Goal: Task Accomplishment & Management: Use online tool/utility

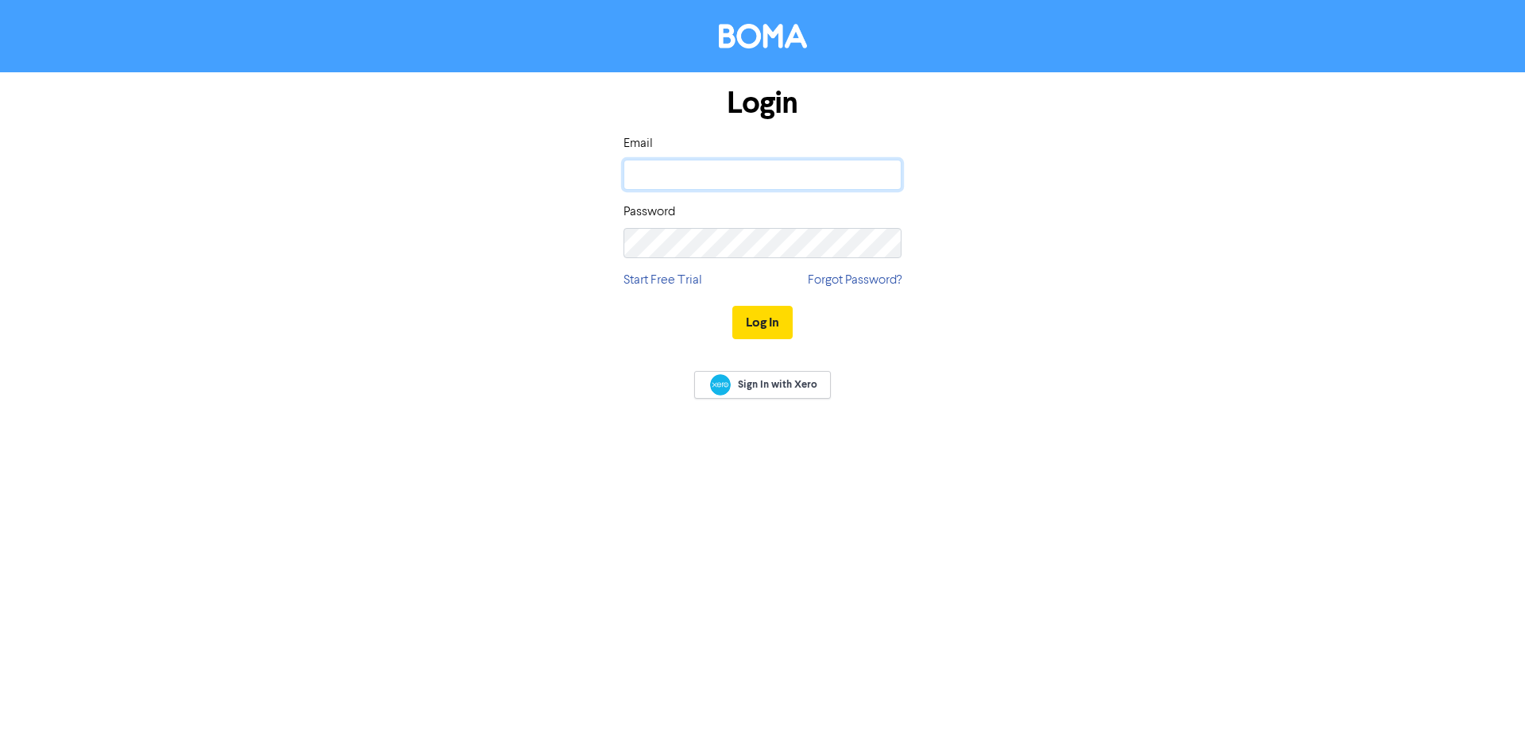
click at [689, 175] on input "email" at bounding box center [762, 175] width 278 height 30
type input "[PERSON_NAME][EMAIL_ADDRESS][DOMAIN_NAME]"
click at [756, 320] on button "Log In" at bounding box center [762, 322] width 60 height 33
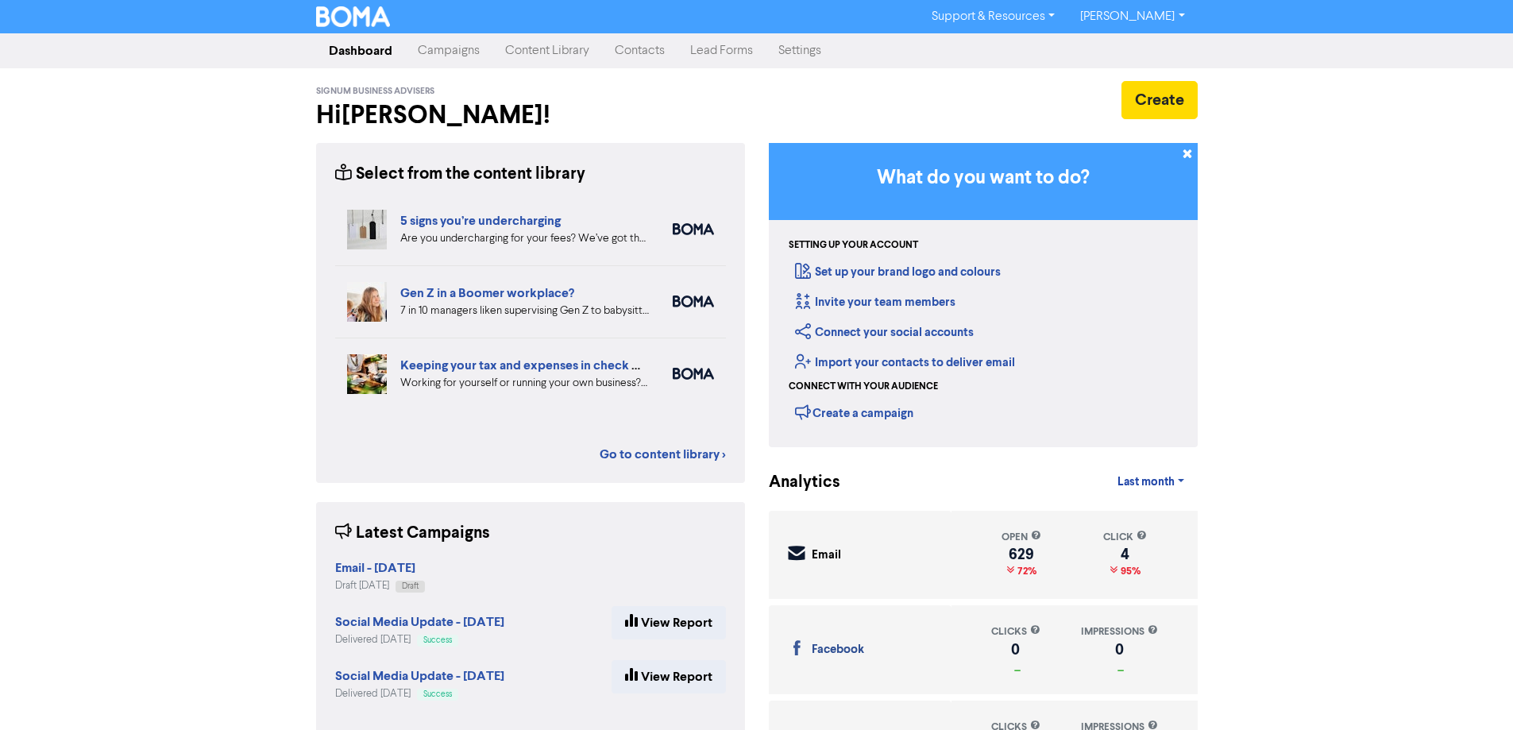
click at [458, 56] on link "Campaigns" at bounding box center [448, 51] width 87 height 32
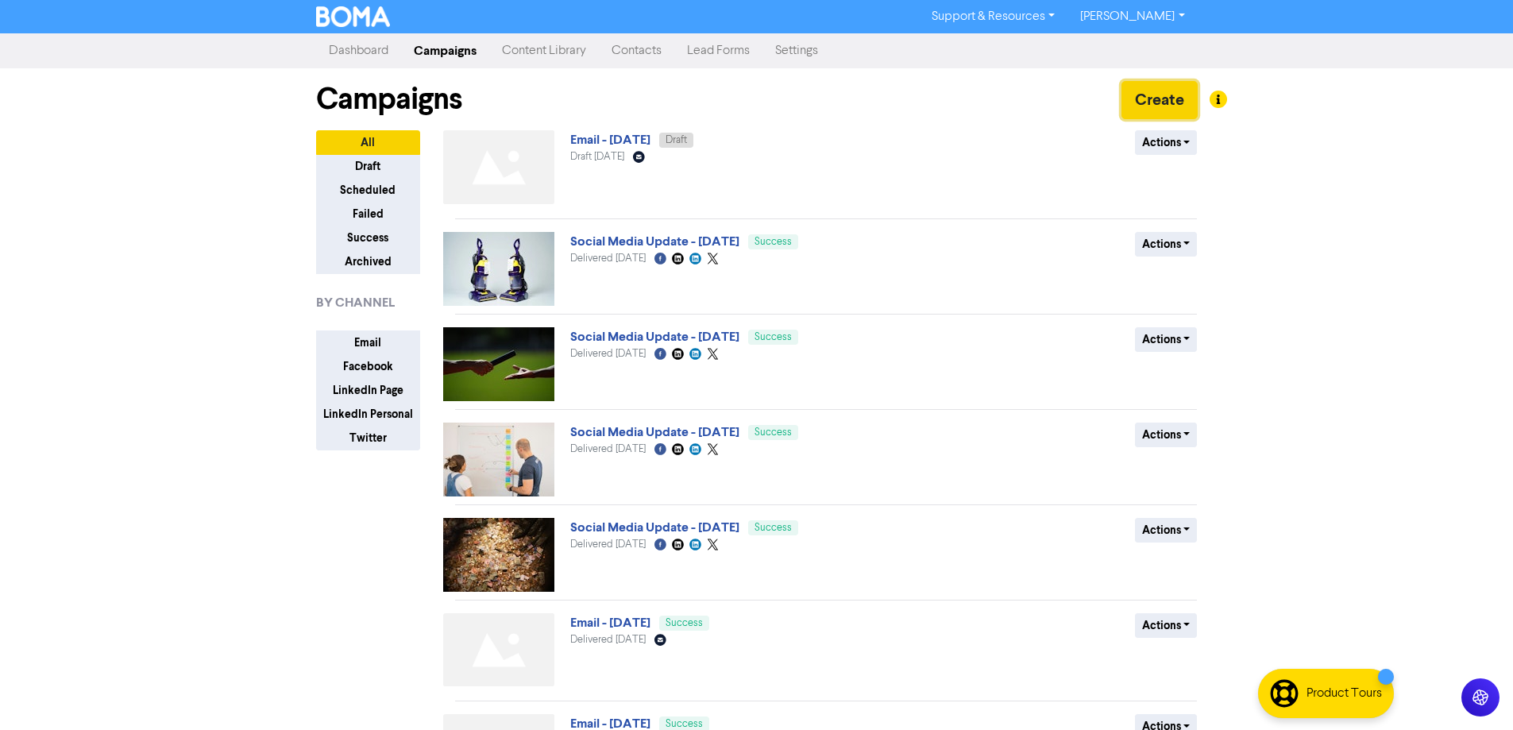
click at [1163, 103] on button "Create" at bounding box center [1159, 100] width 76 height 38
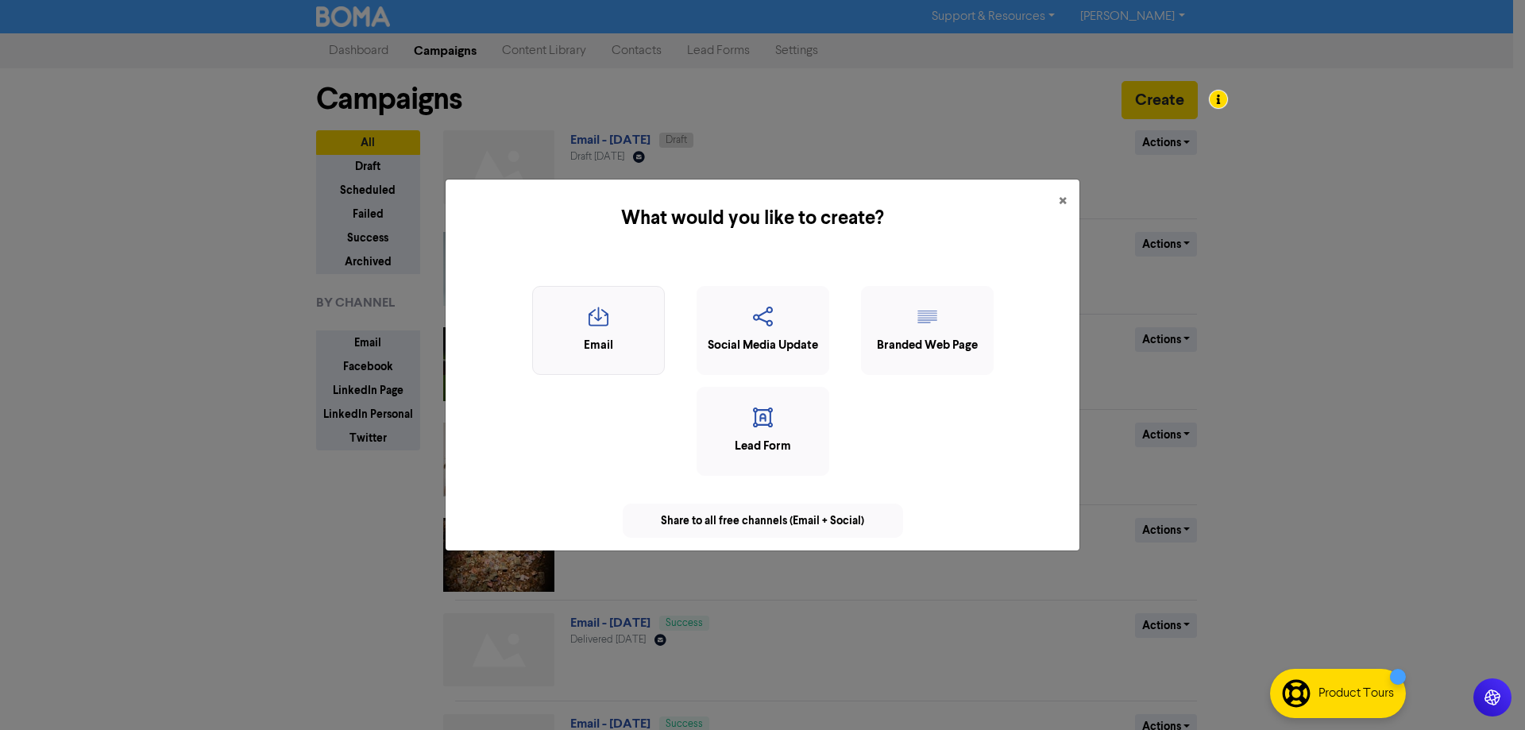
click at [600, 345] on div "Email" at bounding box center [598, 346] width 115 height 18
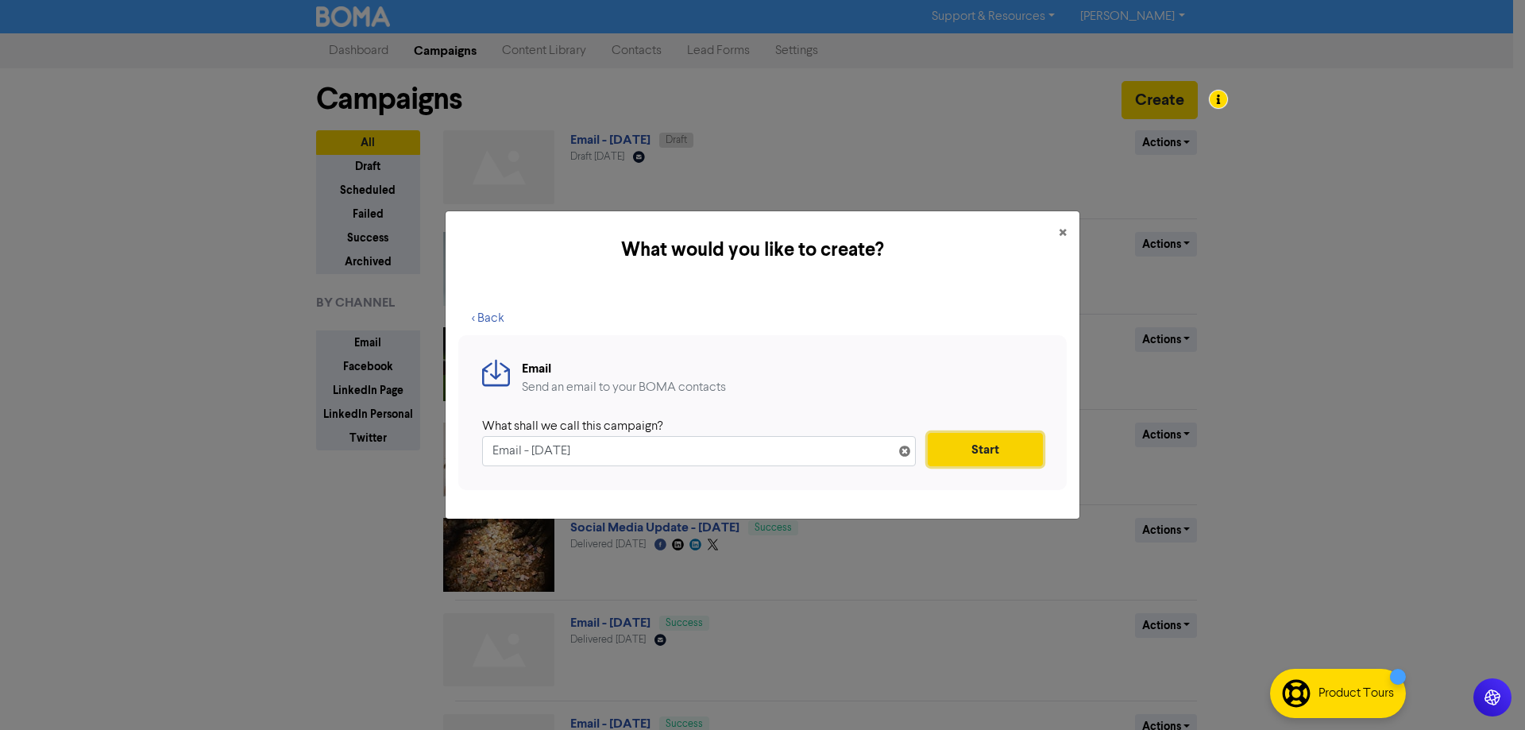
click at [994, 446] on button "Start" at bounding box center [985, 449] width 115 height 33
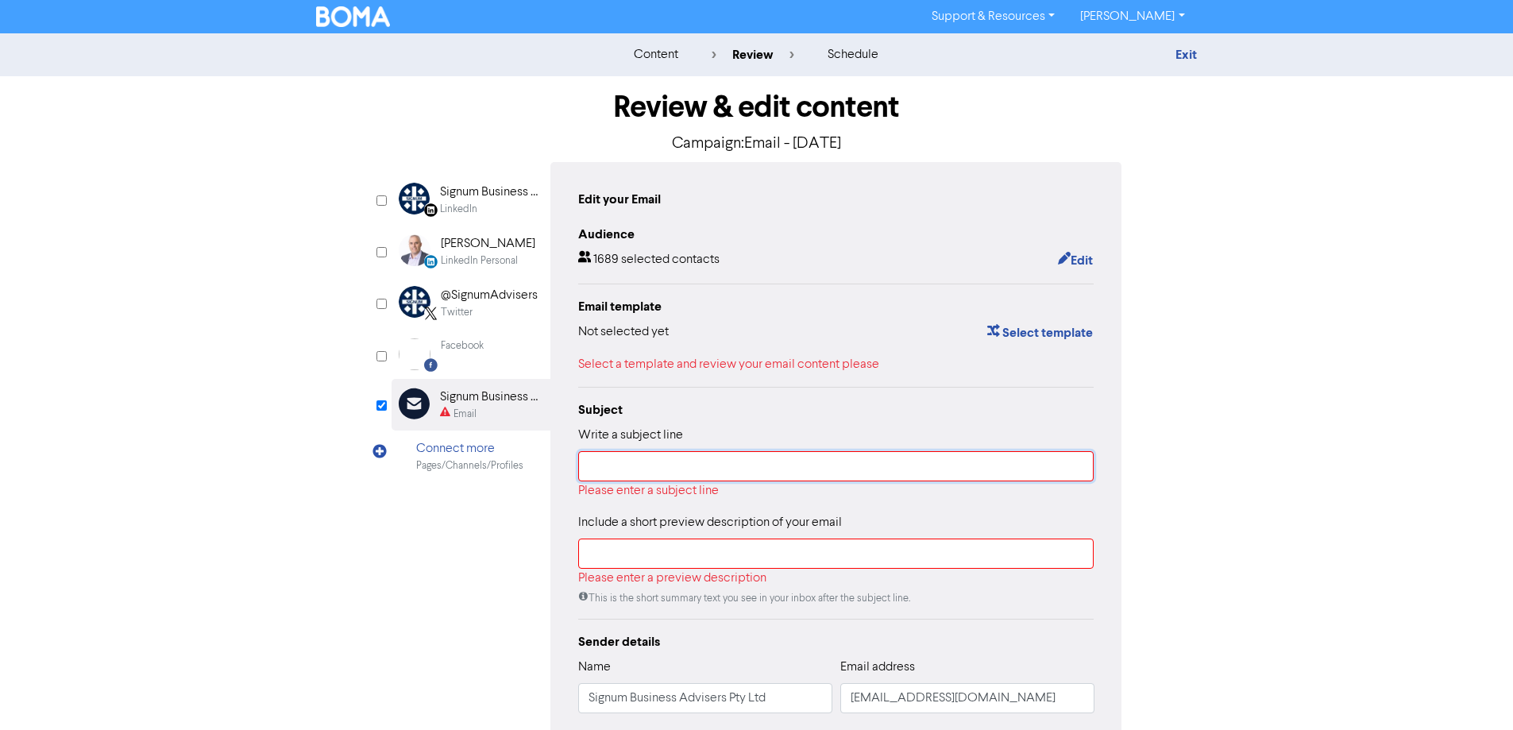
click at [917, 468] on input "text" at bounding box center [836, 466] width 516 height 30
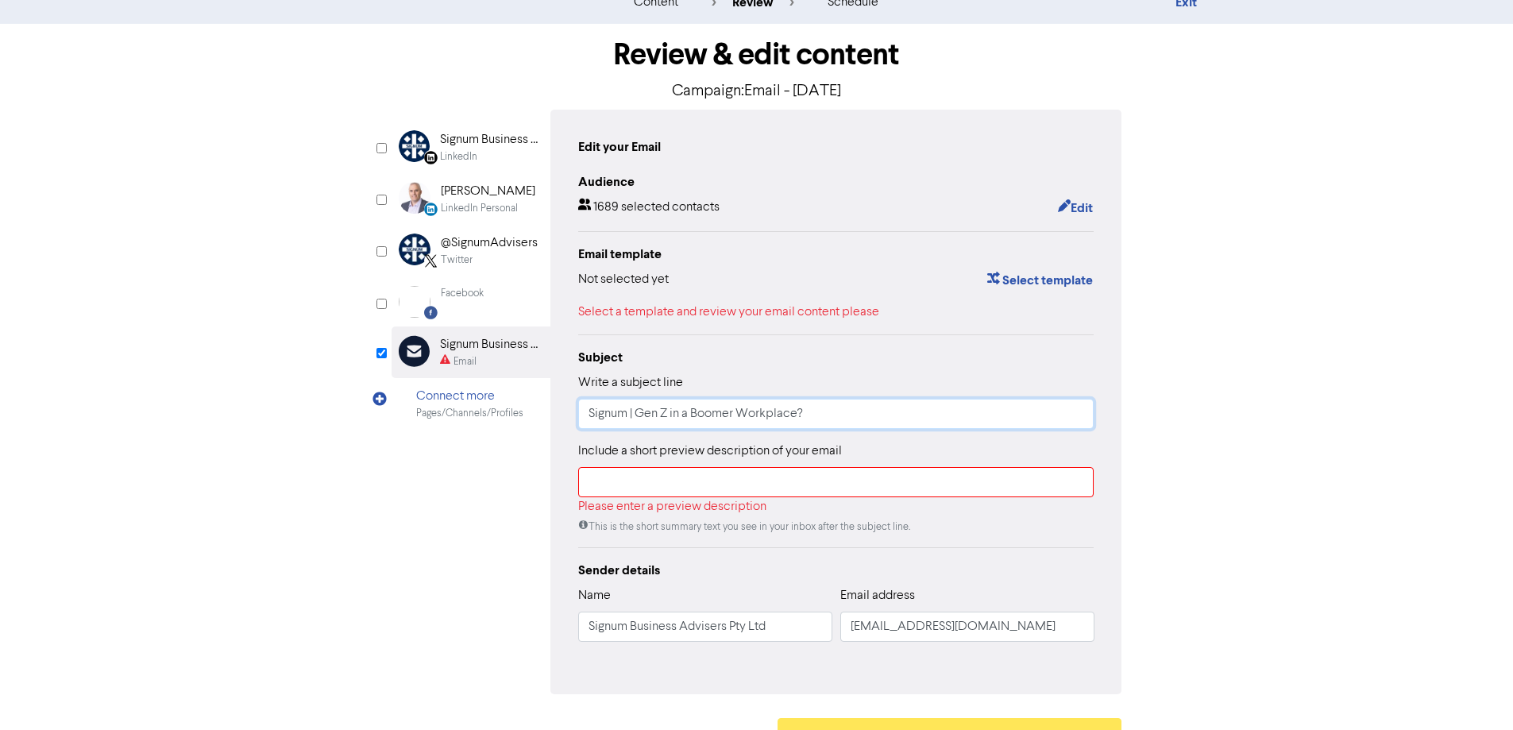
scroll to position [79, 0]
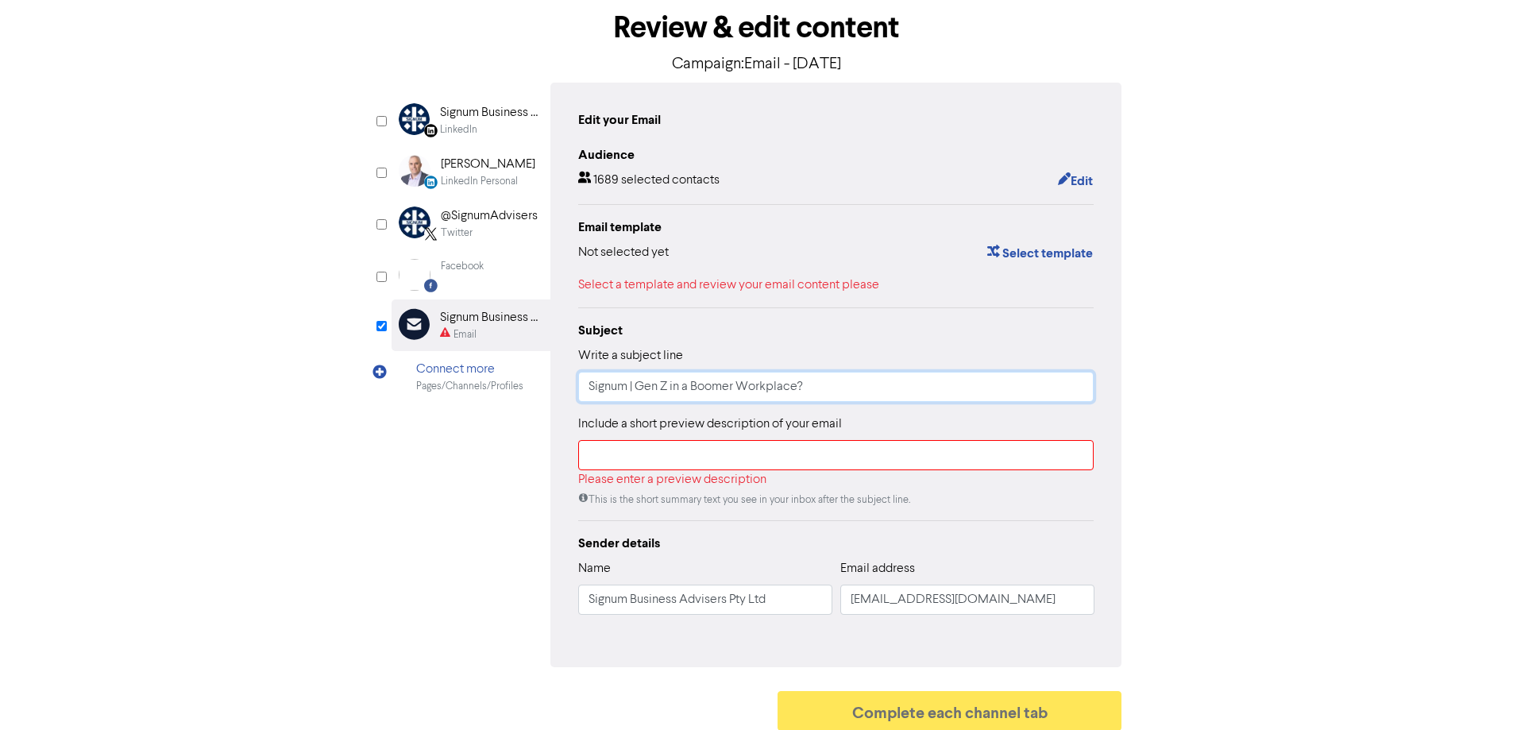
type input "Signum | Gen Z in a Boomer Workplace?"
paste input "Gen Z workers may not be able to slide seamlessly into a workplace that was des…"
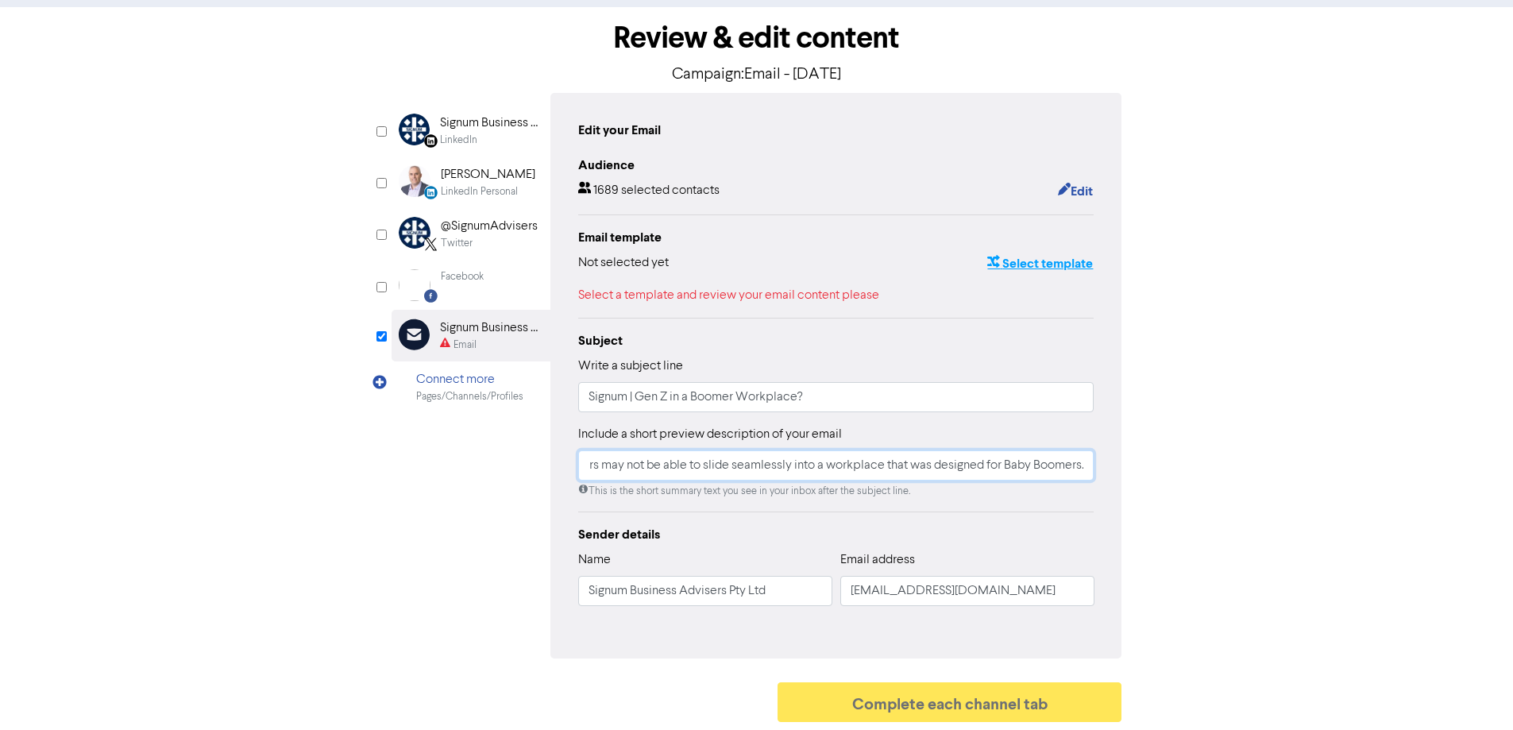
type input "Gen Z workers may not be able to slide seamlessly into a workplace that was des…"
click at [1025, 263] on button "Select template" at bounding box center [1039, 263] width 107 height 21
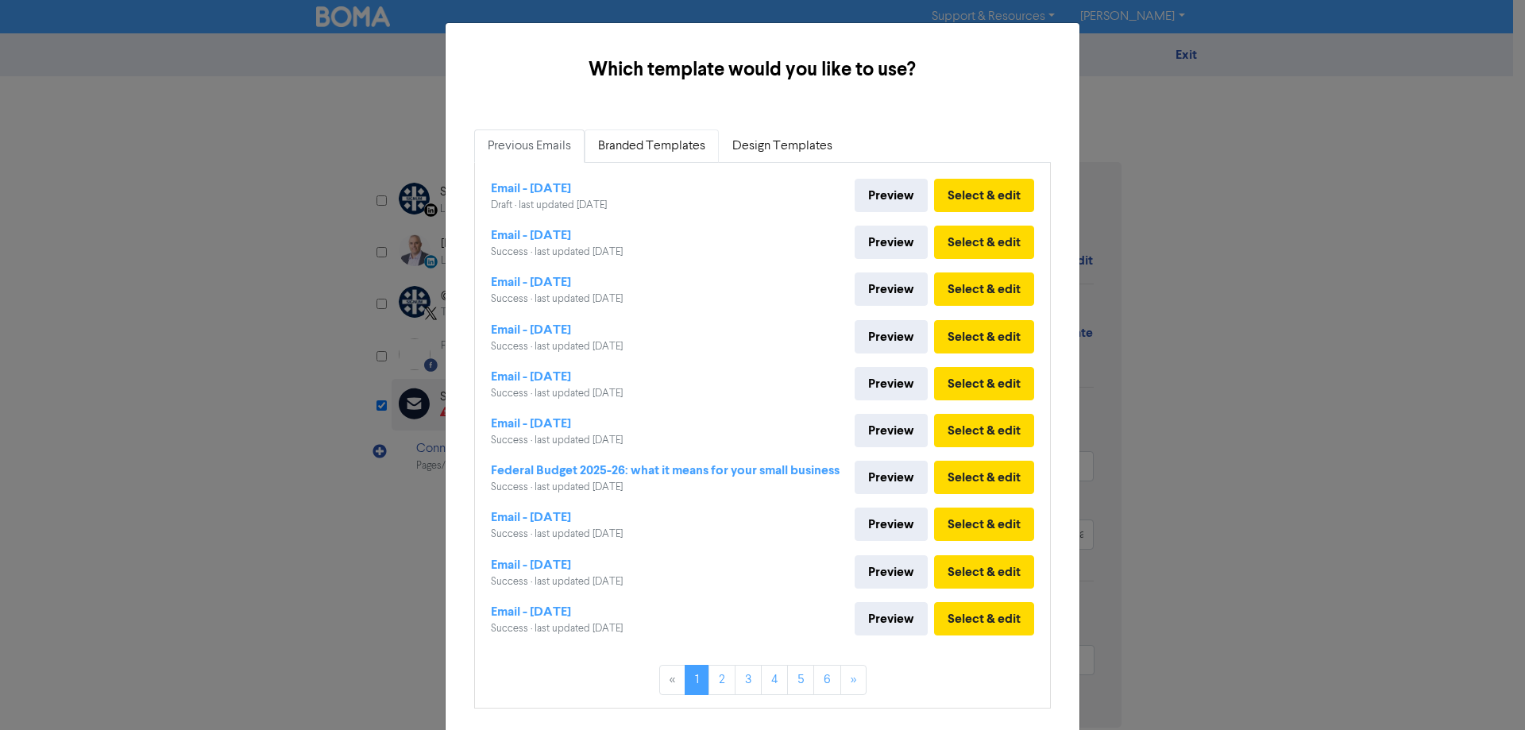
click at [655, 151] on link "Branded Templates" at bounding box center [652, 145] width 134 height 33
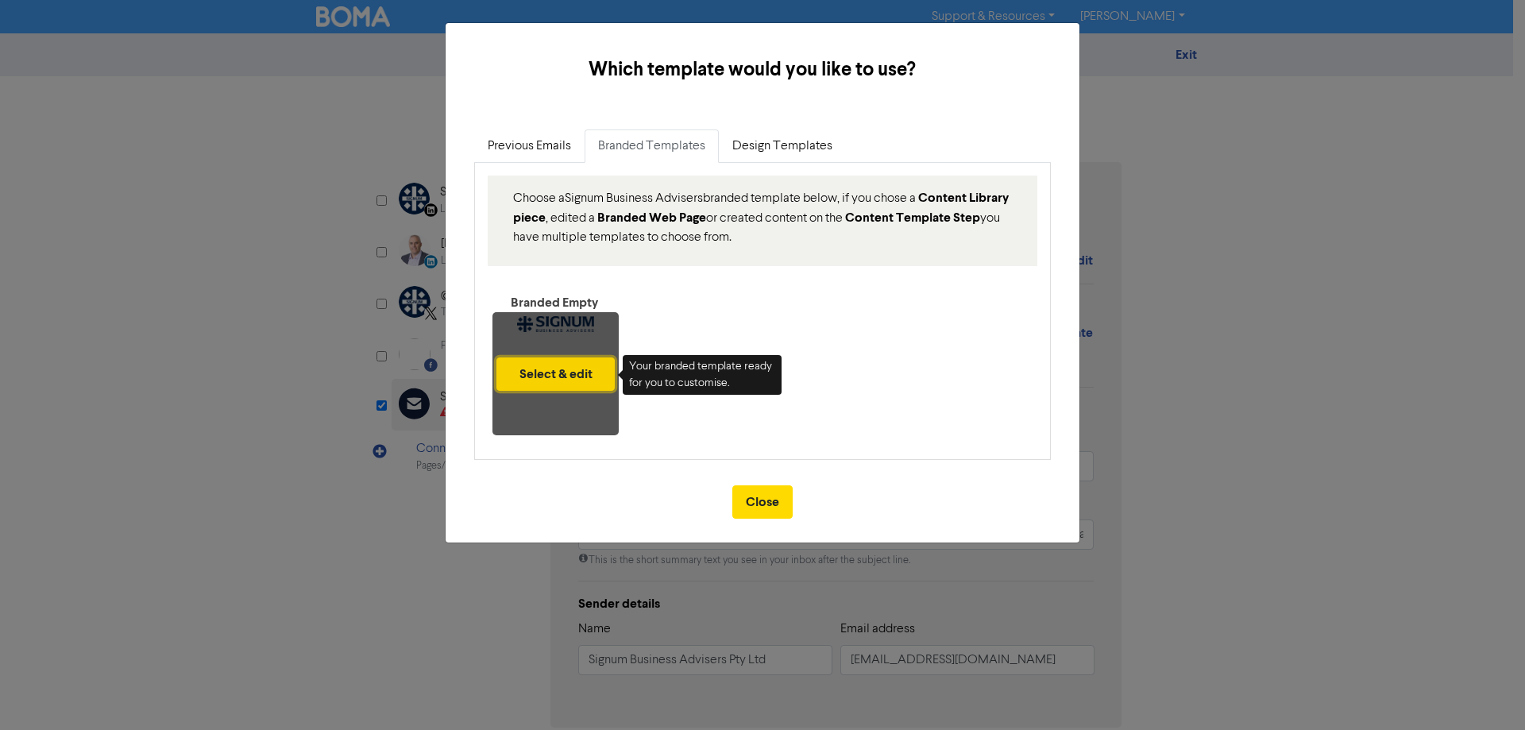
click at [550, 358] on button "Select & edit" at bounding box center [555, 373] width 118 height 33
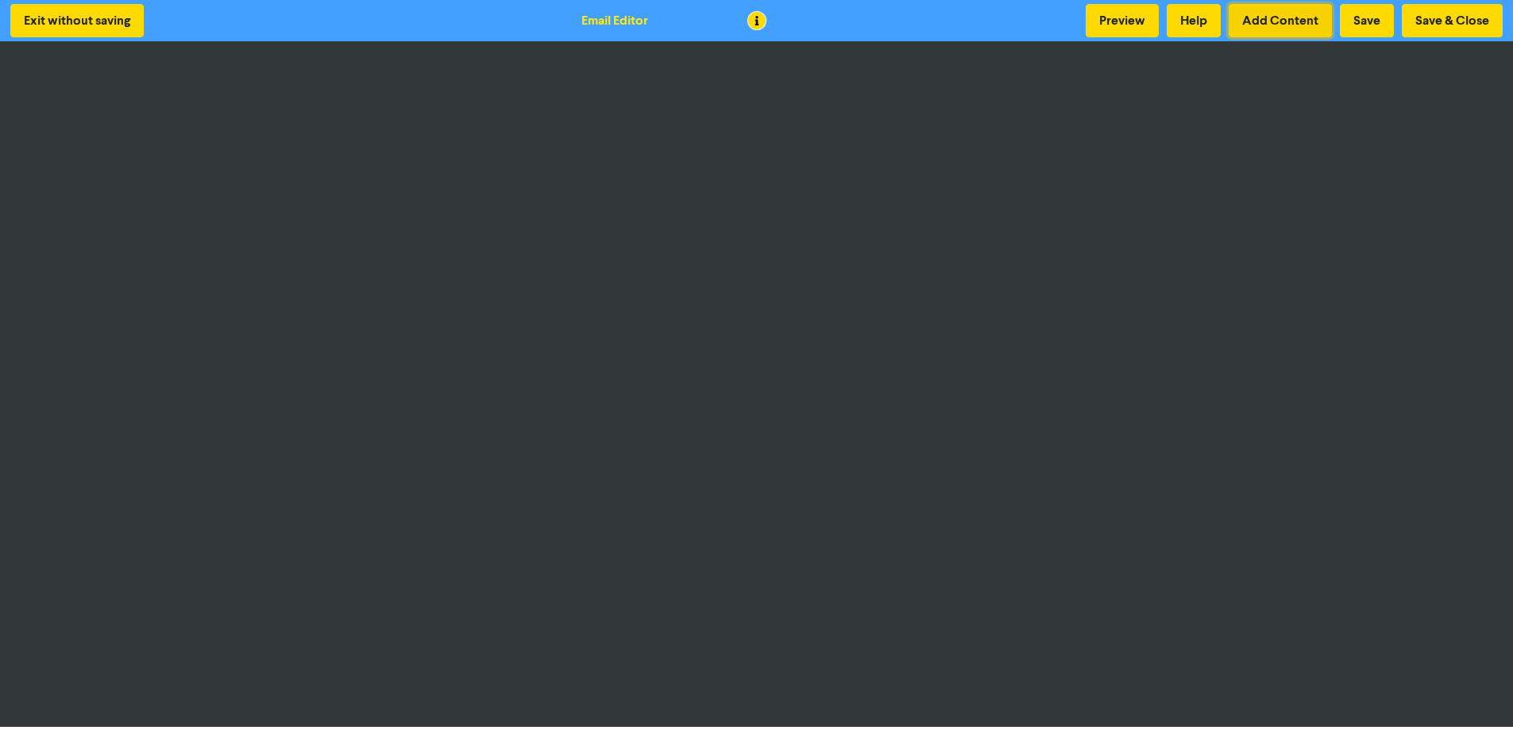
click at [1281, 23] on button "Add Content" at bounding box center [1280, 20] width 103 height 33
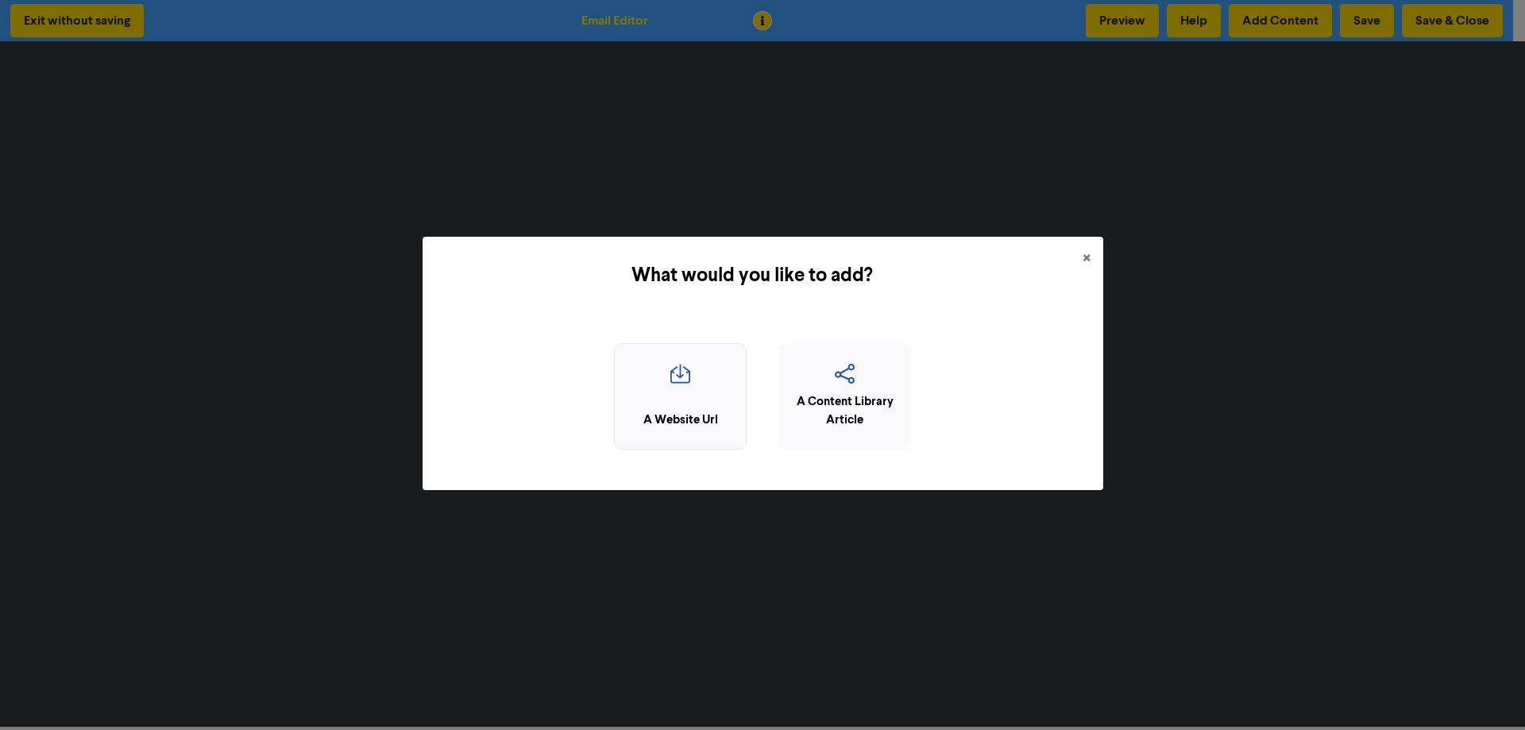
click at [681, 420] on div "A Website Url" at bounding box center [680, 420] width 115 height 18
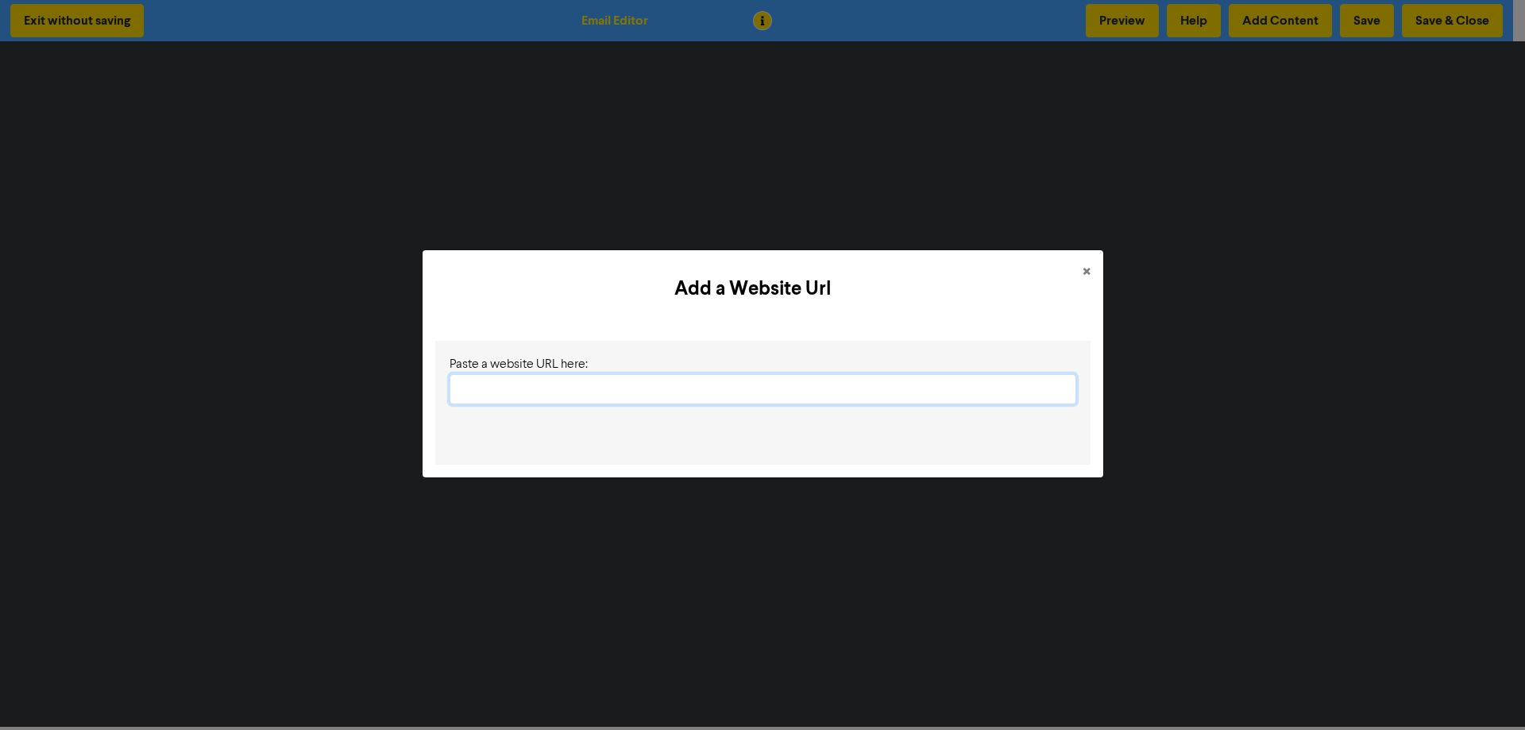
paste input "[URL][DOMAIN_NAME]"
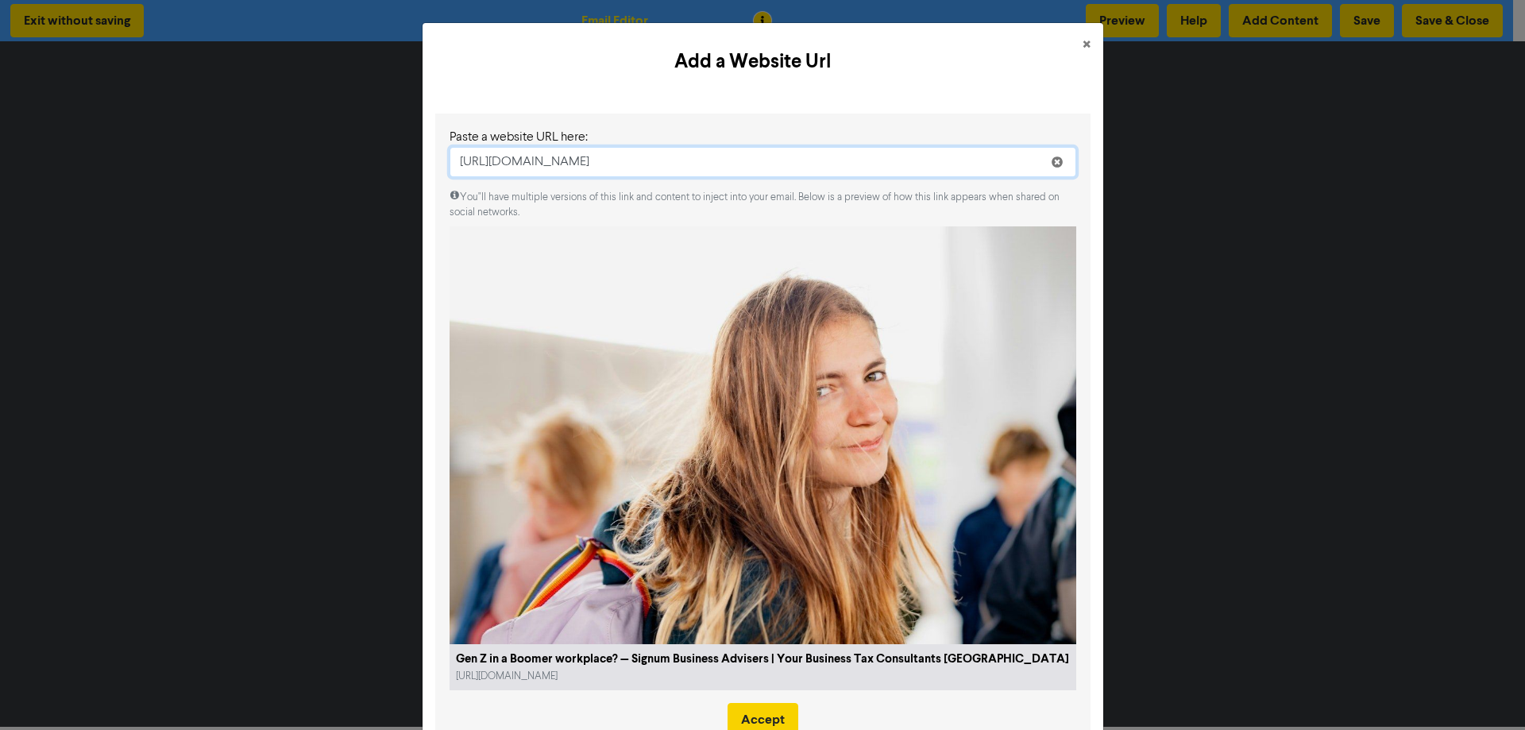
type input "[URL][DOMAIN_NAME]"
click at [765, 703] on button "Accept" at bounding box center [762, 719] width 71 height 33
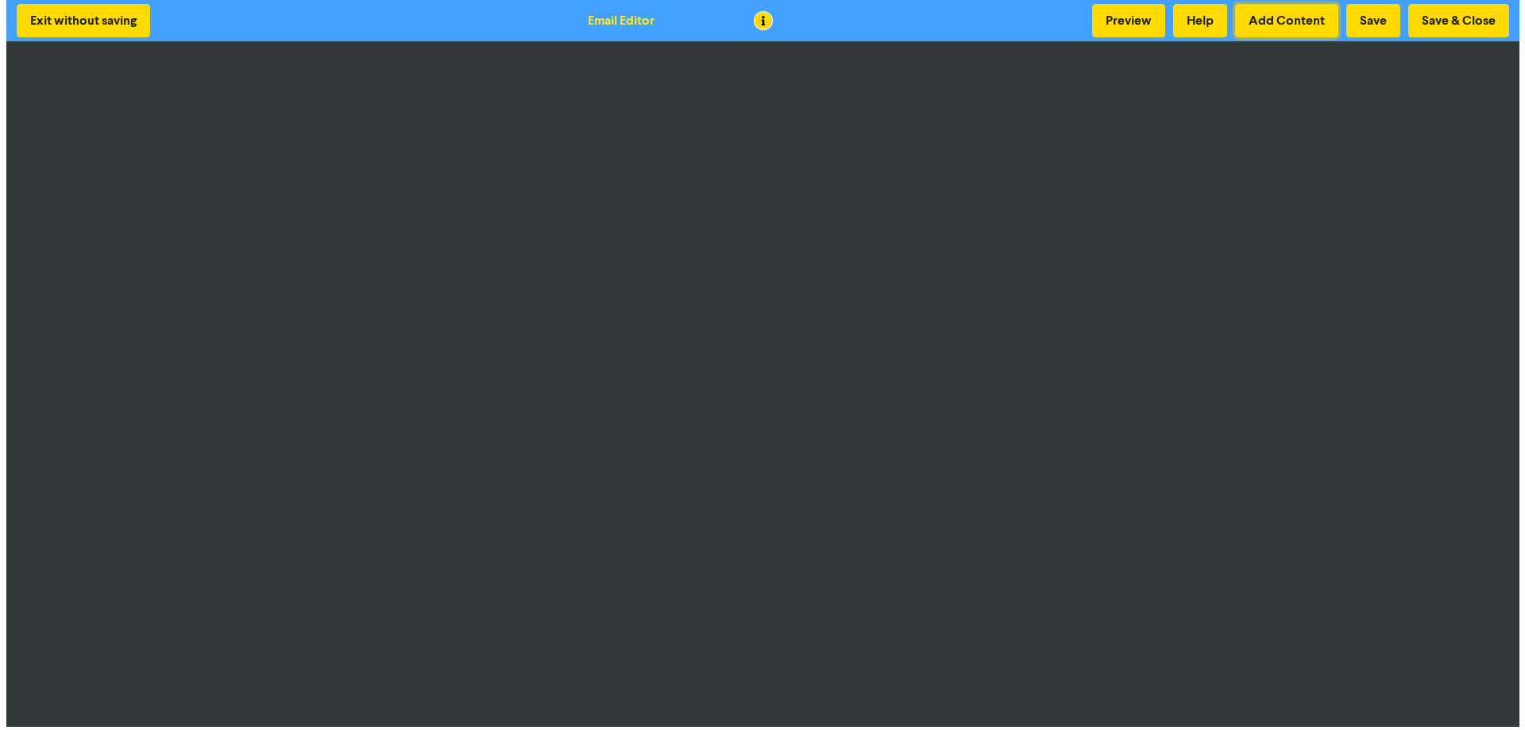
scroll to position [2, 0]
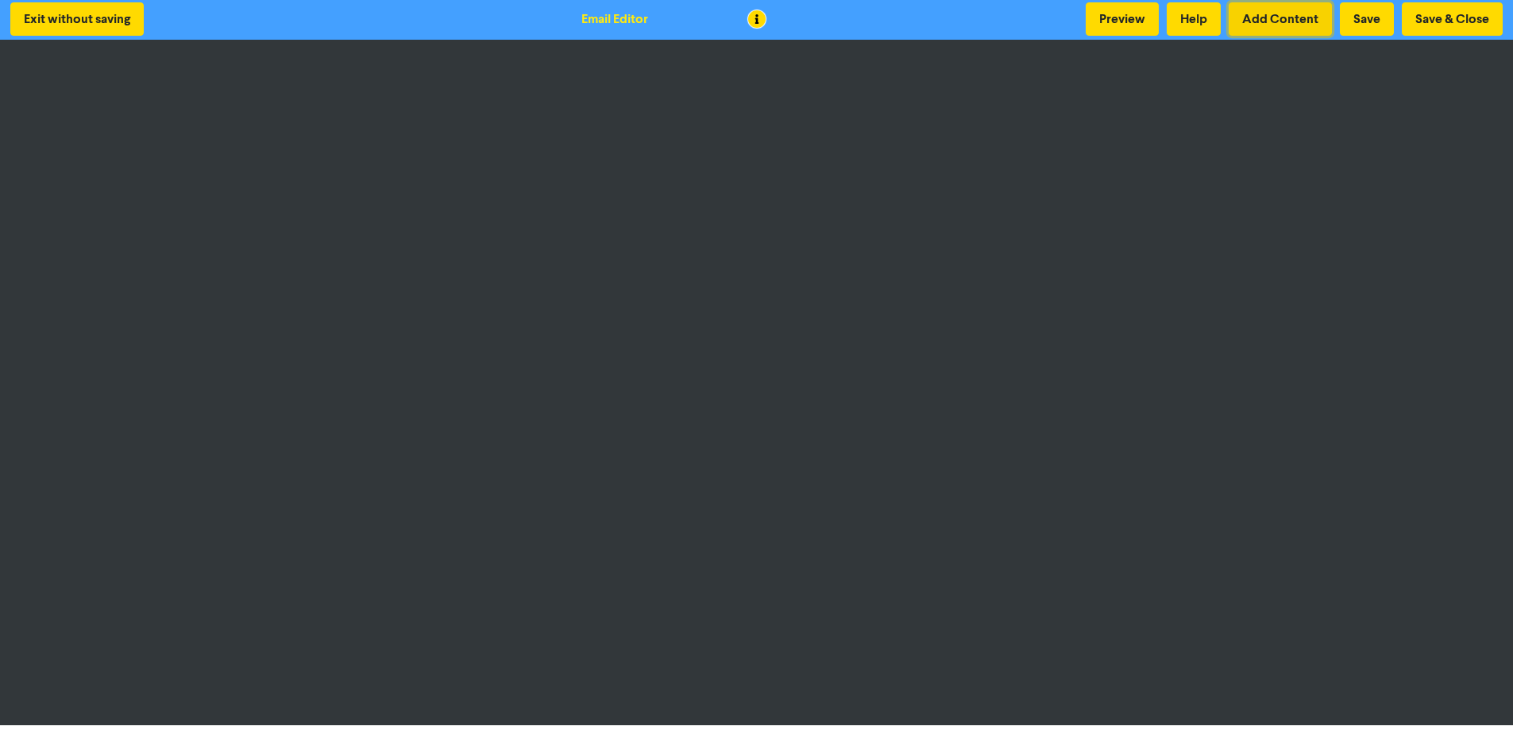
click at [1281, 17] on button "Add Content" at bounding box center [1280, 18] width 103 height 33
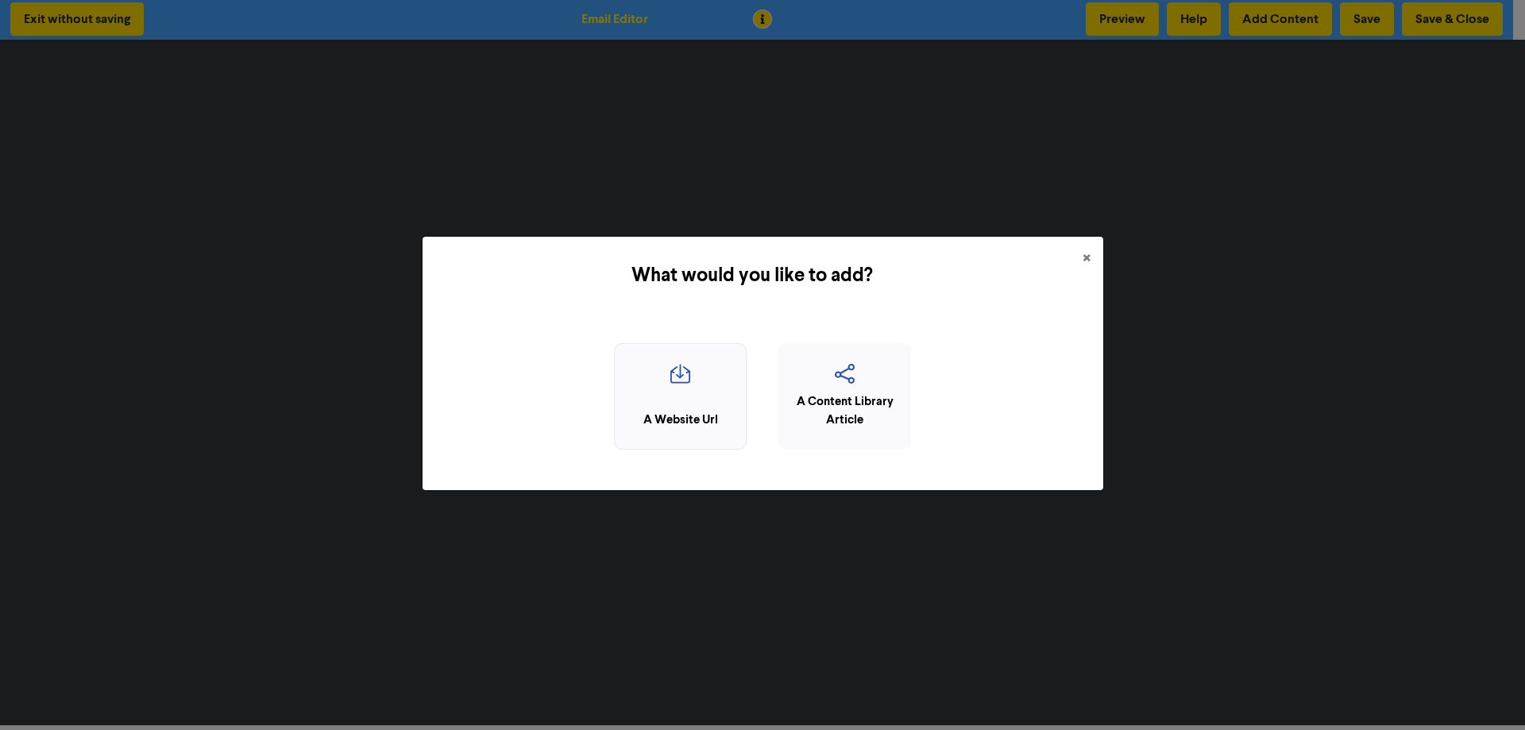
click at [689, 426] on div "A Website Url" at bounding box center [680, 420] width 115 height 18
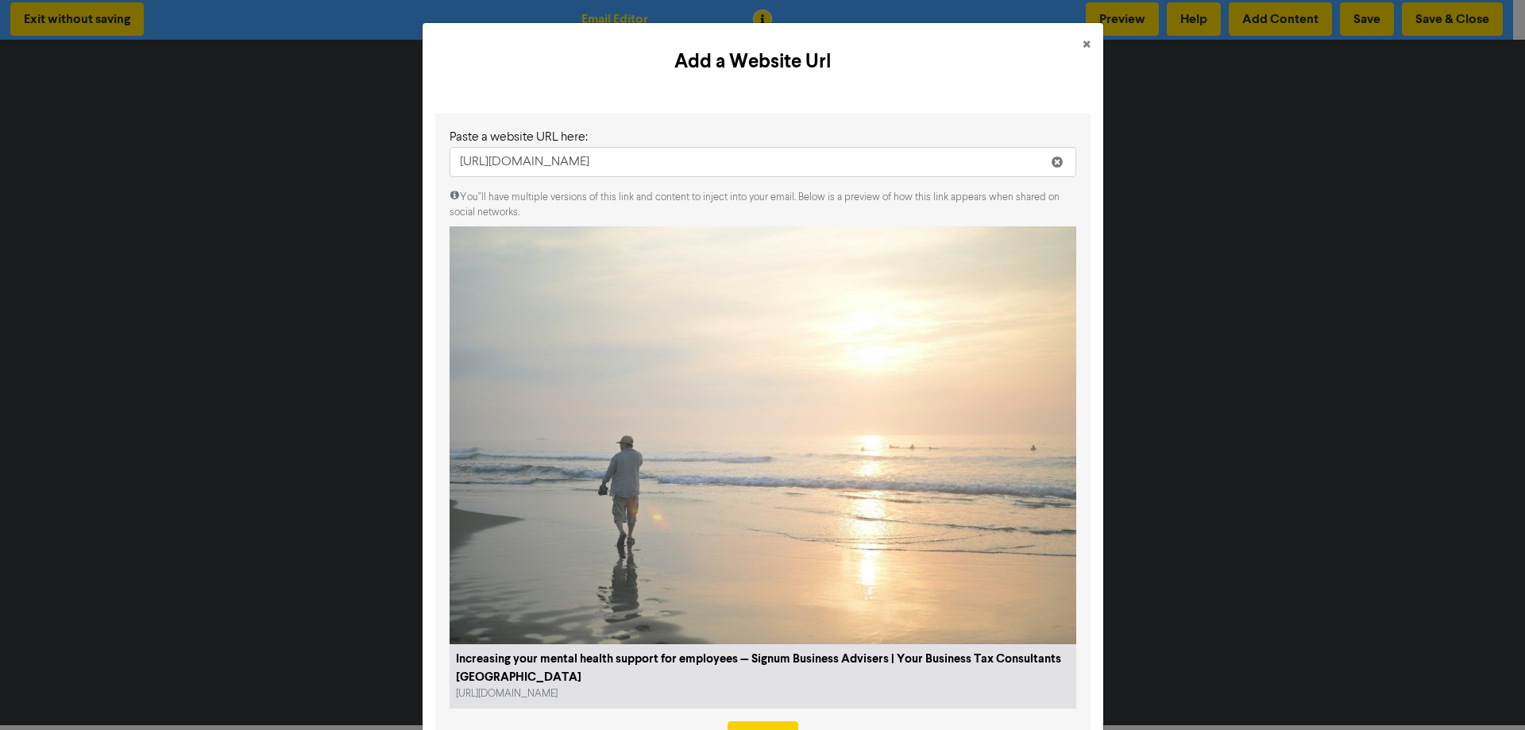
type input "[URL][DOMAIN_NAME]"
click at [774, 489] on object at bounding box center [763, 435] width 627 height 418
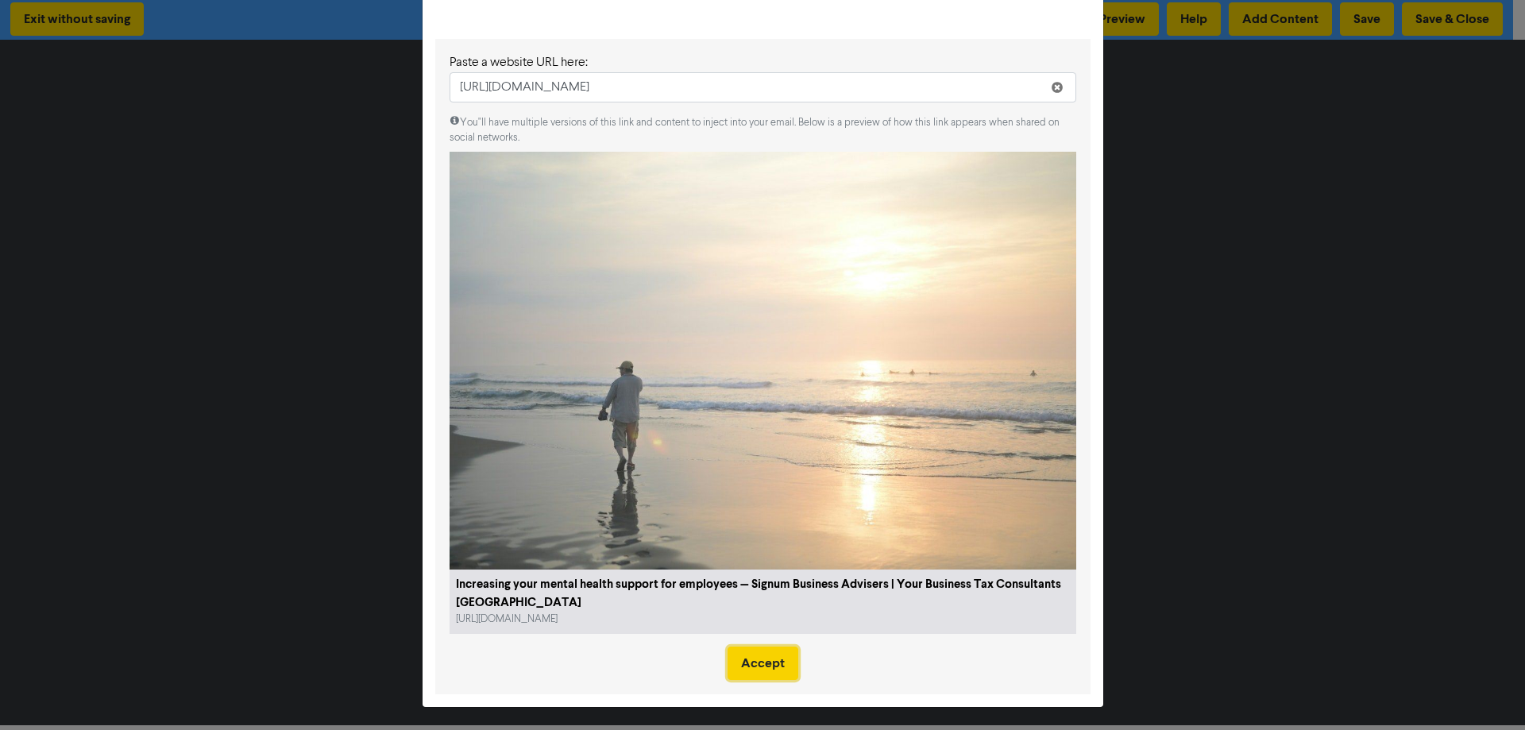
click at [739, 658] on button "Accept" at bounding box center [762, 662] width 71 height 33
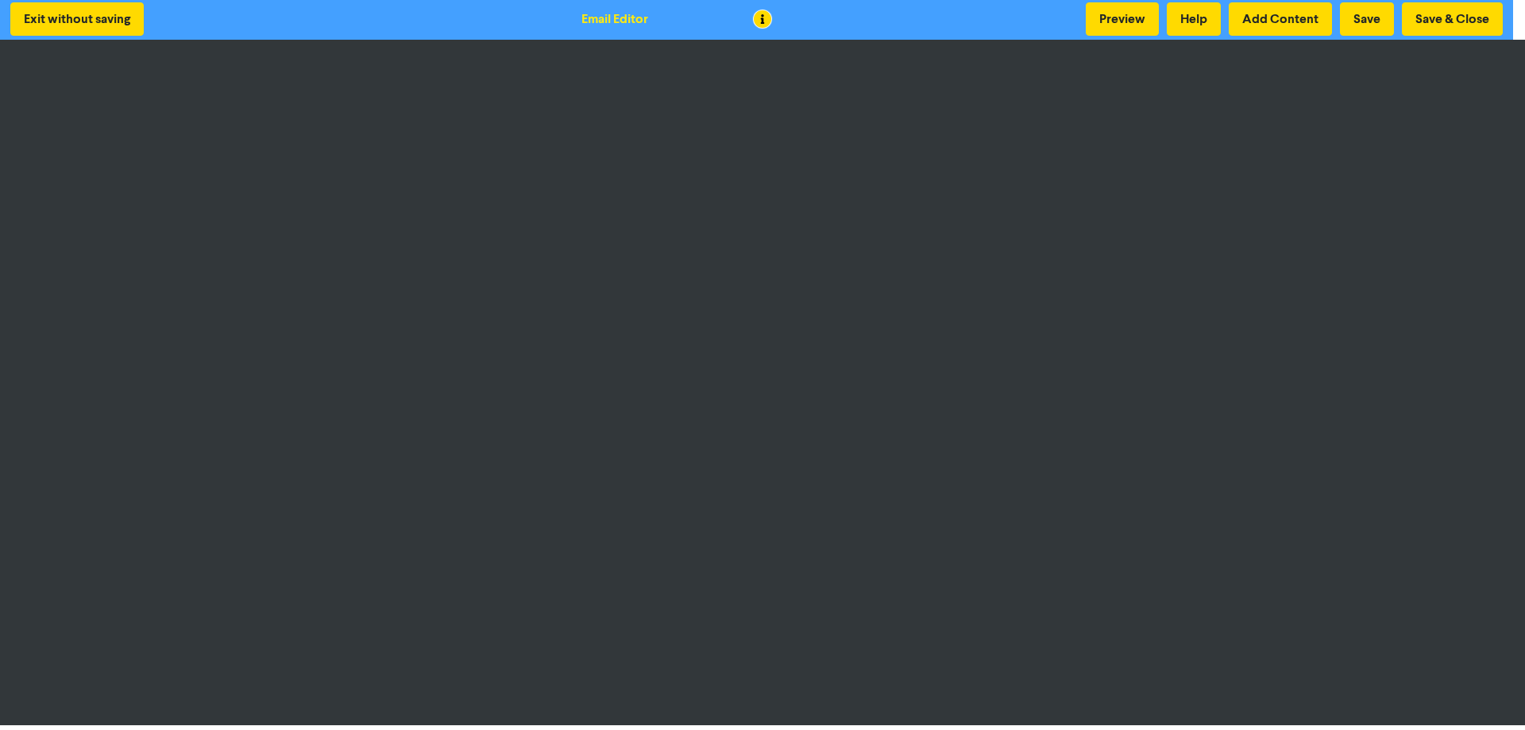
scroll to position [0, 0]
click at [1300, 24] on button "Add Content" at bounding box center [1280, 18] width 103 height 33
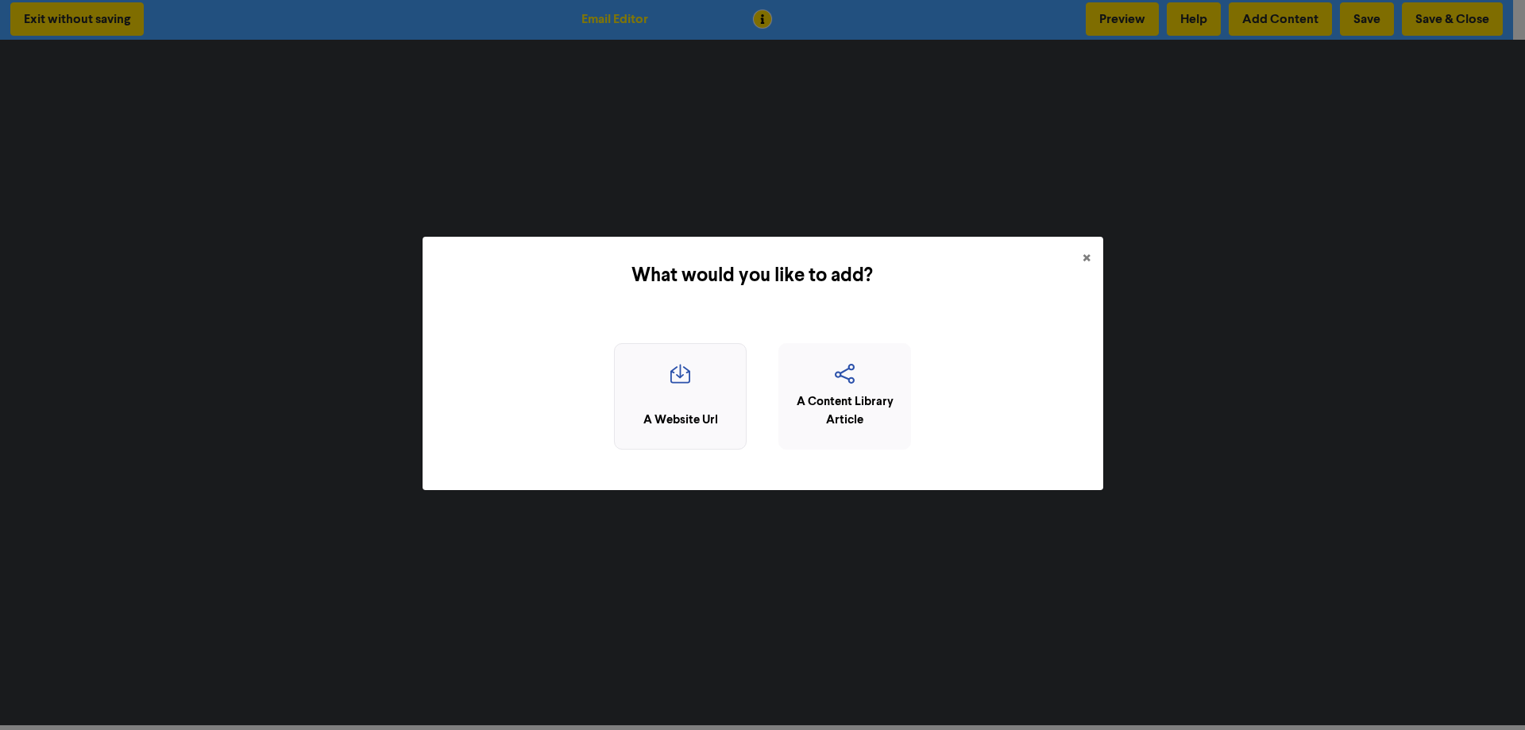
click at [650, 425] on div "A Website Url" at bounding box center [680, 420] width 115 height 18
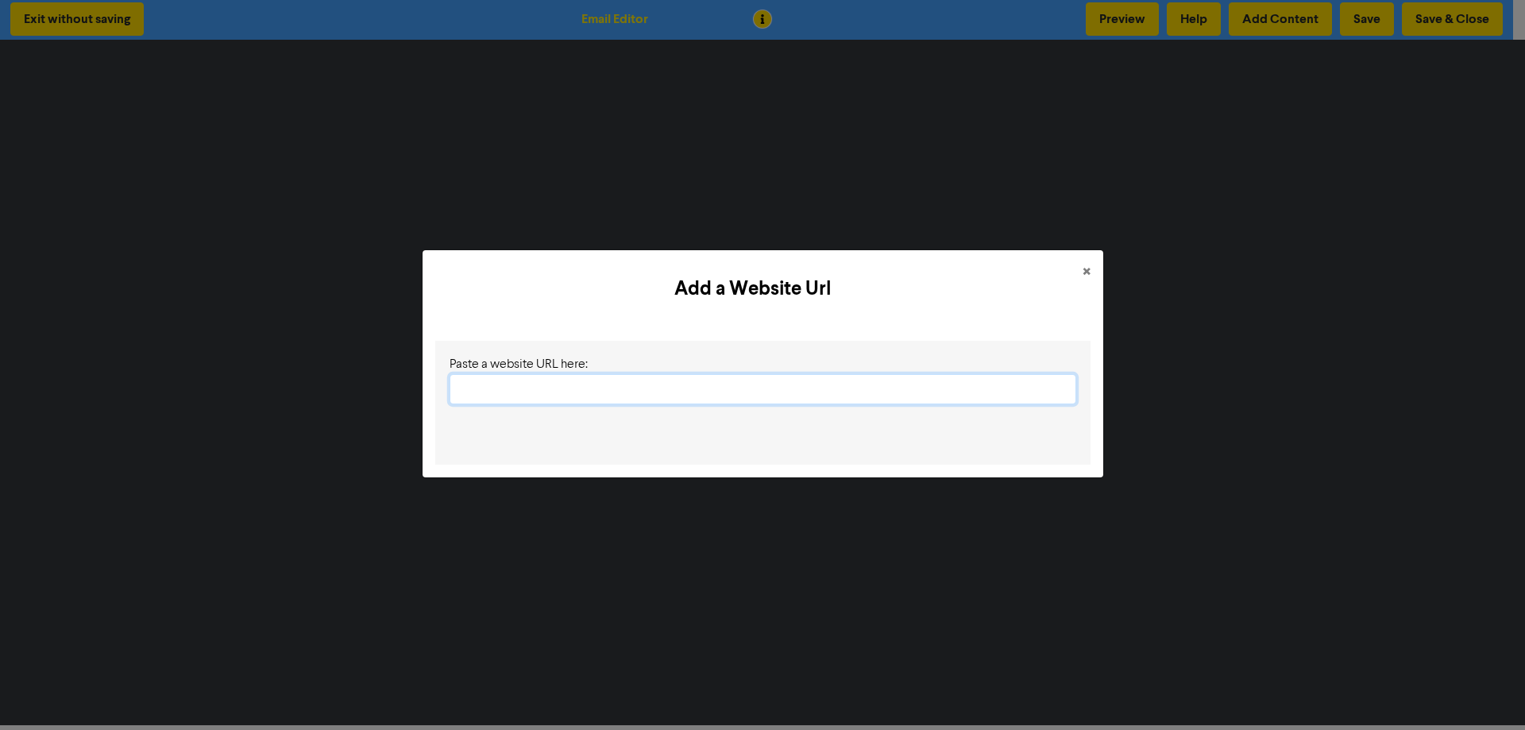
paste input "[URL][DOMAIN_NAME]"
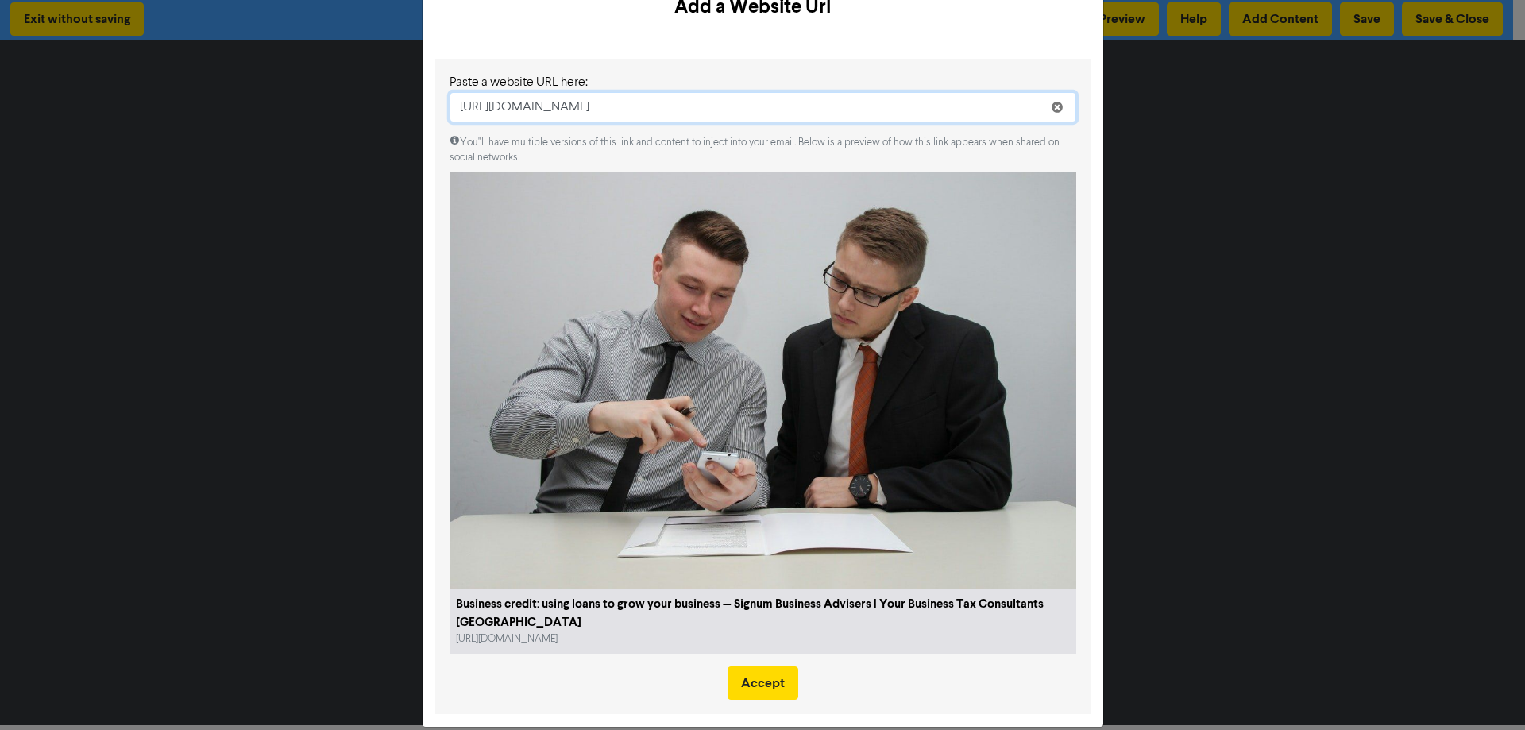
scroll to position [75, 0]
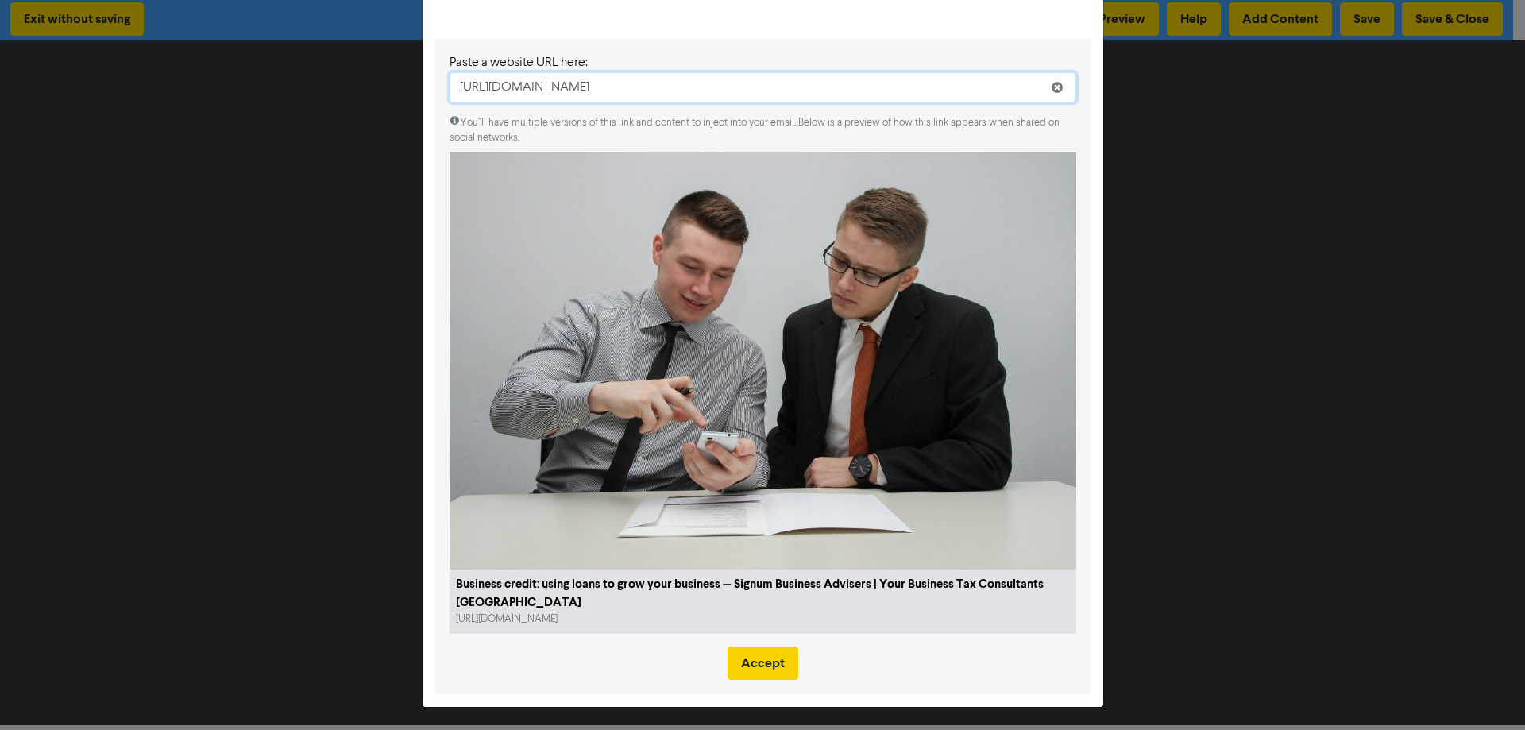
type input "[URL][DOMAIN_NAME]"
click at [759, 667] on button "Accept" at bounding box center [762, 662] width 71 height 33
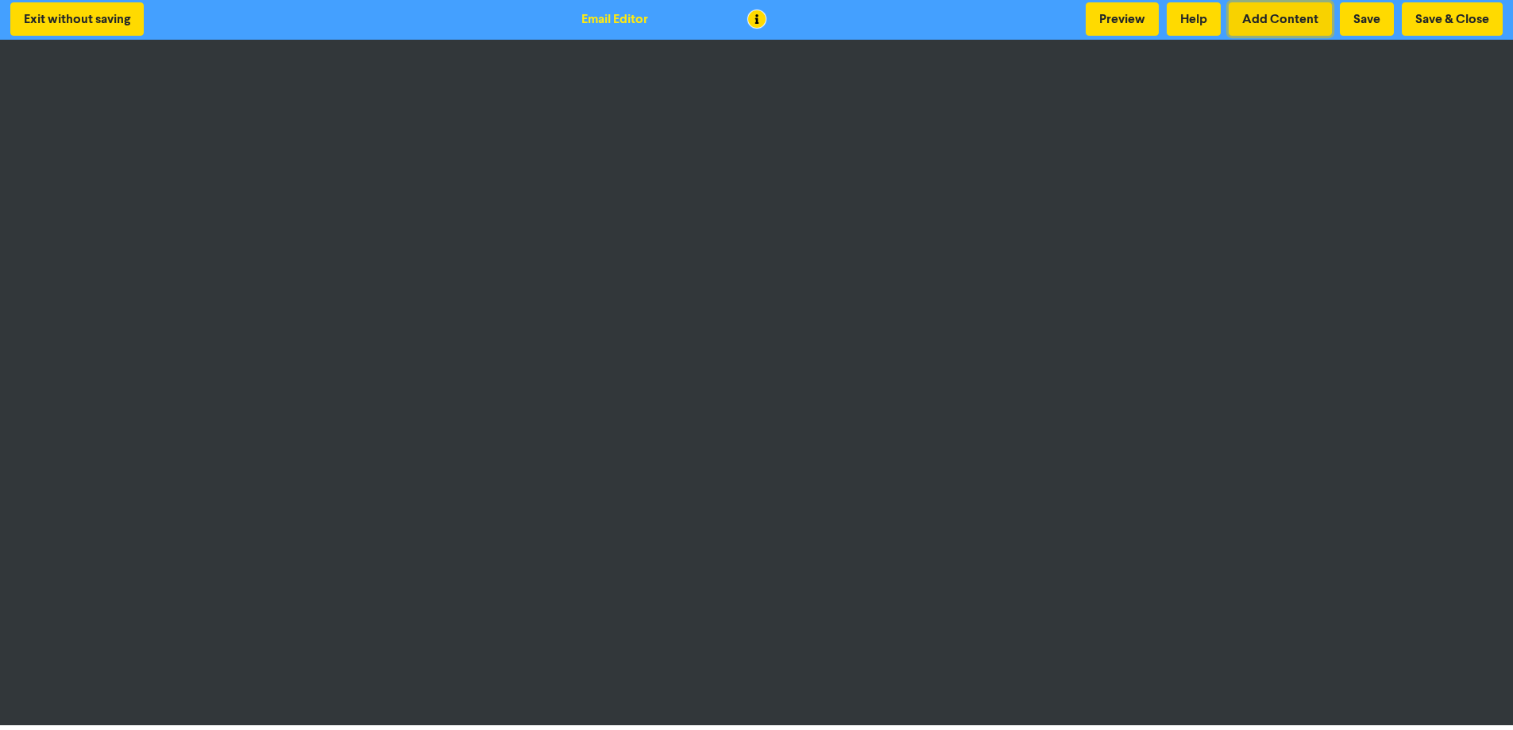
click at [1289, 22] on button "Add Content" at bounding box center [1280, 18] width 103 height 33
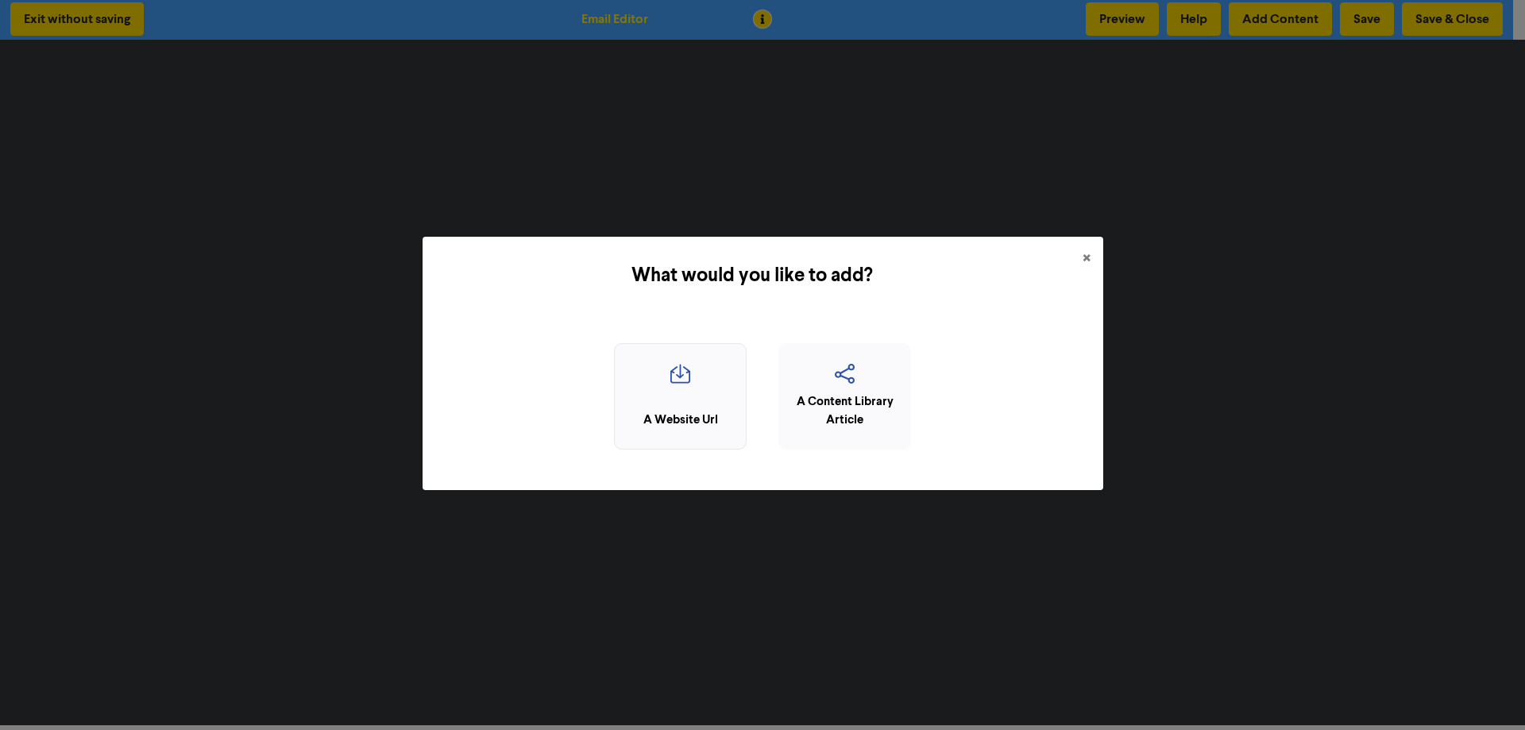
click at [681, 423] on div "A Website Url" at bounding box center [680, 420] width 115 height 18
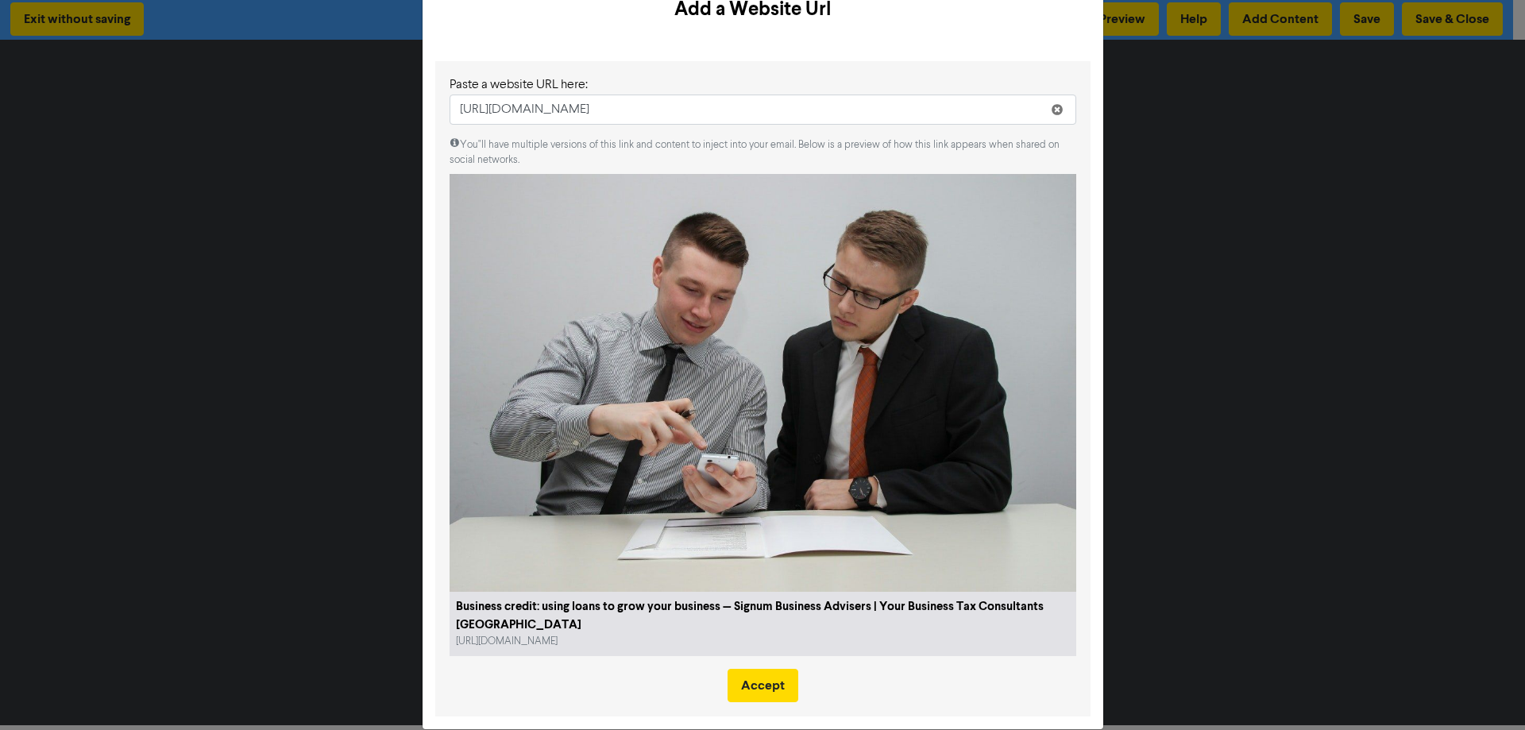
scroll to position [75, 0]
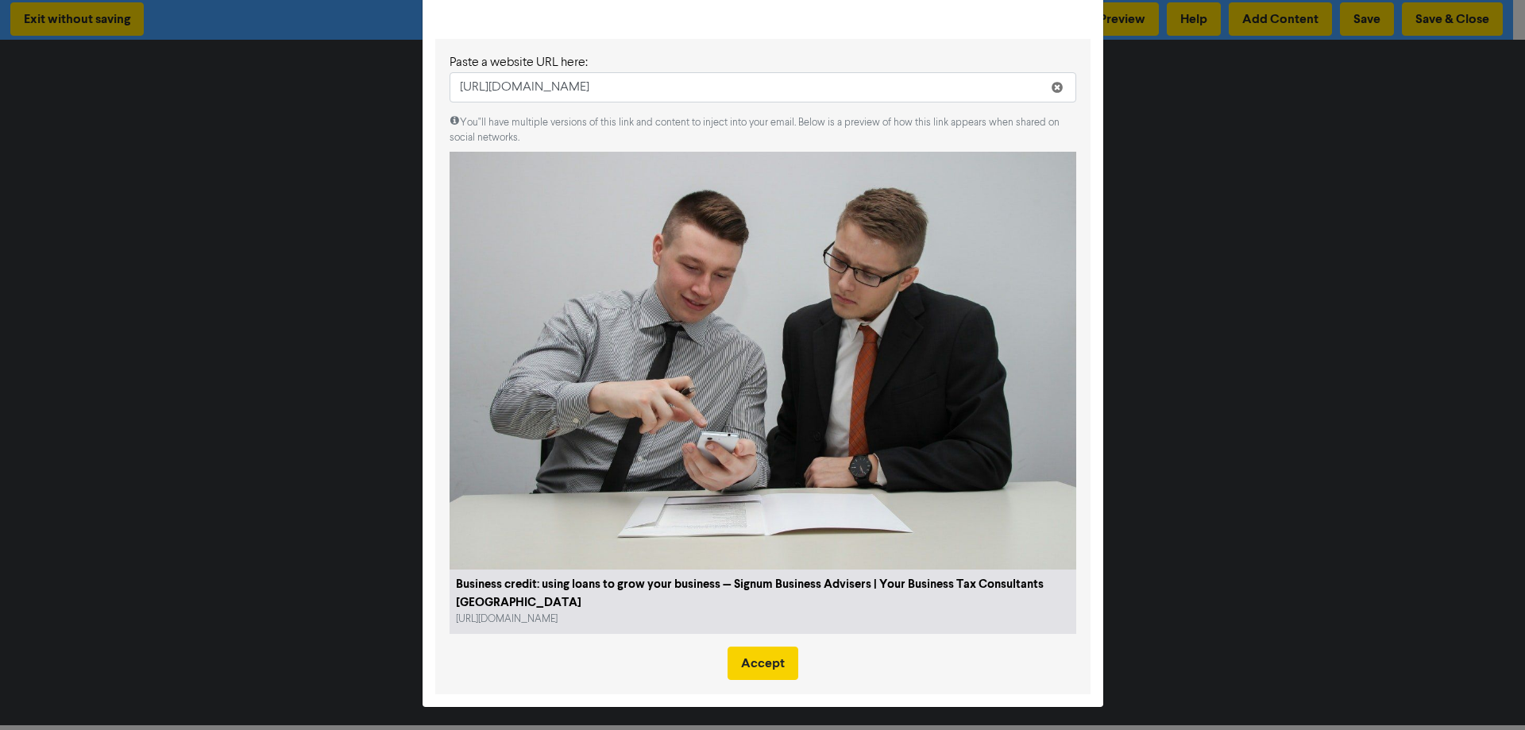
type input "[URL][DOMAIN_NAME]"
click at [763, 662] on button "Accept" at bounding box center [762, 662] width 71 height 33
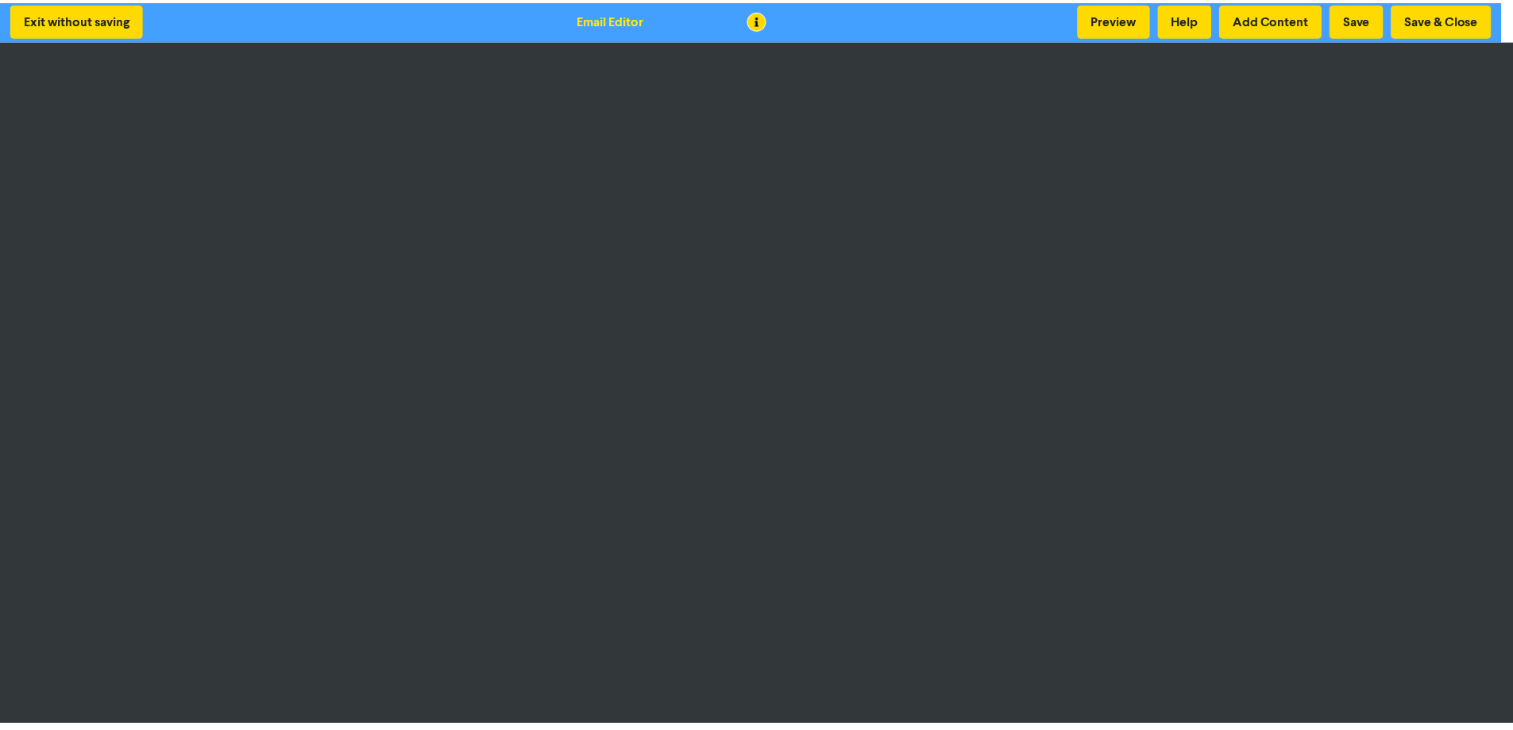
scroll to position [0, 0]
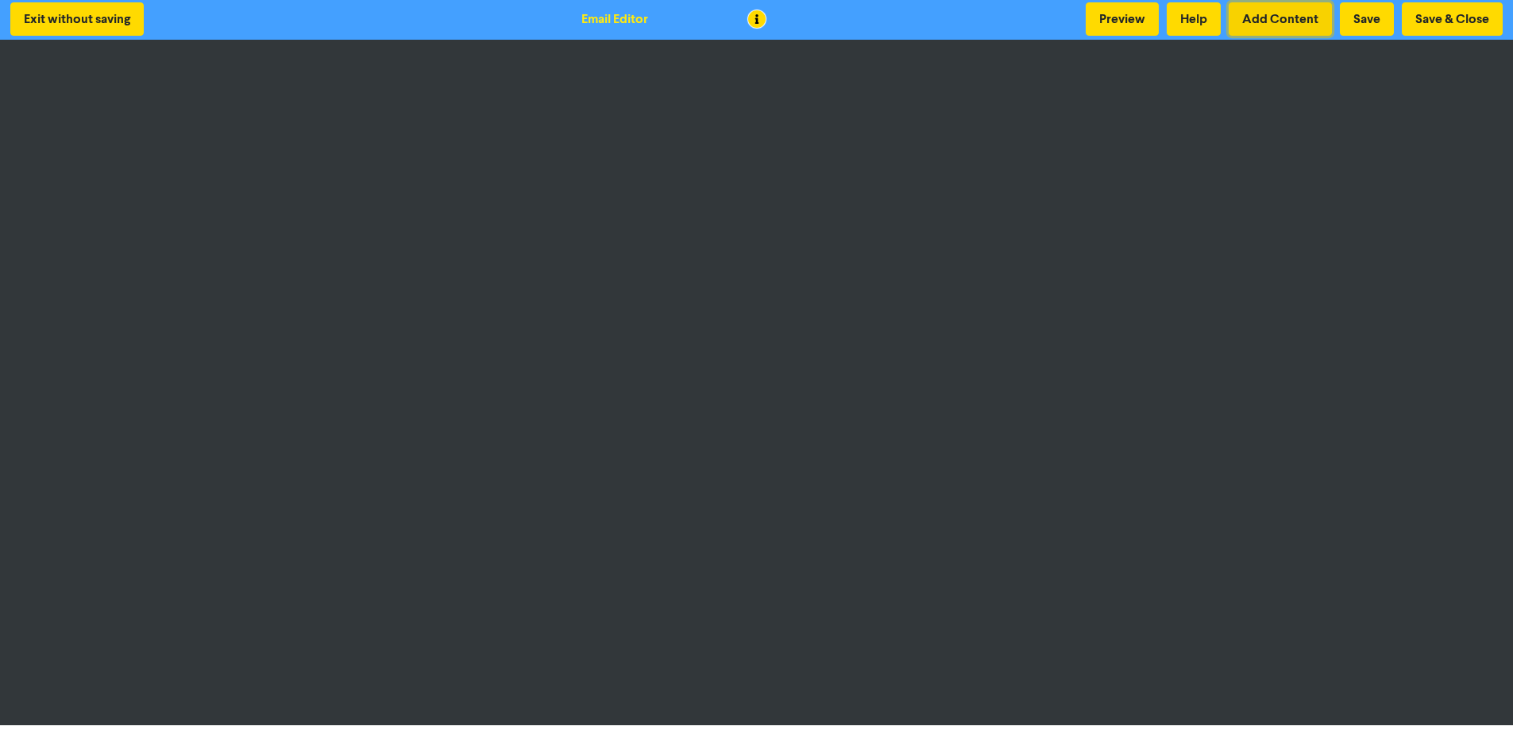
click at [1277, 23] on button "Add Content" at bounding box center [1280, 18] width 103 height 33
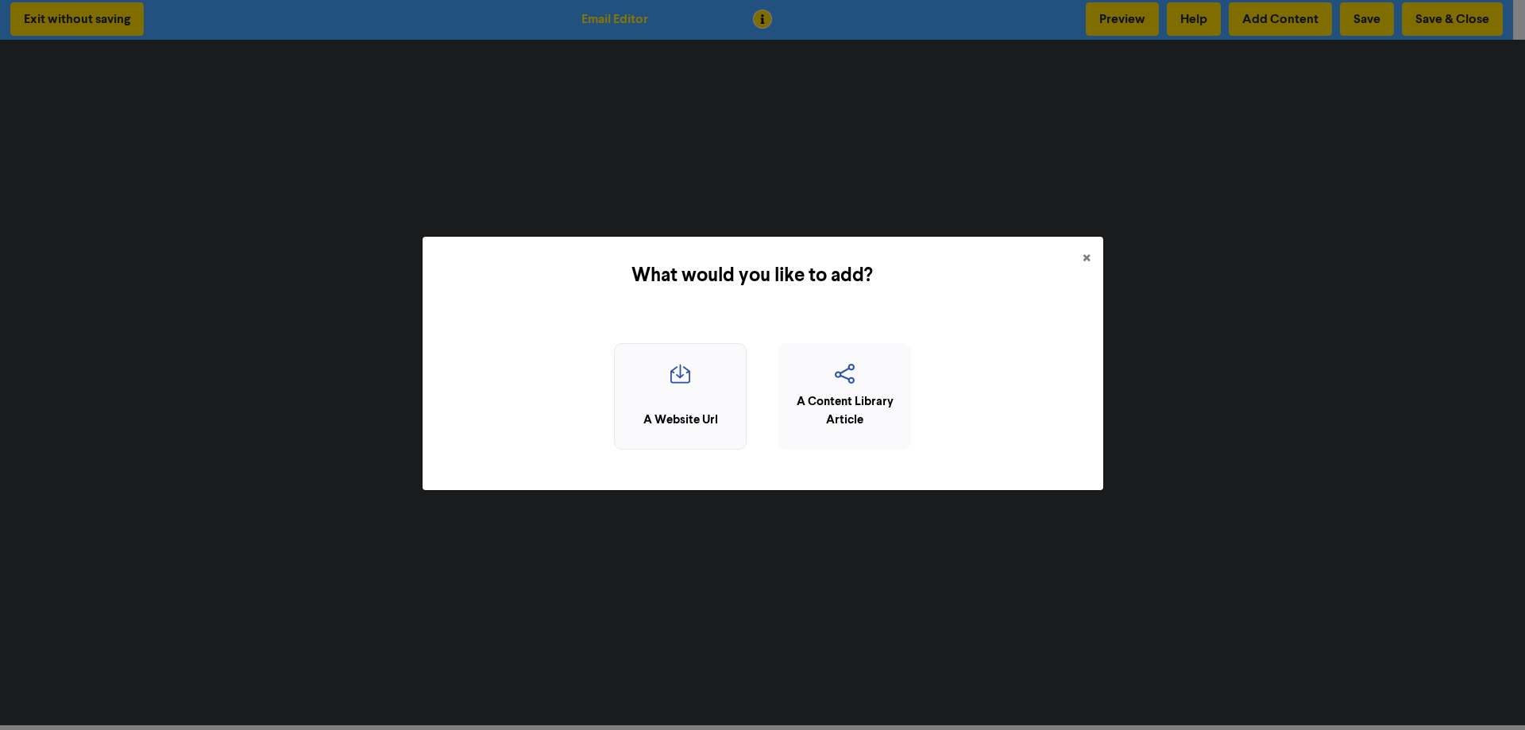
click at [683, 429] on div "A Website Url" at bounding box center [680, 420] width 115 height 18
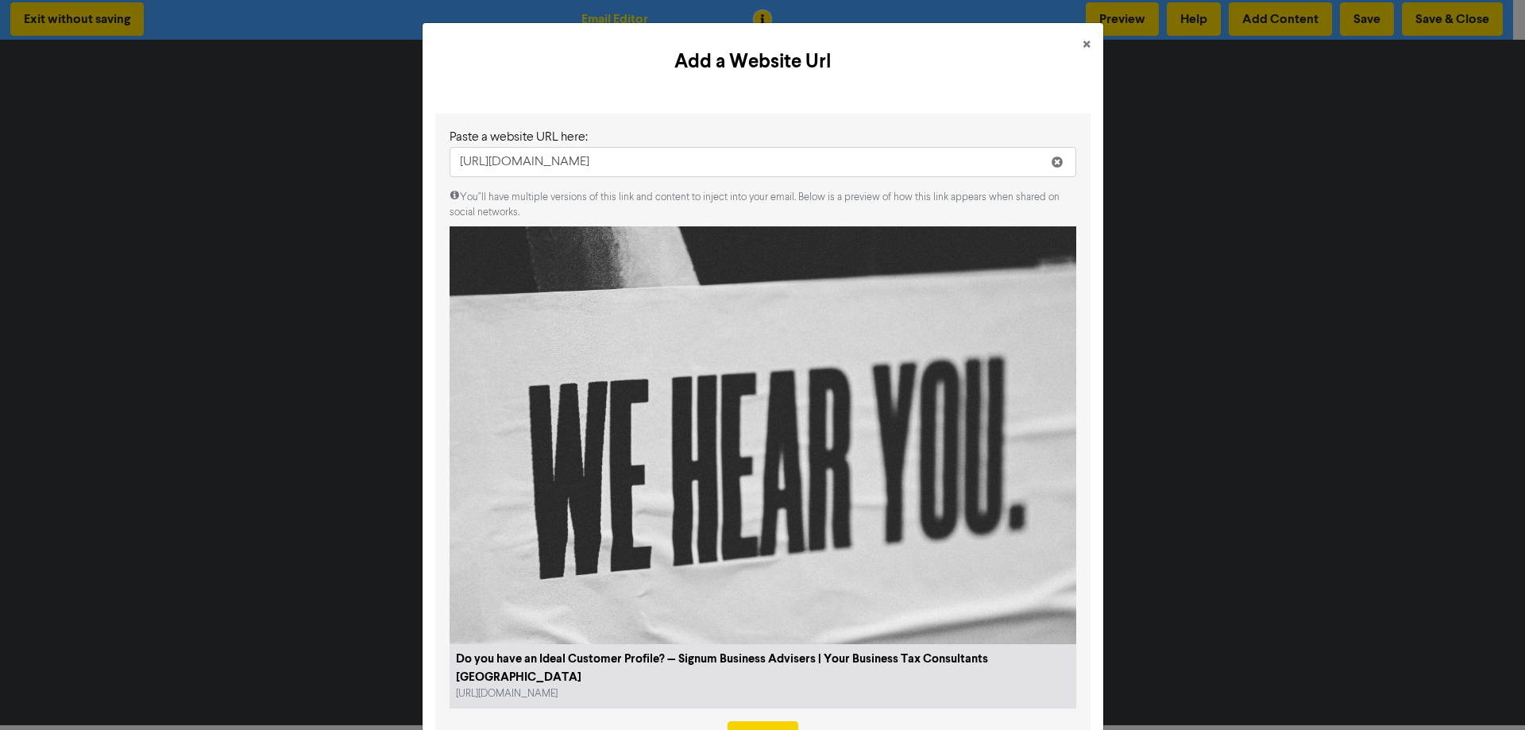
type input "[URL][DOMAIN_NAME]"
click at [750, 721] on button "Accept" at bounding box center [762, 737] width 71 height 33
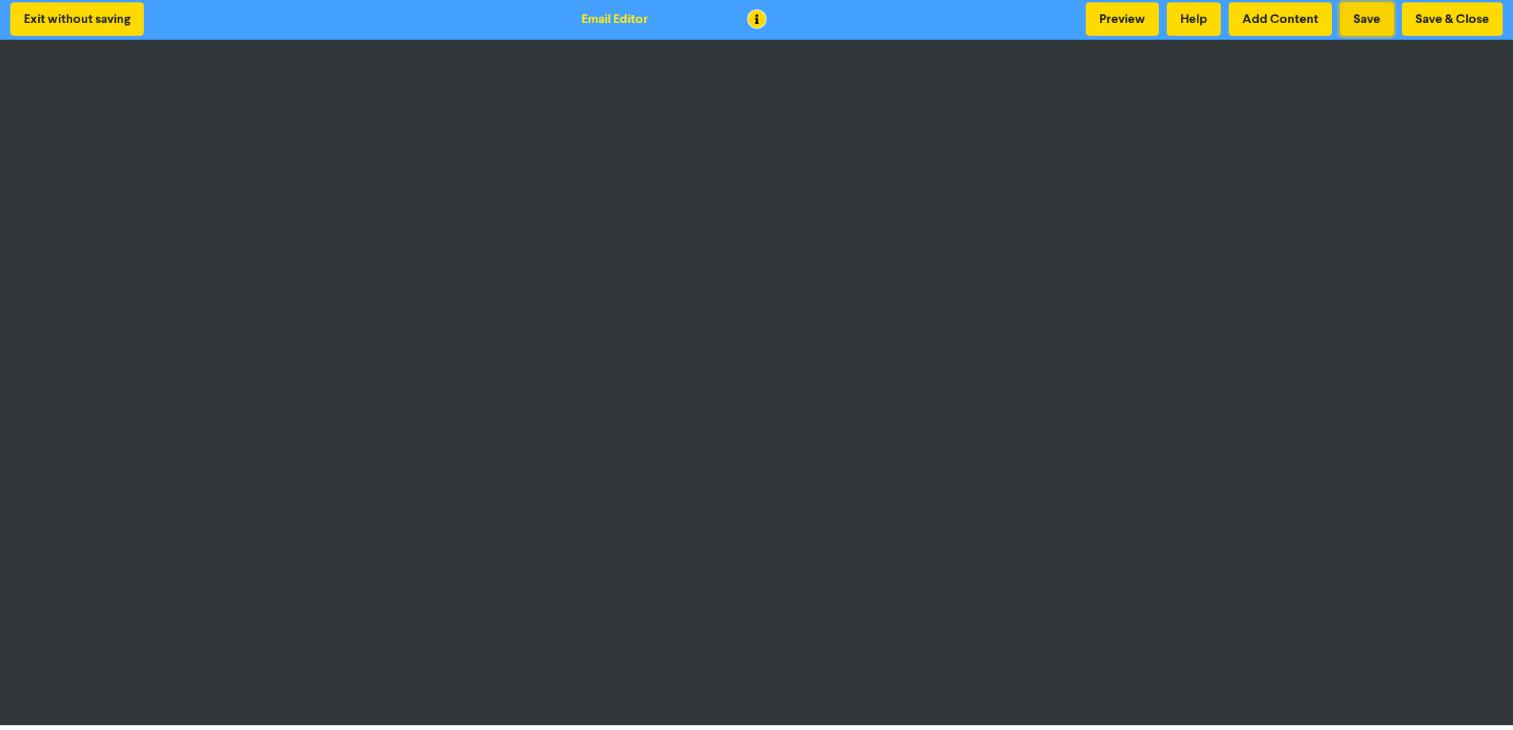
click at [1364, 15] on button "Save" at bounding box center [1367, 18] width 54 height 33
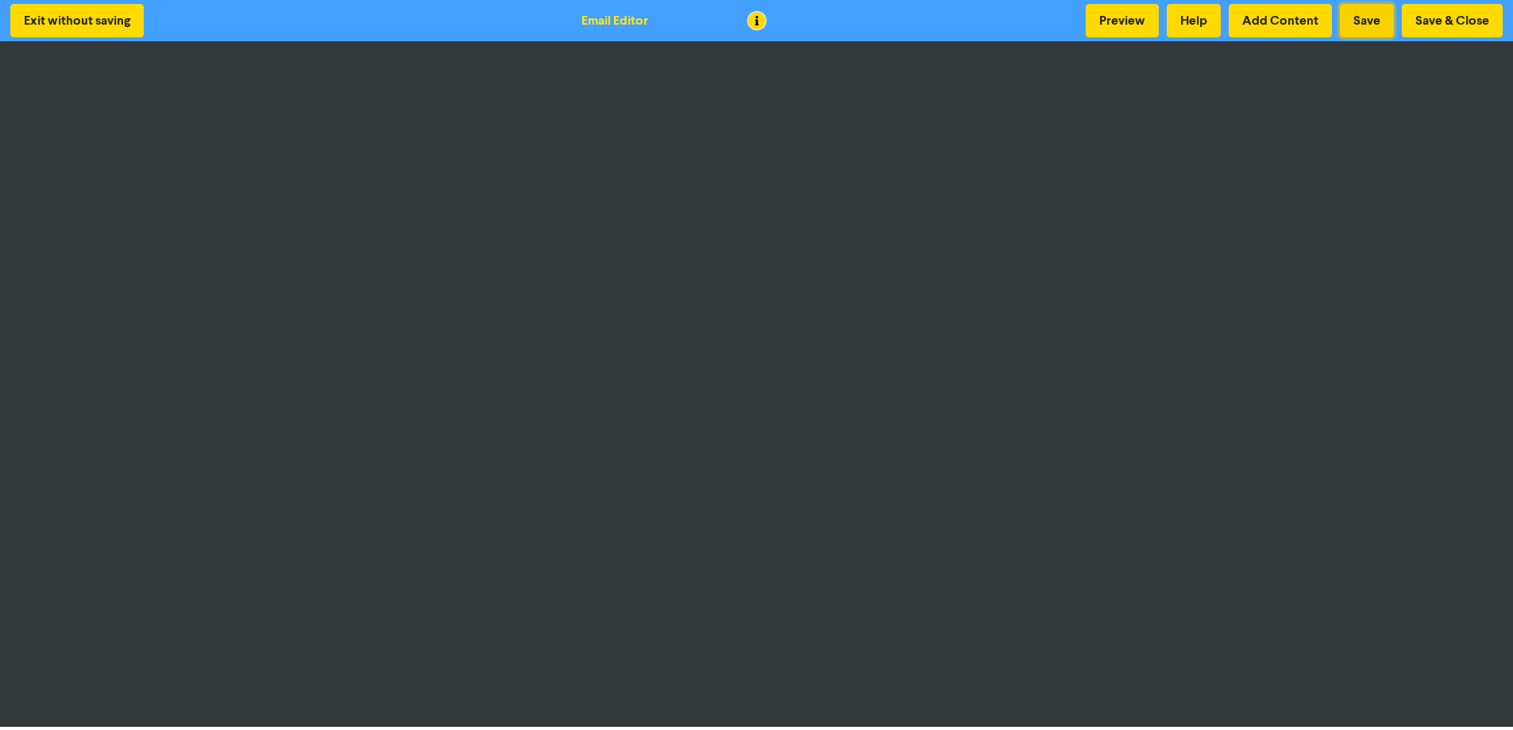
click at [1362, 29] on button "Save" at bounding box center [1367, 20] width 54 height 33
click at [1369, 10] on button "Save" at bounding box center [1367, 20] width 54 height 33
click at [1375, 19] on button "Save" at bounding box center [1367, 20] width 54 height 33
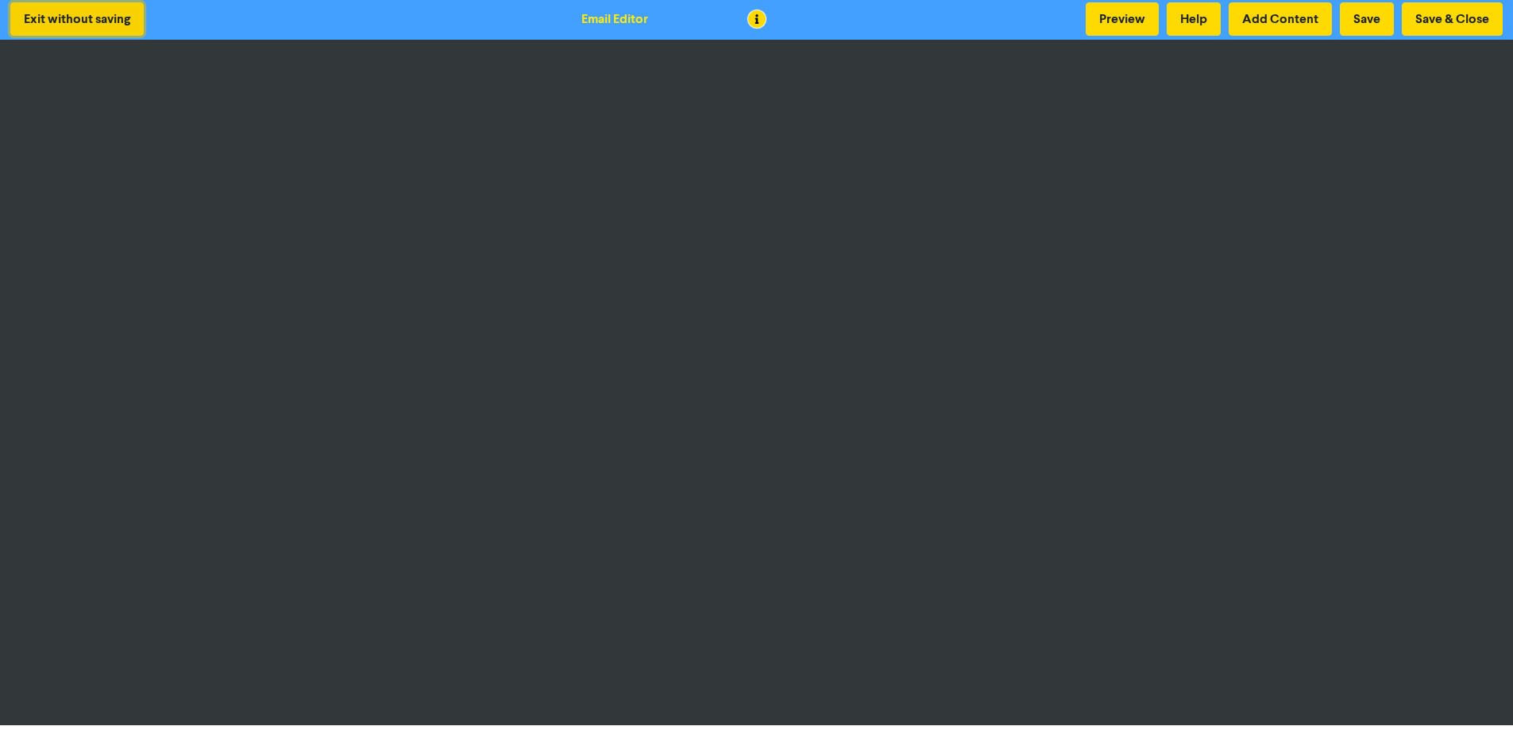
click at [89, 15] on button "Exit without saving" at bounding box center [76, 18] width 133 height 33
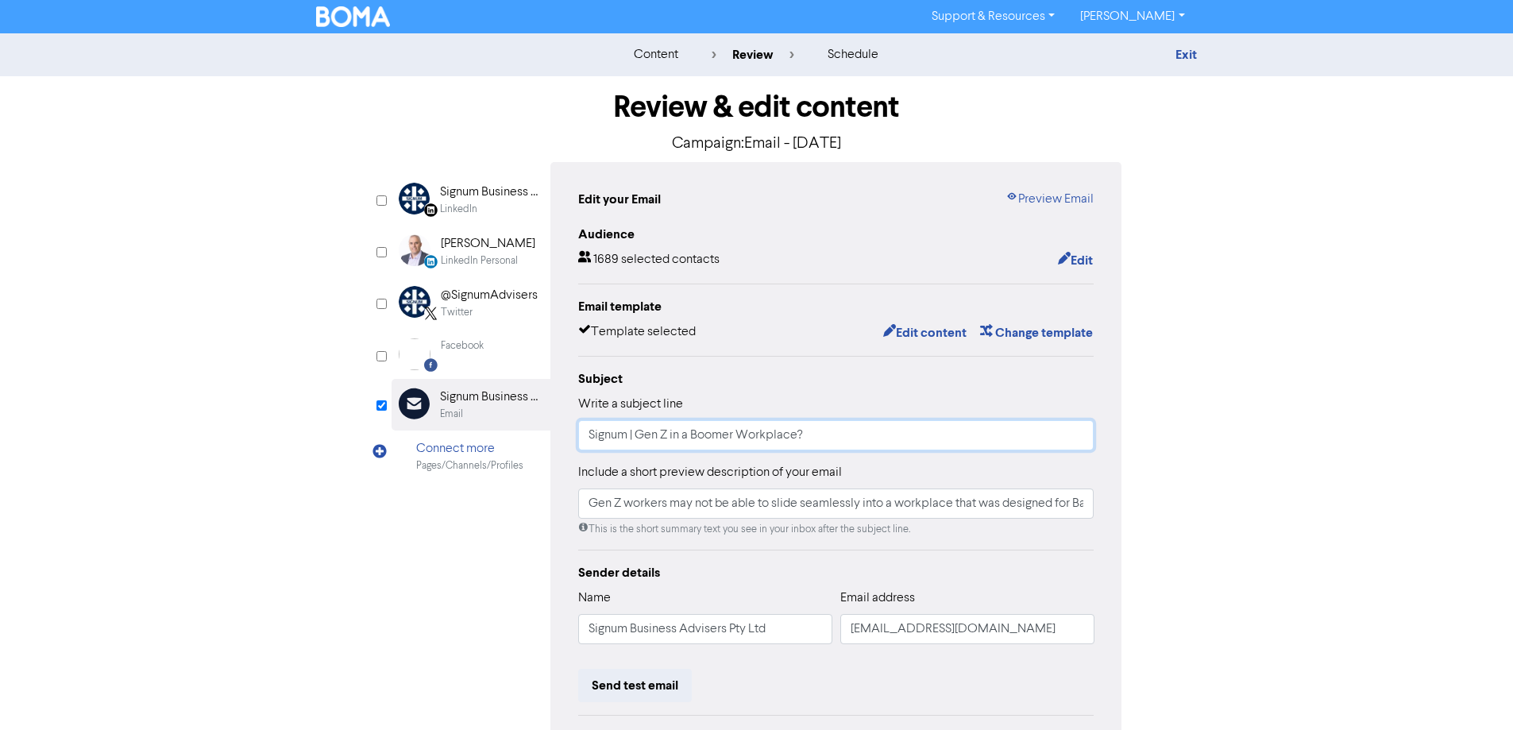
click at [627, 436] on input "Signum | Gen Z in a Boomer Workplace?" at bounding box center [836, 435] width 516 height 30
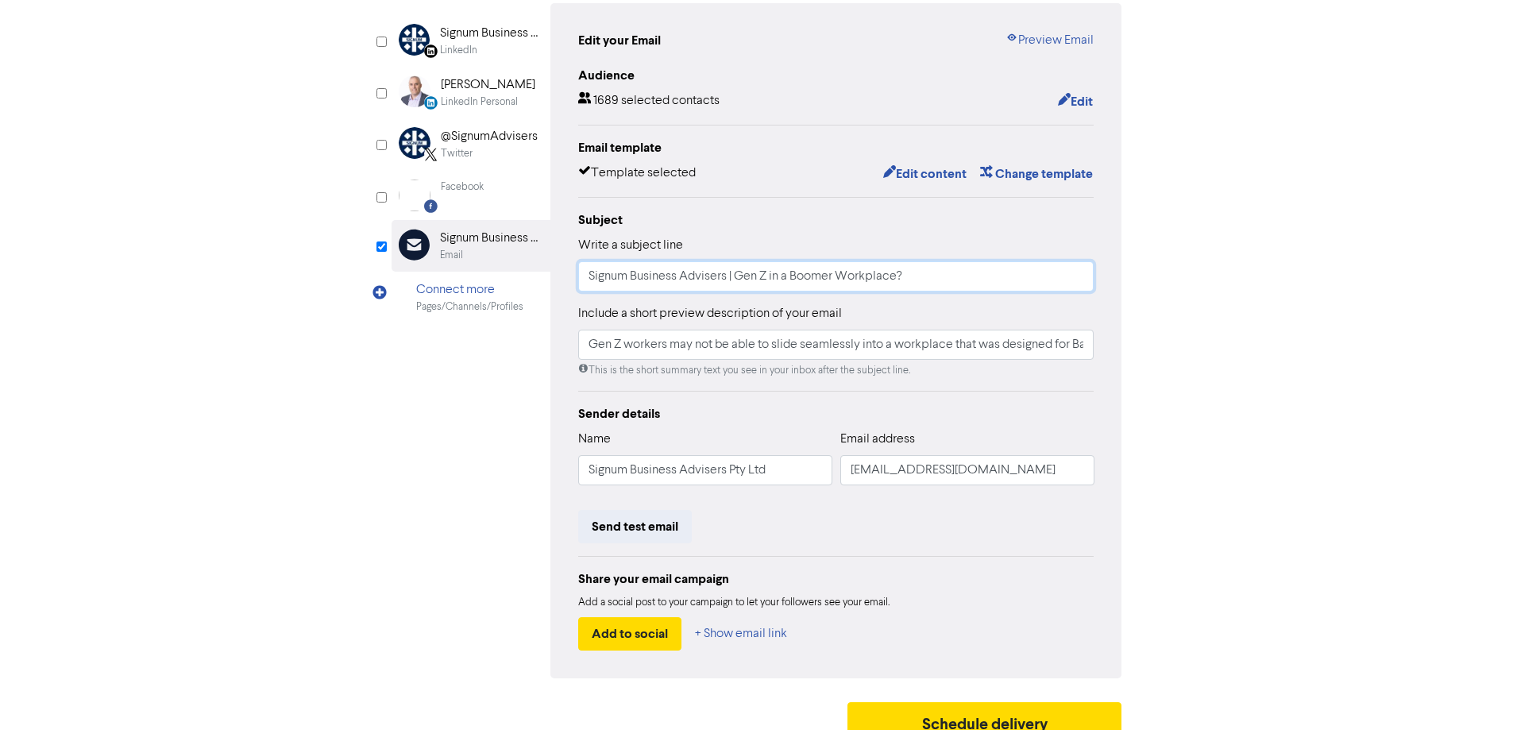
scroll to position [180, 0]
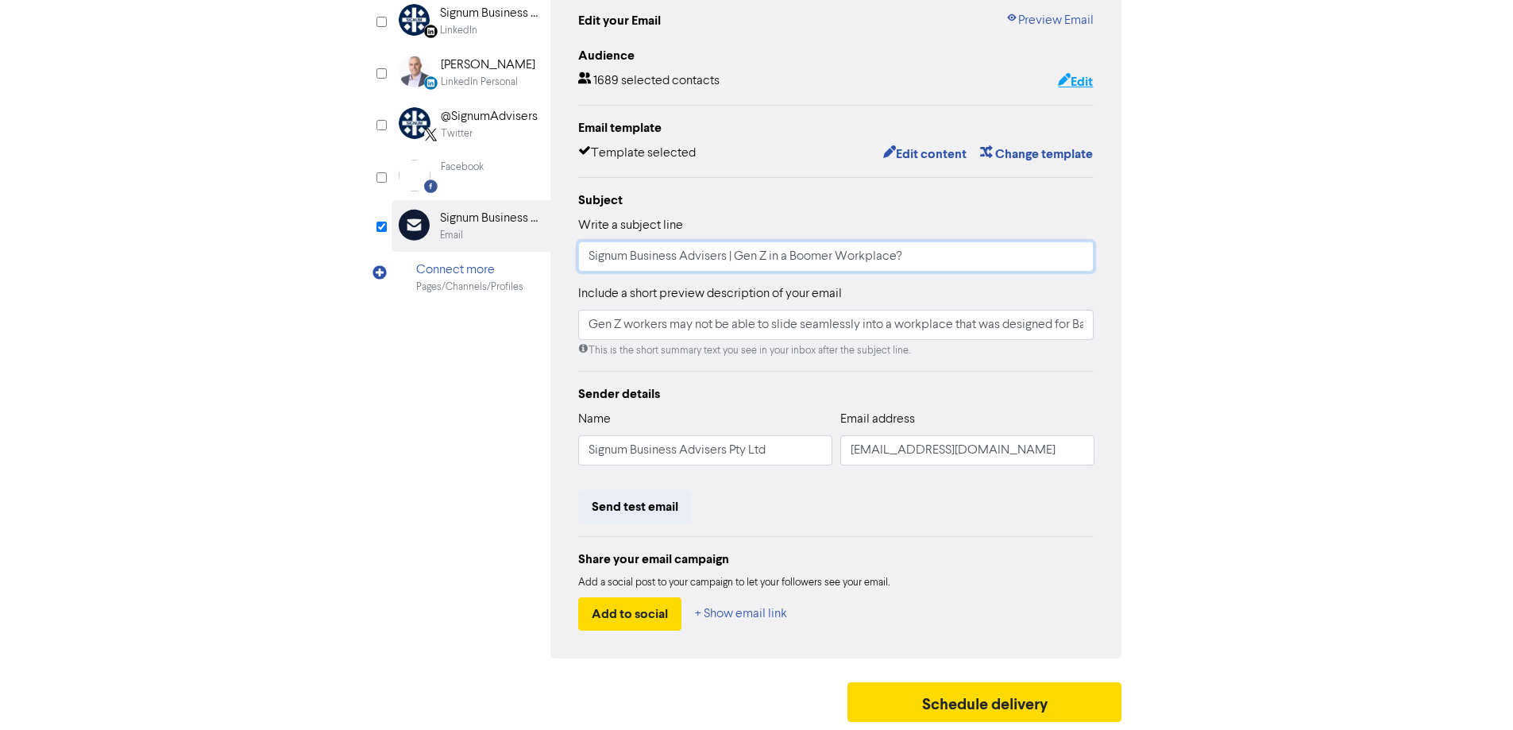
type input "Signum Business Advisers | Gen Z in a Boomer Workplace?"
click at [1076, 84] on button "Edit" at bounding box center [1075, 81] width 37 height 21
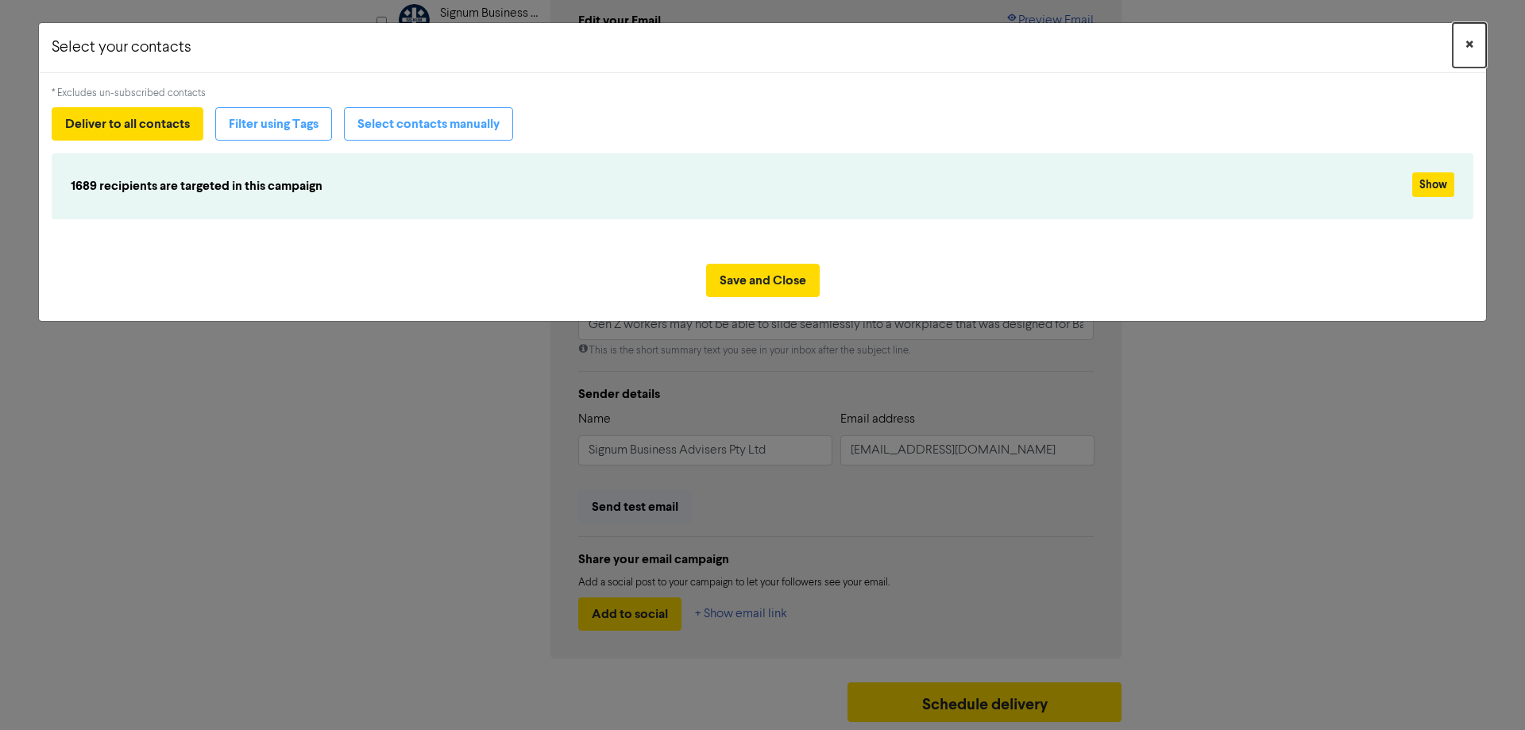
click at [1471, 41] on span "×" at bounding box center [1469, 45] width 8 height 24
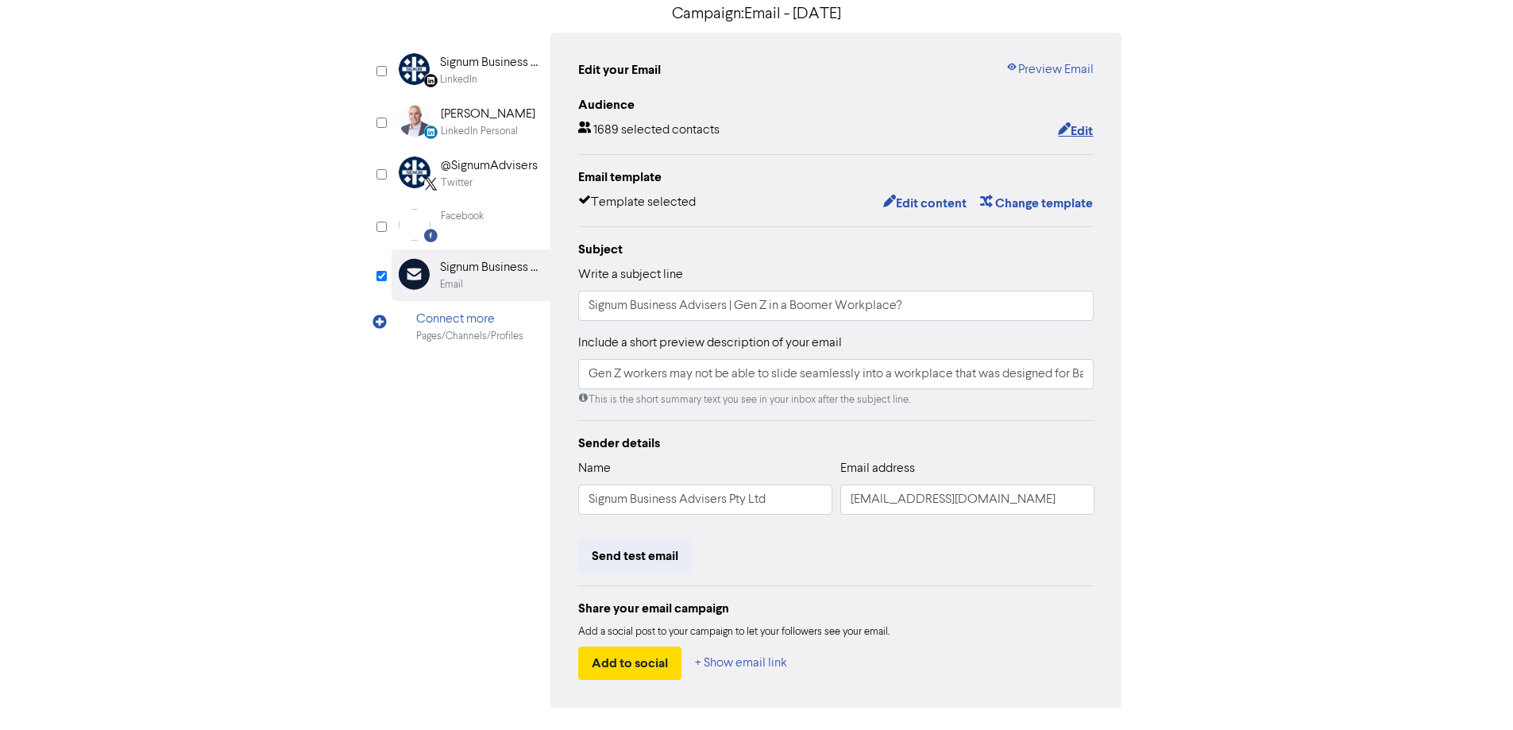
scroll to position [101, 0]
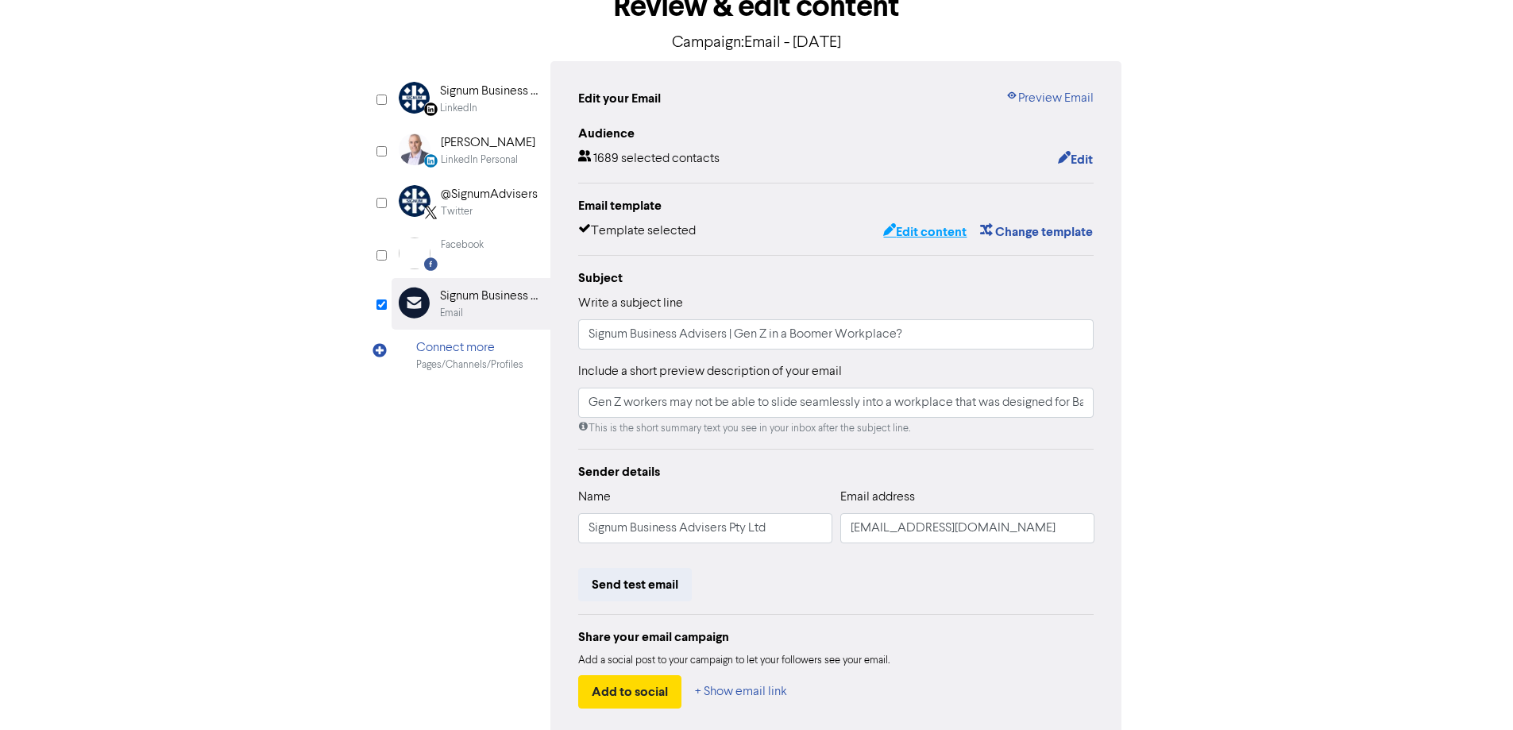
click at [940, 235] on button "Edit content" at bounding box center [924, 232] width 85 height 21
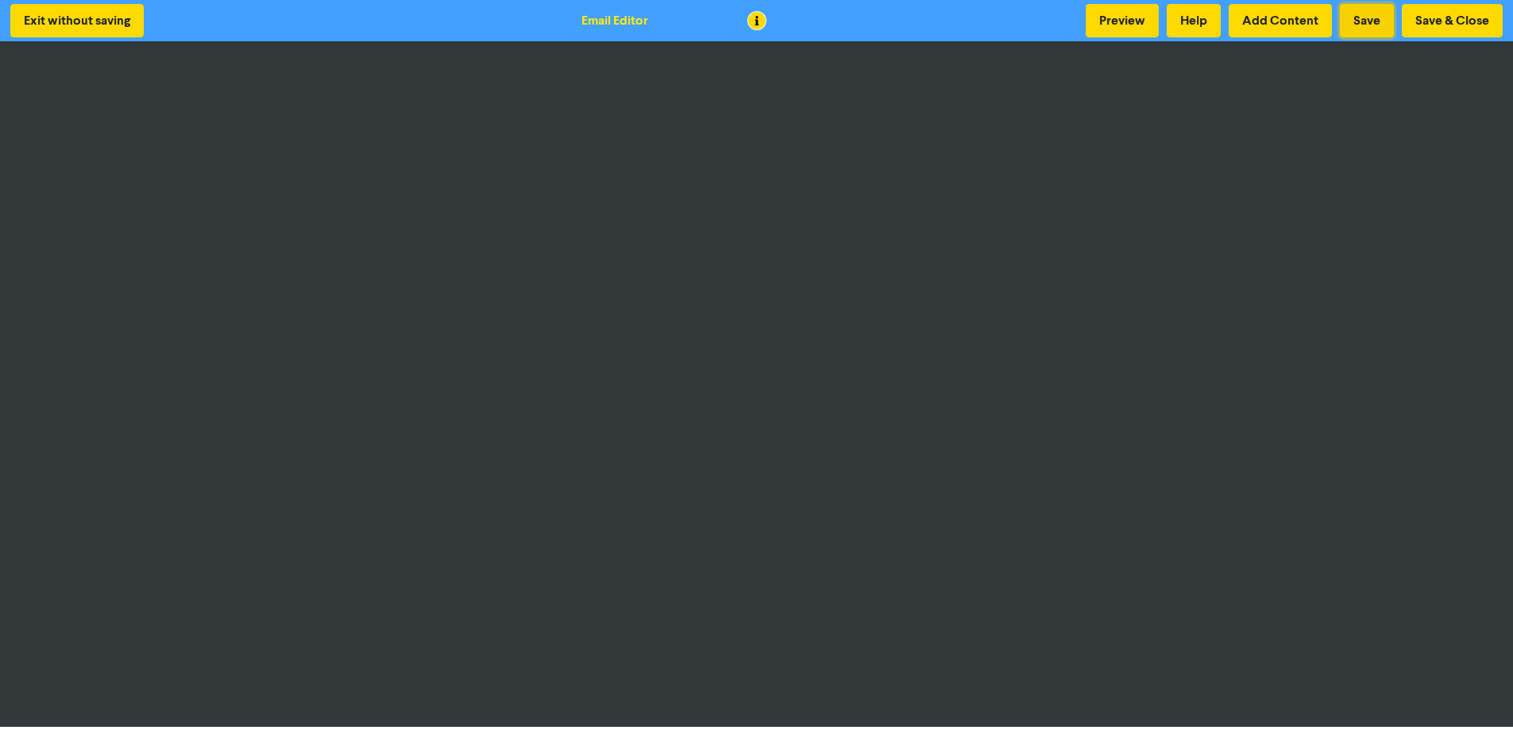
click at [1366, 19] on button "Save" at bounding box center [1367, 20] width 54 height 33
click at [73, 17] on button "Exit without saving" at bounding box center [76, 20] width 133 height 33
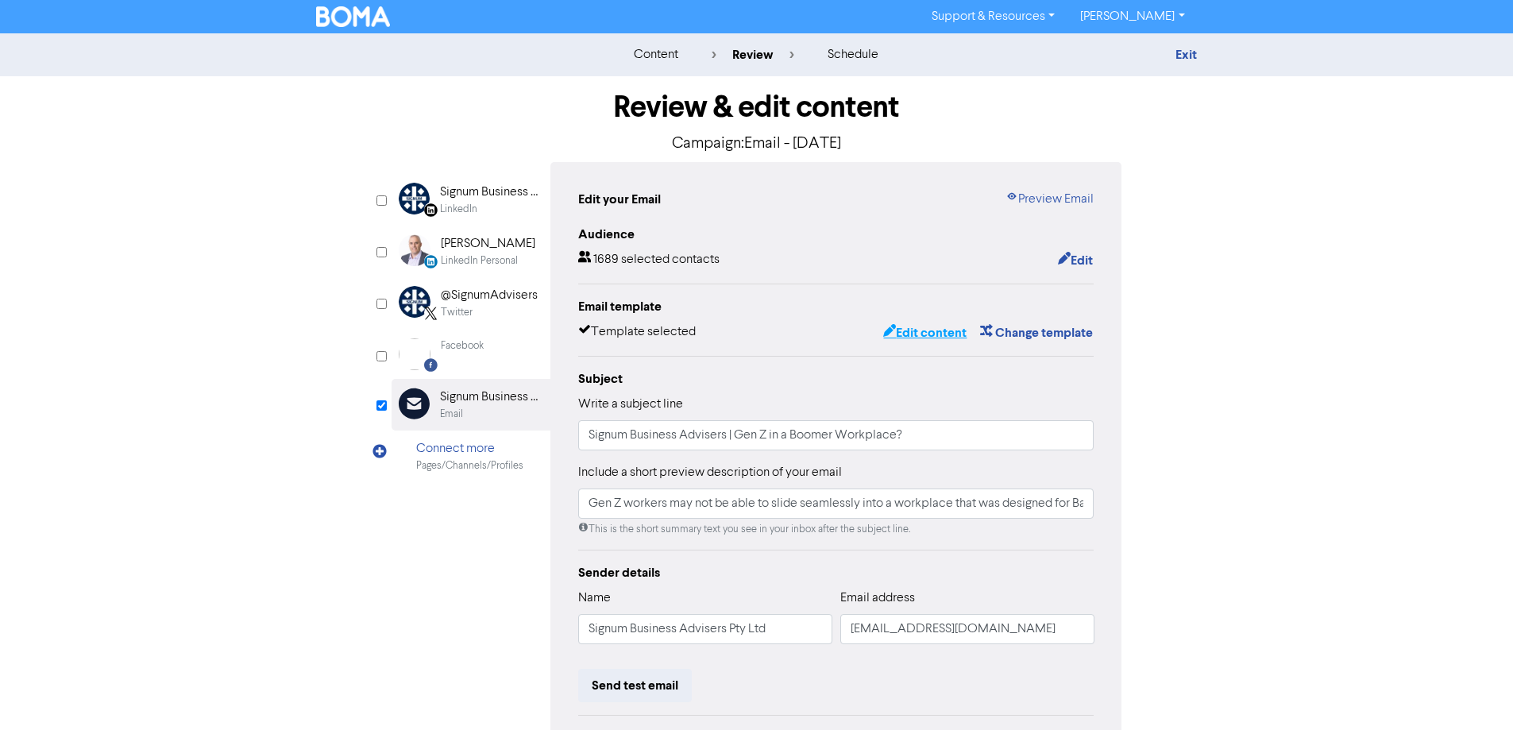
click at [916, 330] on button "Edit content" at bounding box center [924, 332] width 85 height 21
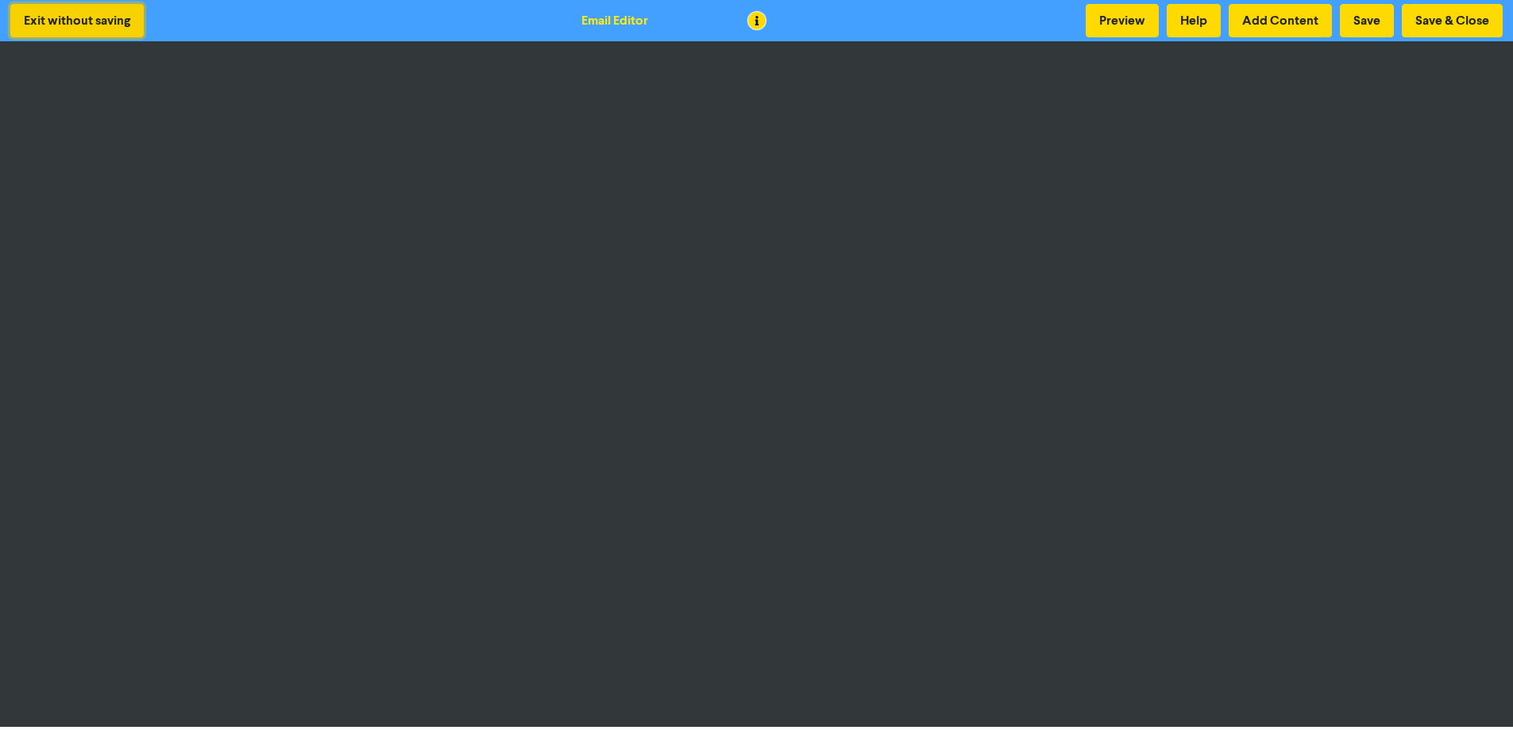
click at [95, 23] on button "Exit without saving" at bounding box center [76, 20] width 133 height 33
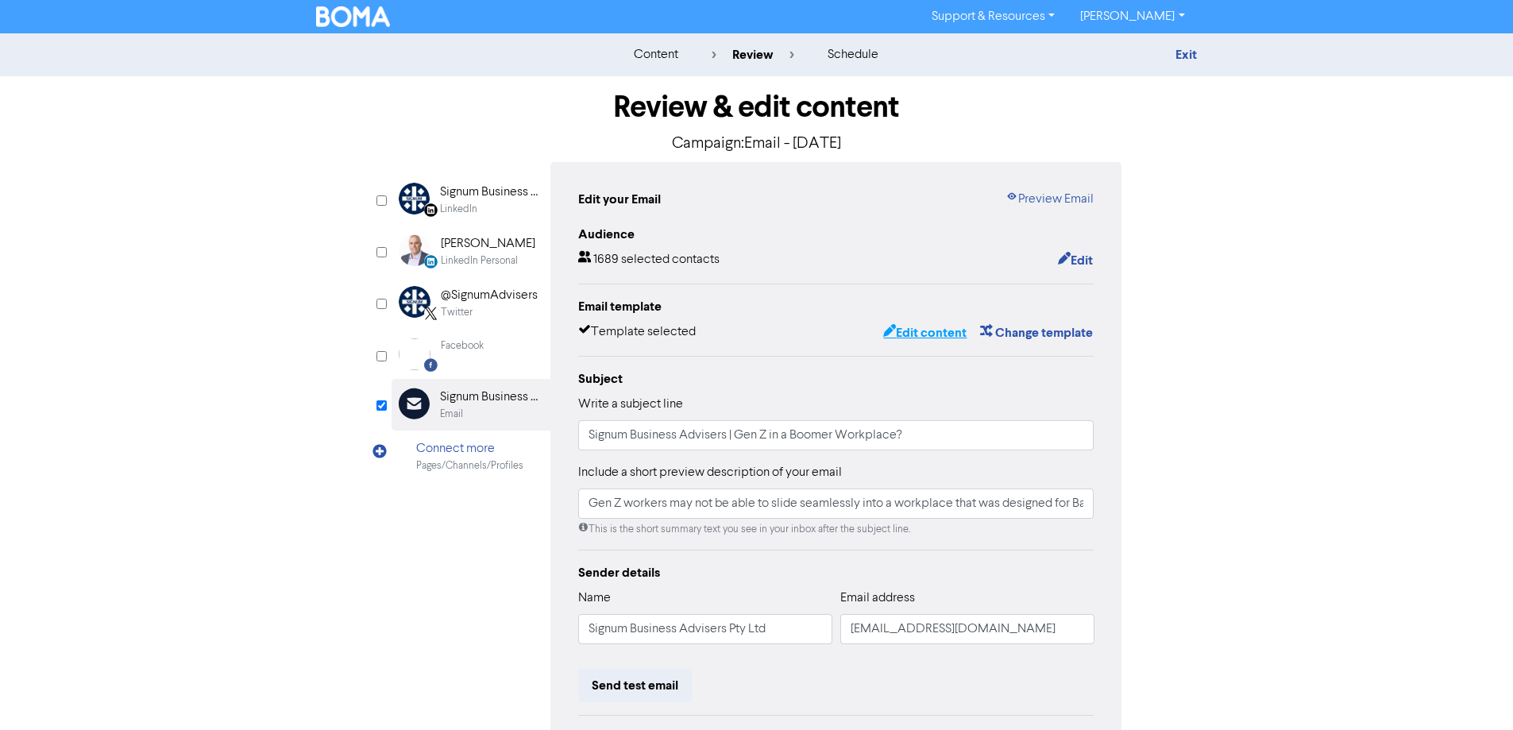
click at [951, 334] on button "Edit content" at bounding box center [924, 332] width 85 height 21
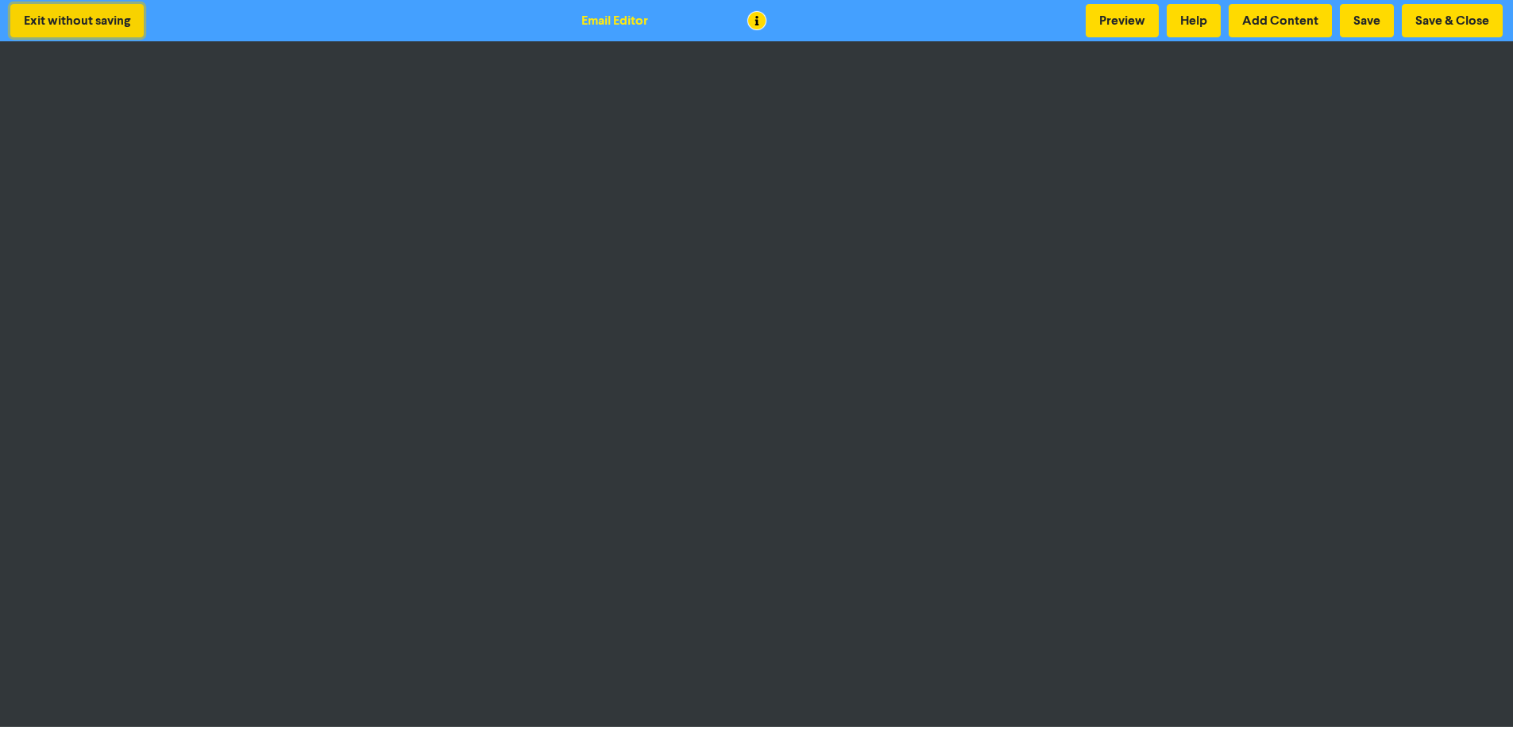
click at [98, 26] on button "Exit without saving" at bounding box center [76, 20] width 133 height 33
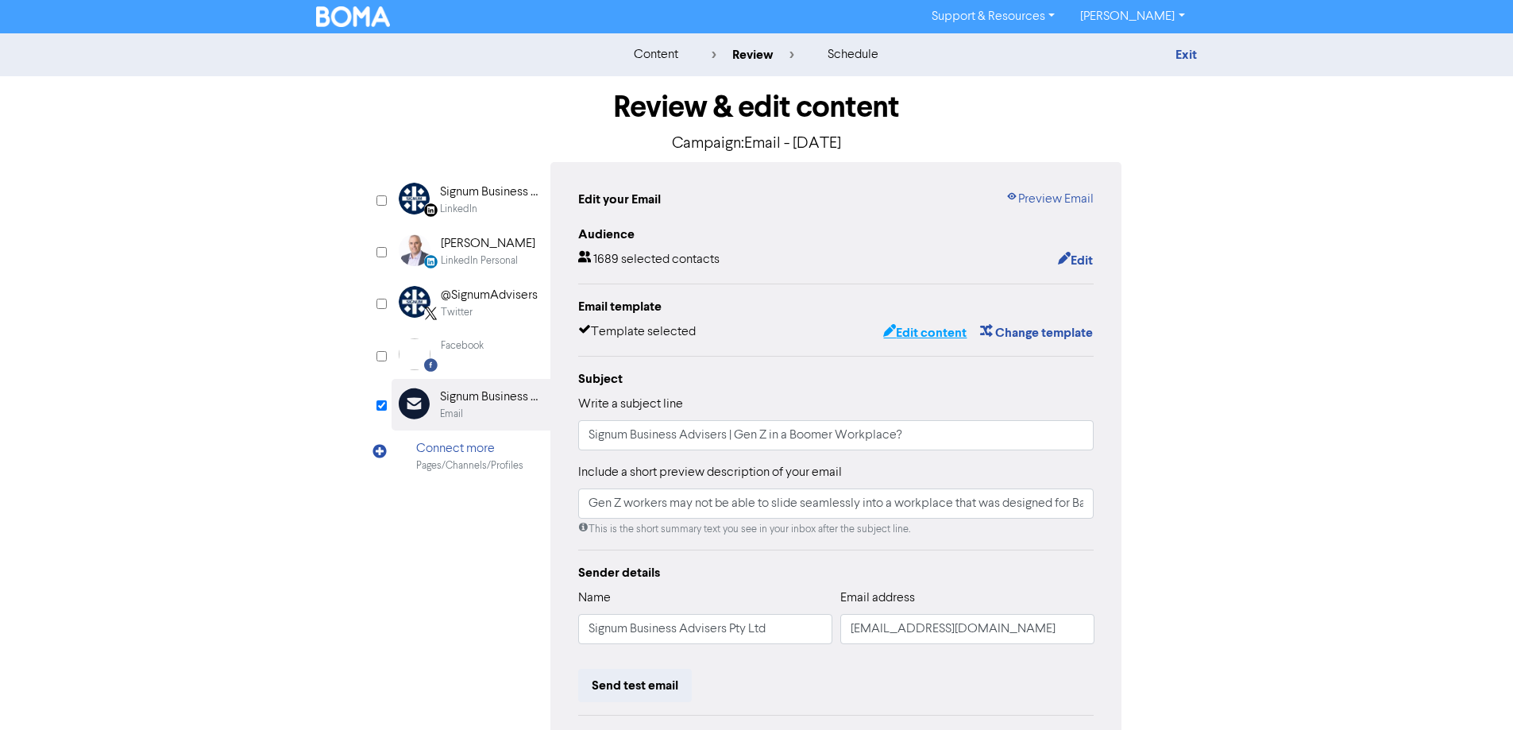
click at [939, 329] on button "Edit content" at bounding box center [924, 332] width 85 height 21
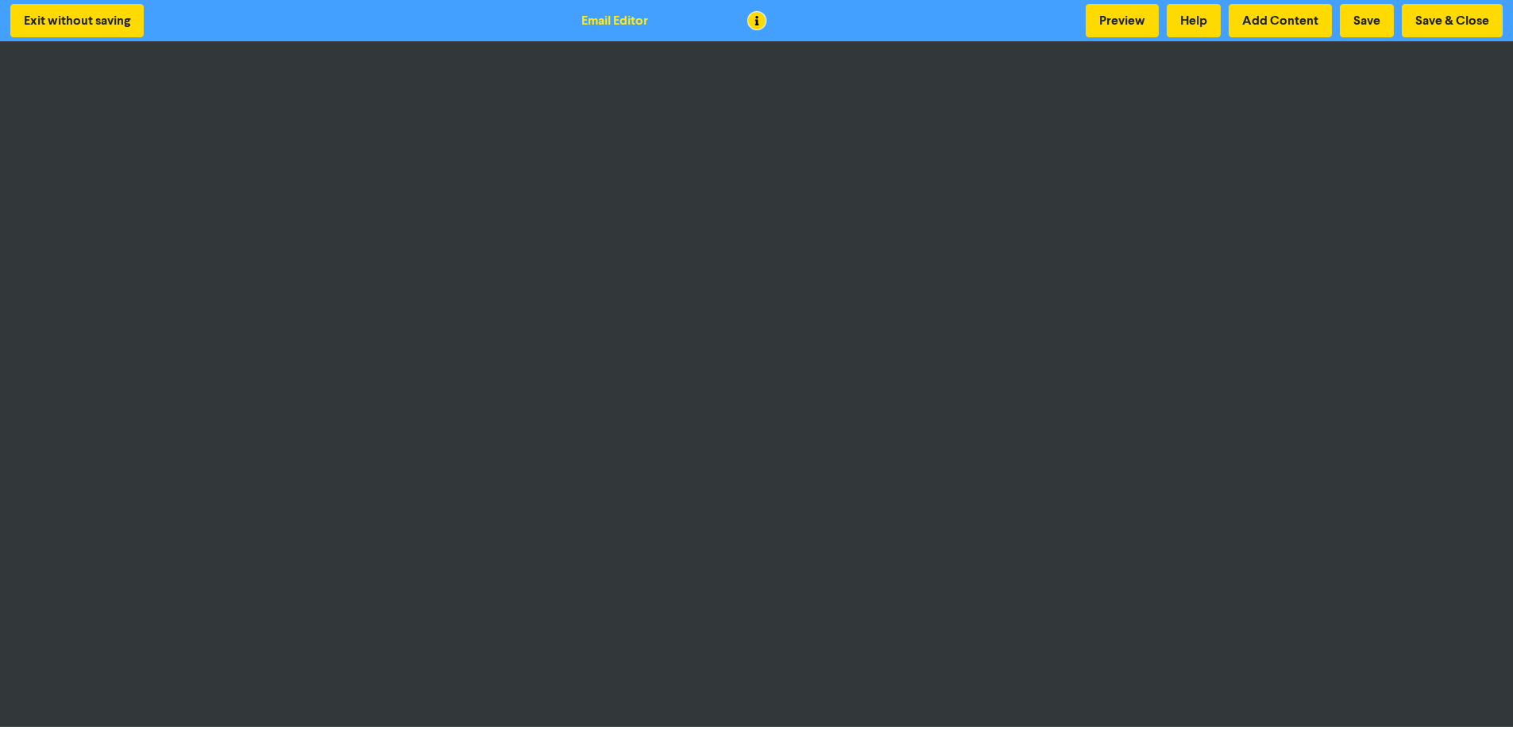
scroll to position [2, 0]
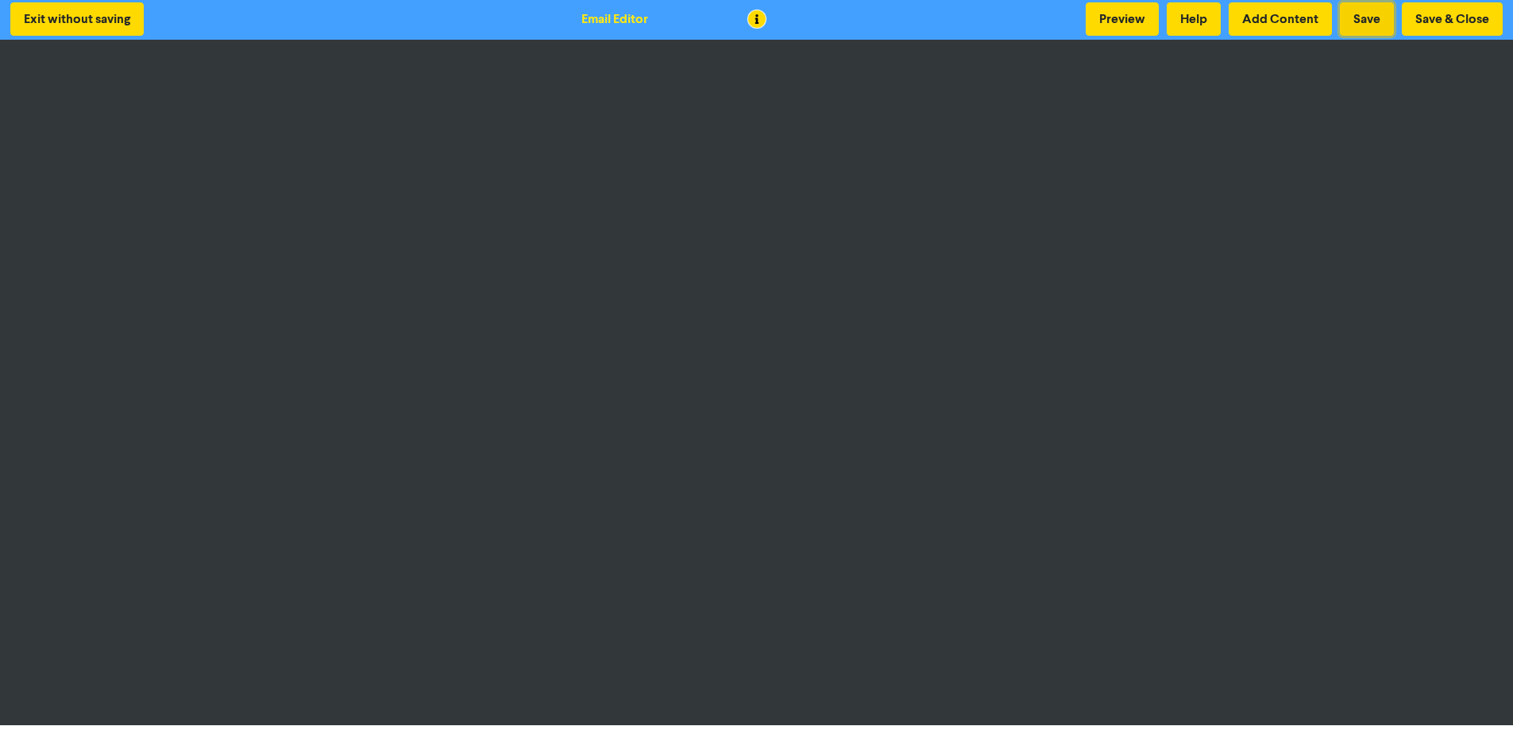
click at [1369, 16] on button "Save" at bounding box center [1367, 18] width 54 height 33
click at [1363, 21] on button "Save" at bounding box center [1367, 18] width 54 height 33
click at [1375, 22] on button "Save" at bounding box center [1367, 18] width 54 height 33
click at [91, 15] on button "Exit without saving" at bounding box center [76, 18] width 133 height 33
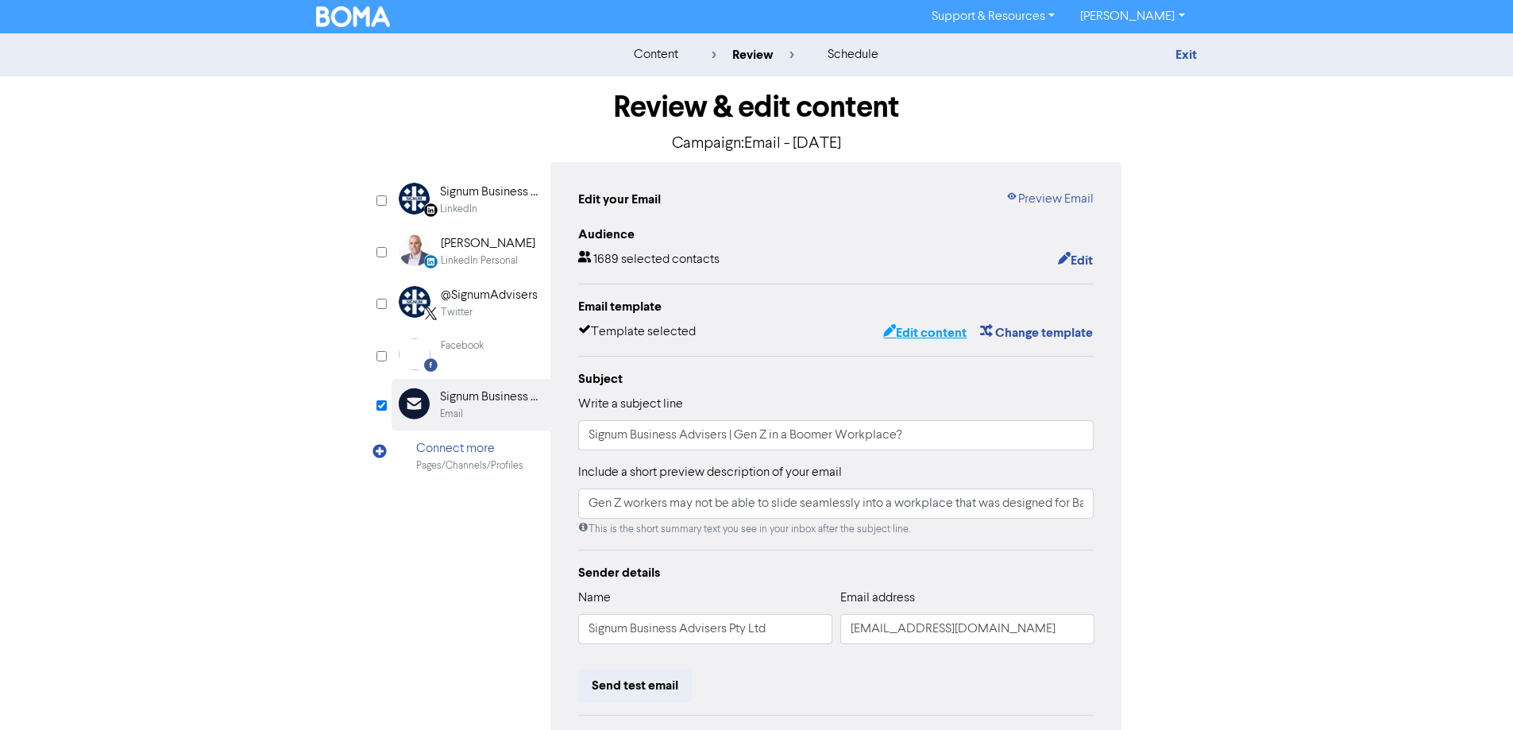
click at [943, 337] on button "Edit content" at bounding box center [924, 332] width 85 height 21
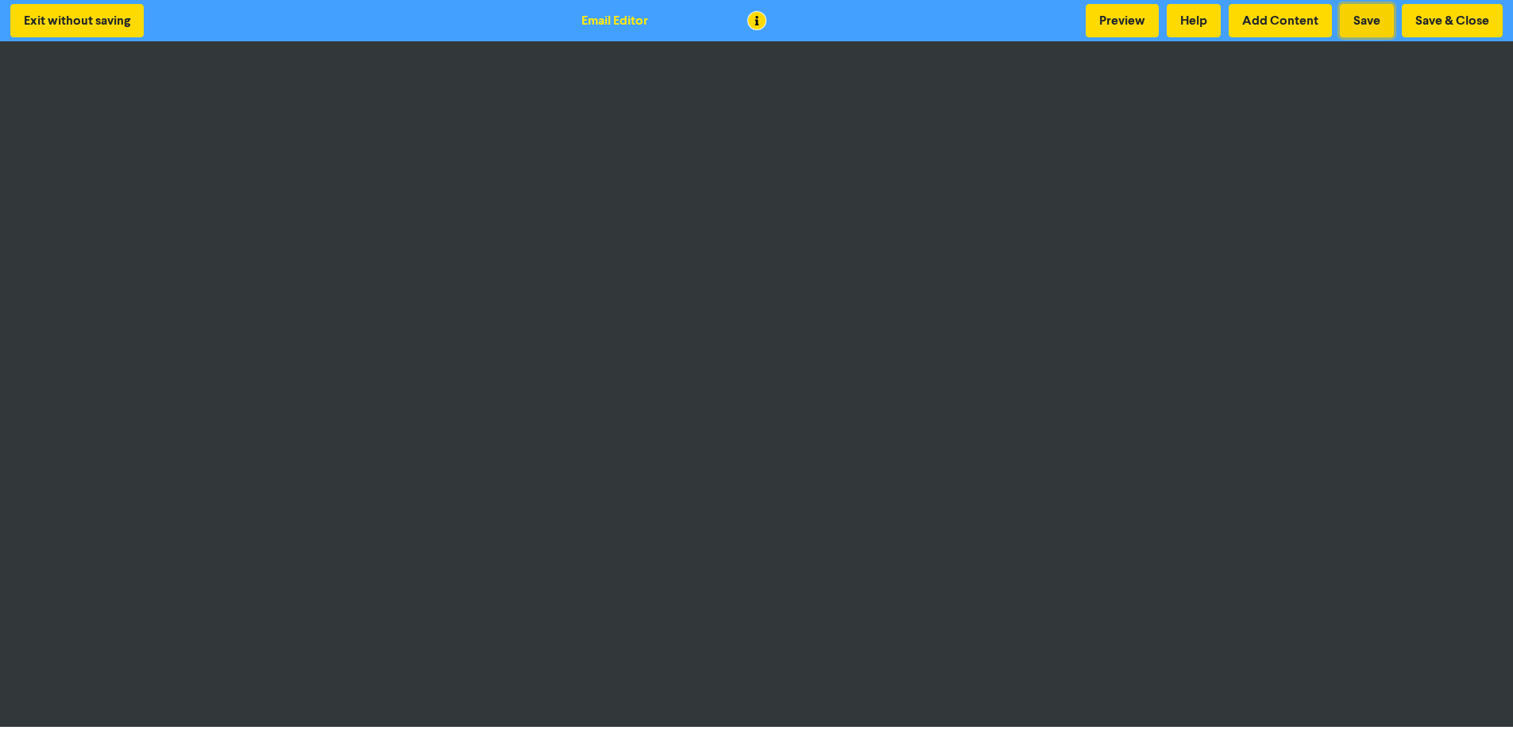
click at [1358, 24] on button "Save" at bounding box center [1367, 20] width 54 height 33
click at [1449, 21] on button "Save & Close" at bounding box center [1452, 20] width 101 height 33
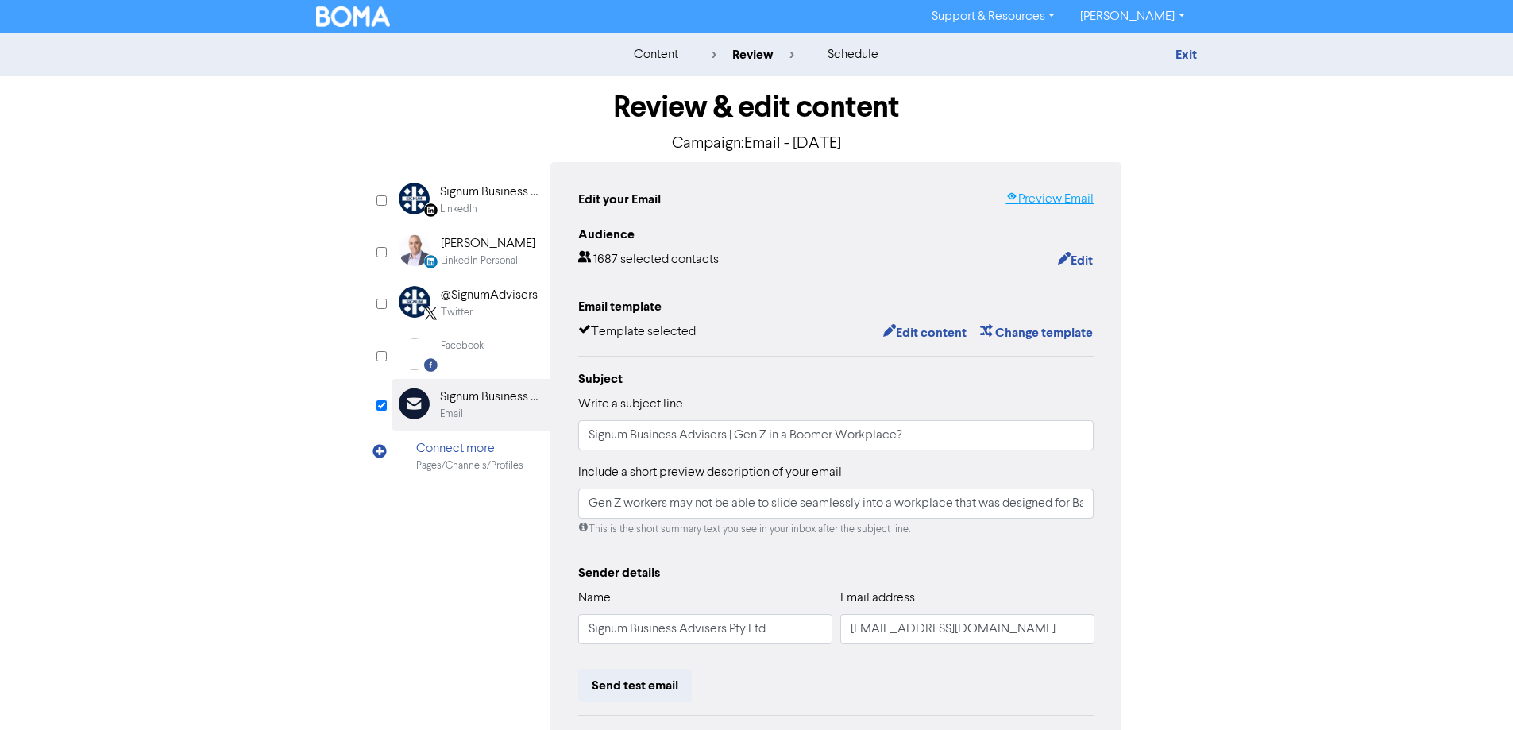
click at [1025, 198] on link "Preview Email" at bounding box center [1049, 199] width 88 height 19
click at [909, 329] on button "Edit content" at bounding box center [924, 332] width 85 height 21
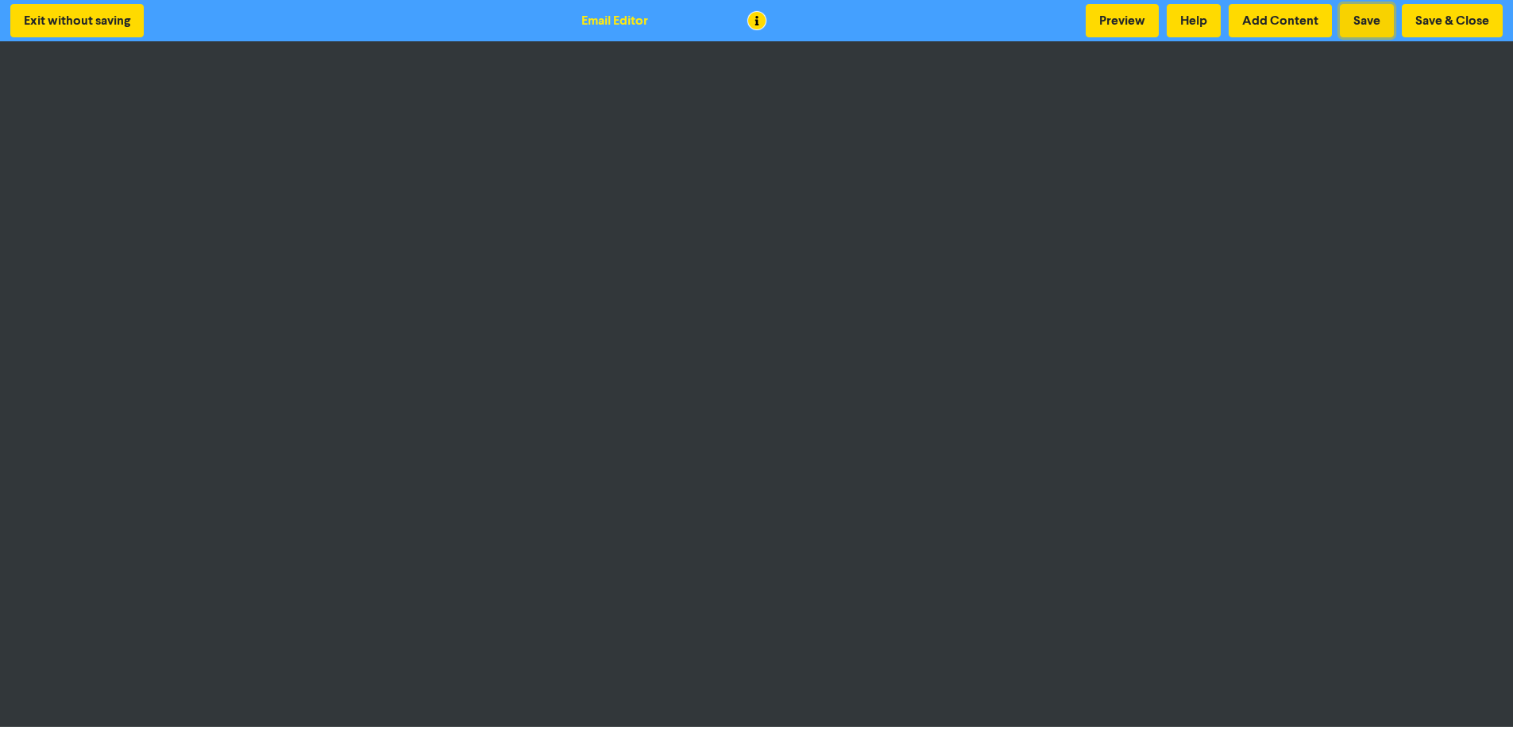
click at [1372, 23] on button "Save" at bounding box center [1367, 20] width 54 height 33
click at [1368, 13] on button "Save" at bounding box center [1367, 20] width 54 height 33
click at [1361, 20] on button "Save" at bounding box center [1367, 20] width 54 height 33
click at [1444, 10] on button "Save & Close" at bounding box center [1452, 20] width 101 height 33
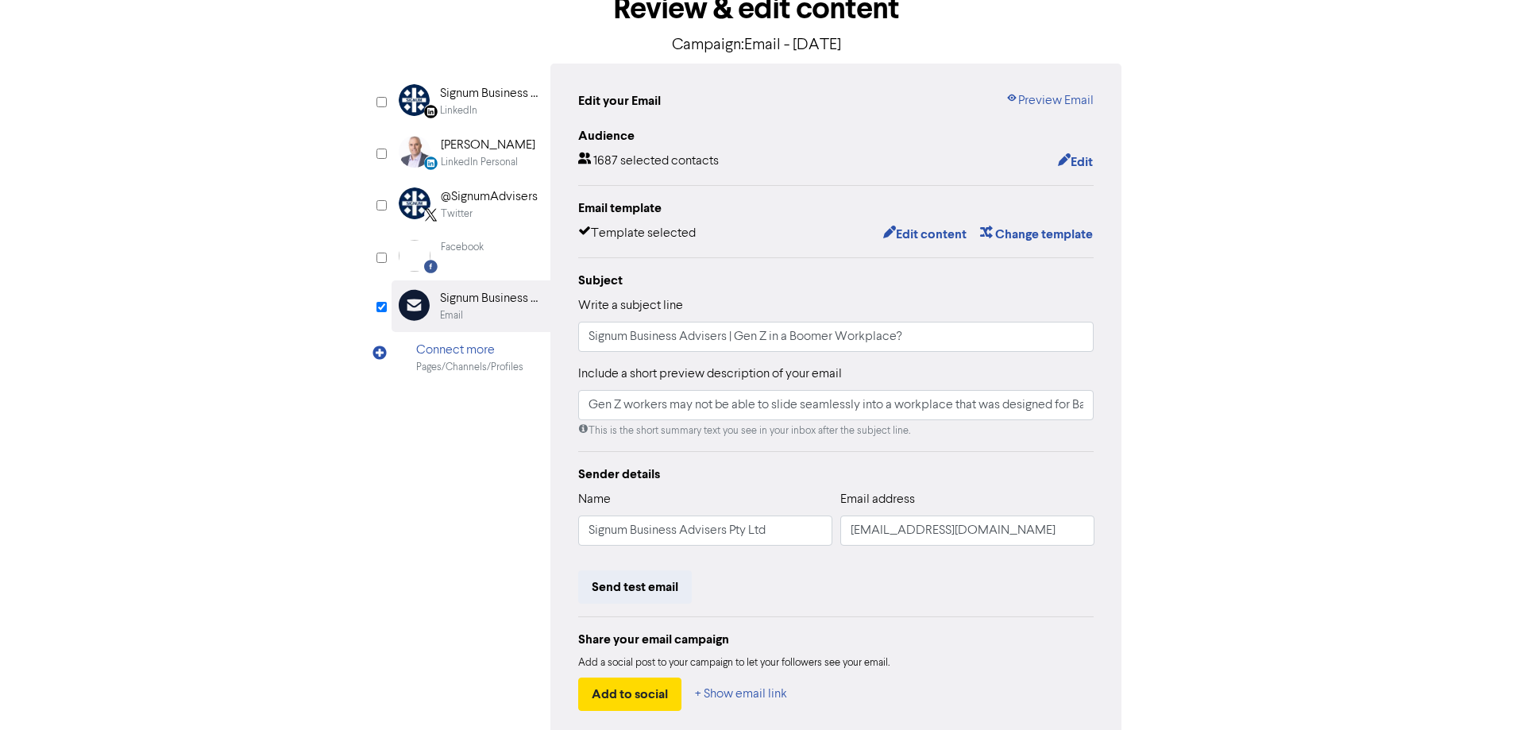
scroll to position [180, 0]
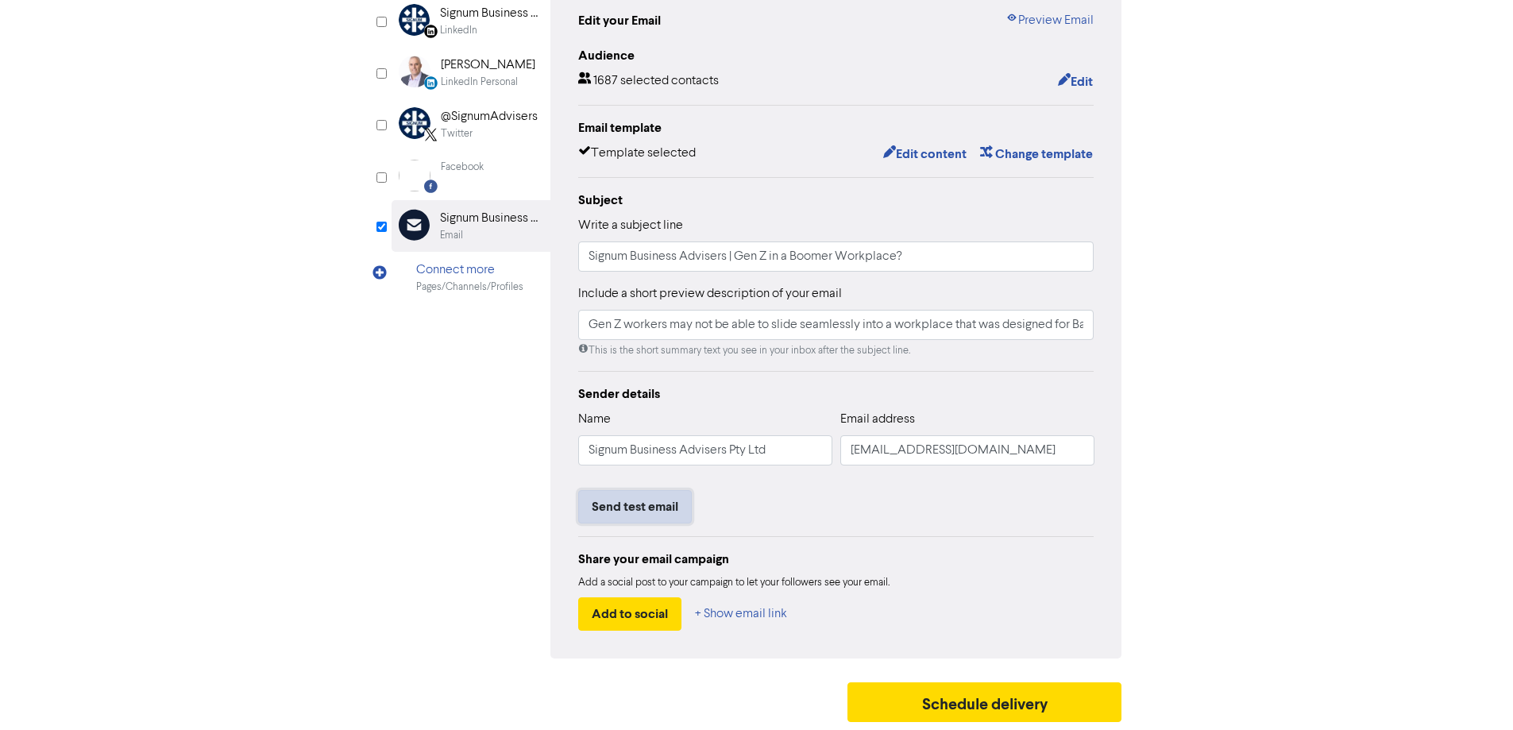
click at [673, 511] on button "Send test email" at bounding box center [635, 506] width 114 height 33
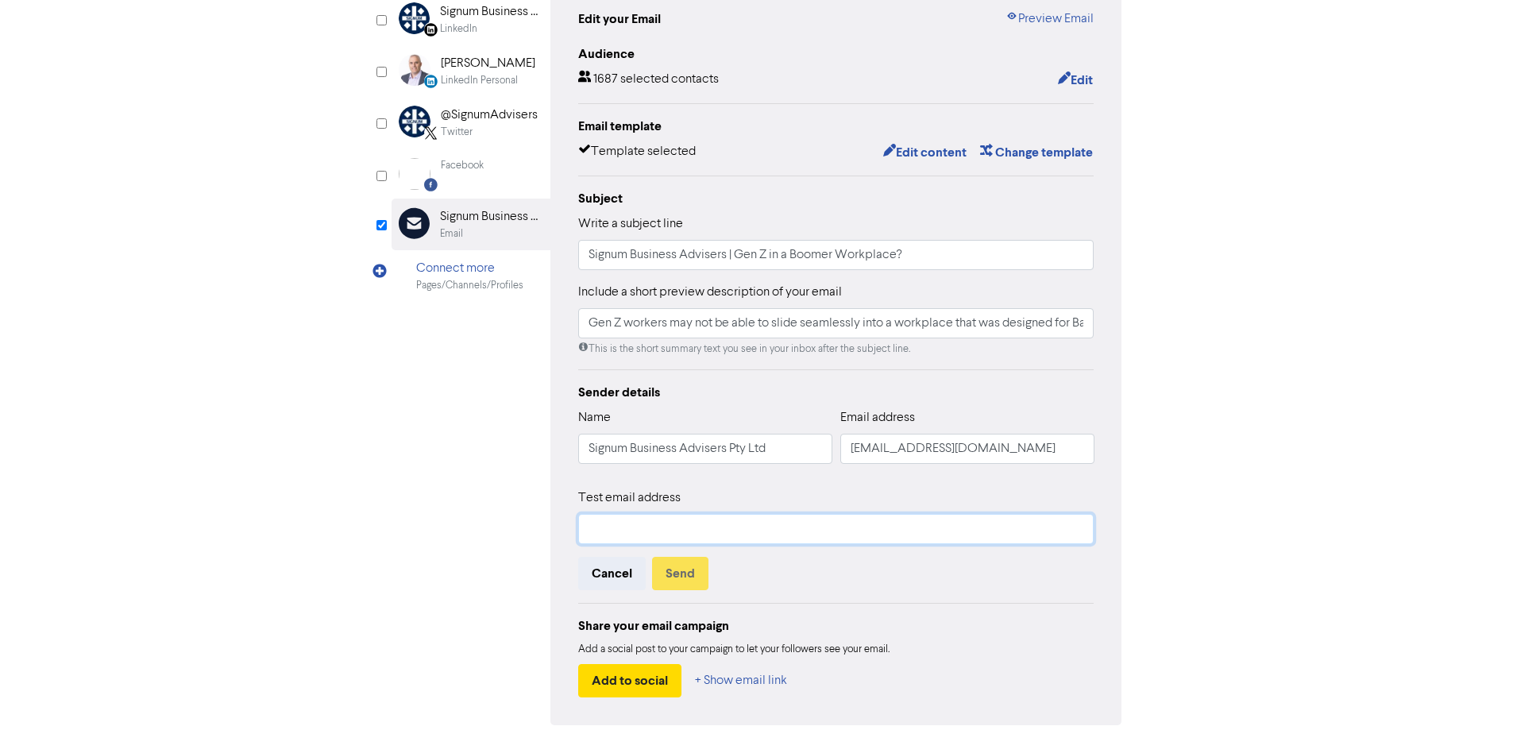
click at [677, 521] on input "text" at bounding box center [836, 529] width 516 height 30
type input "[PERSON_NAME][EMAIL_ADDRESS][DOMAIN_NAME]"
click at [688, 569] on button "Send" at bounding box center [680, 573] width 56 height 33
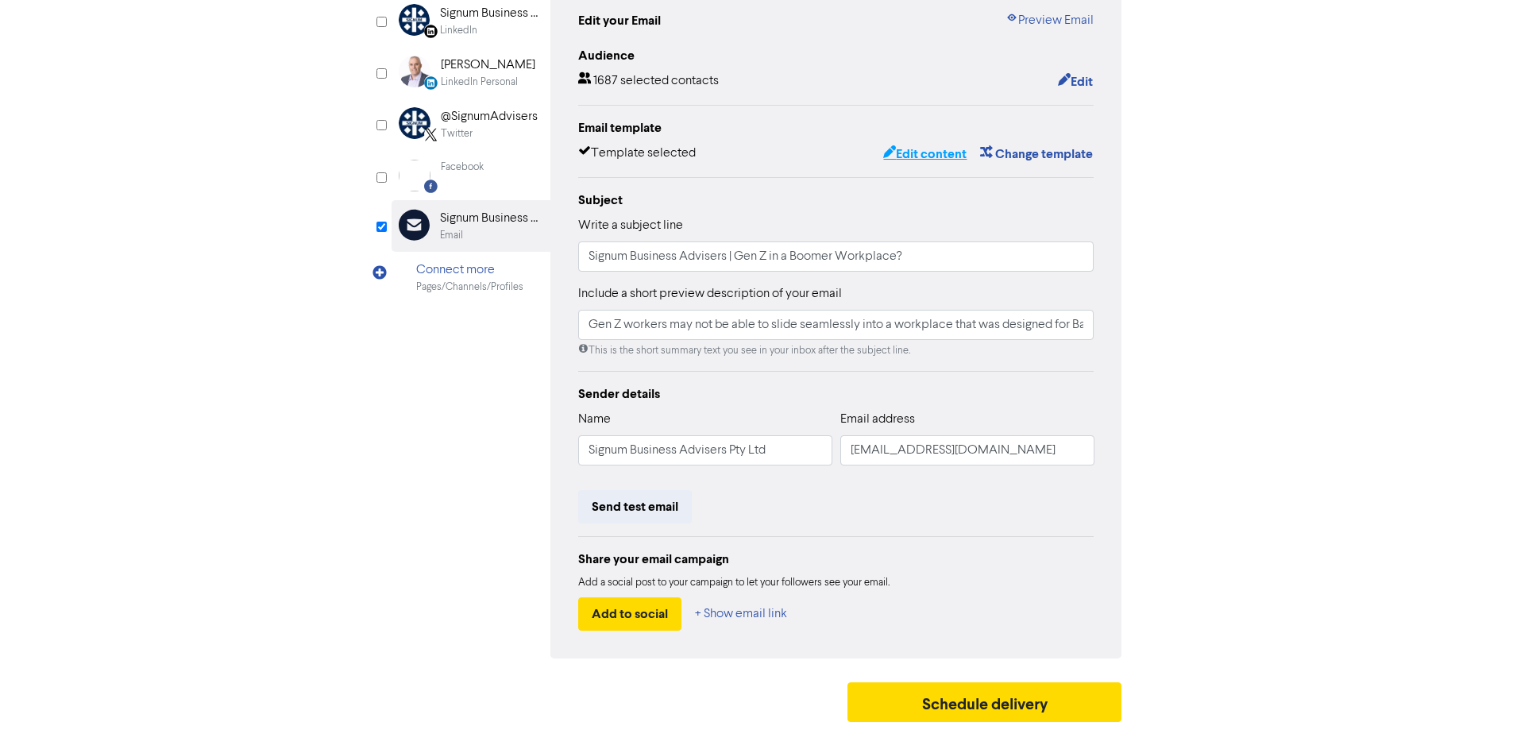
click at [923, 158] on button "Edit content" at bounding box center [924, 154] width 85 height 21
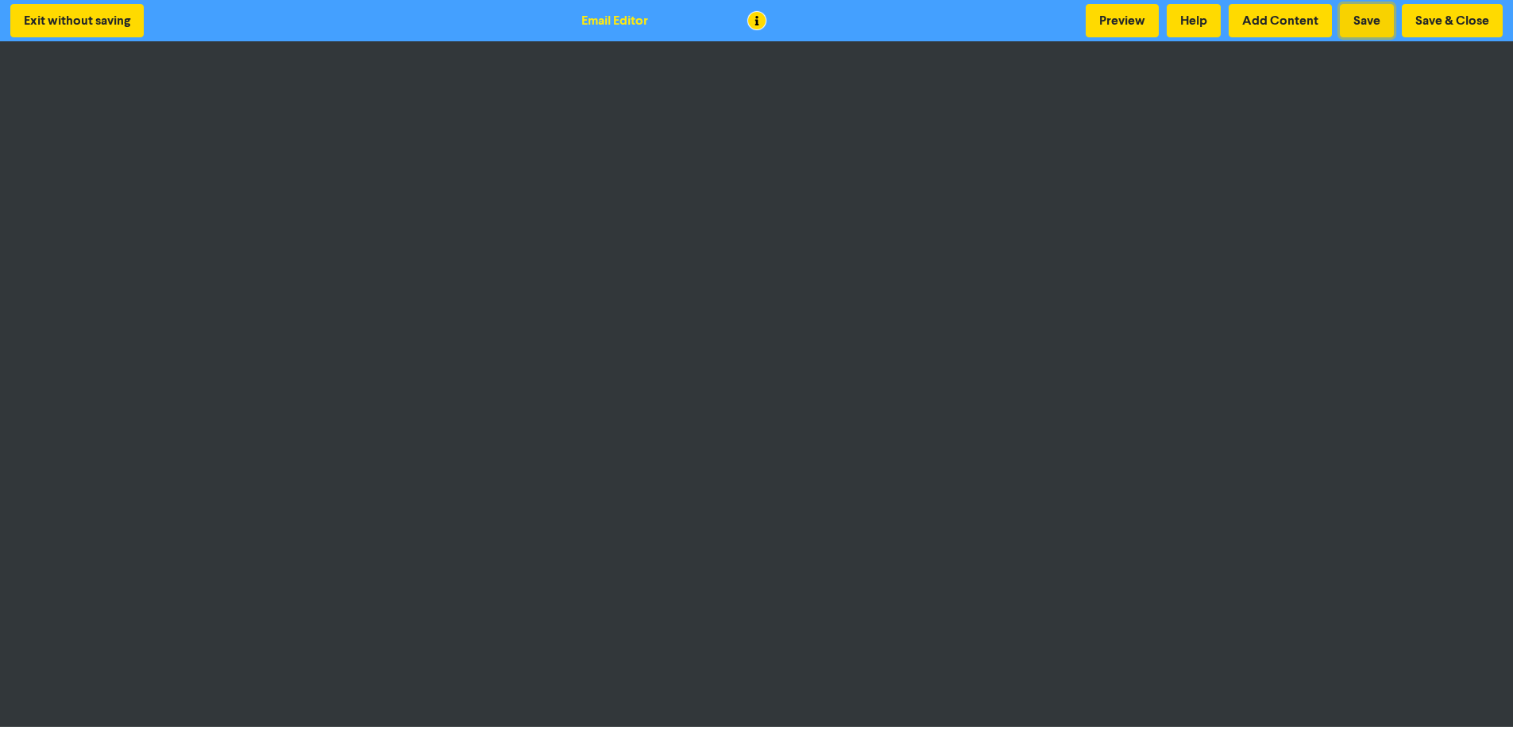
click at [1365, 21] on button "Save" at bounding box center [1367, 20] width 54 height 33
click at [1434, 21] on button "Save & Close" at bounding box center [1452, 20] width 101 height 33
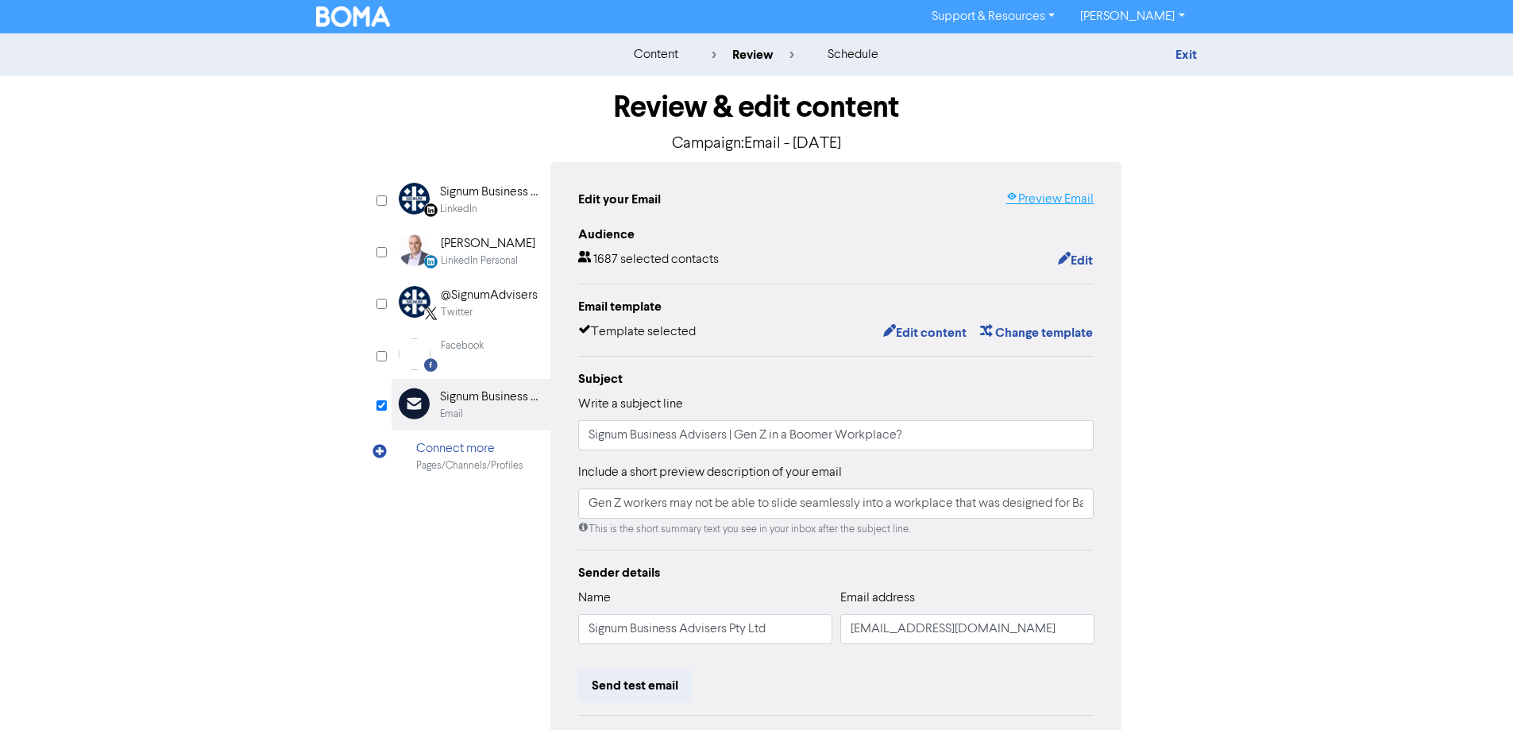
click at [1048, 199] on link "Preview Email" at bounding box center [1049, 199] width 88 height 19
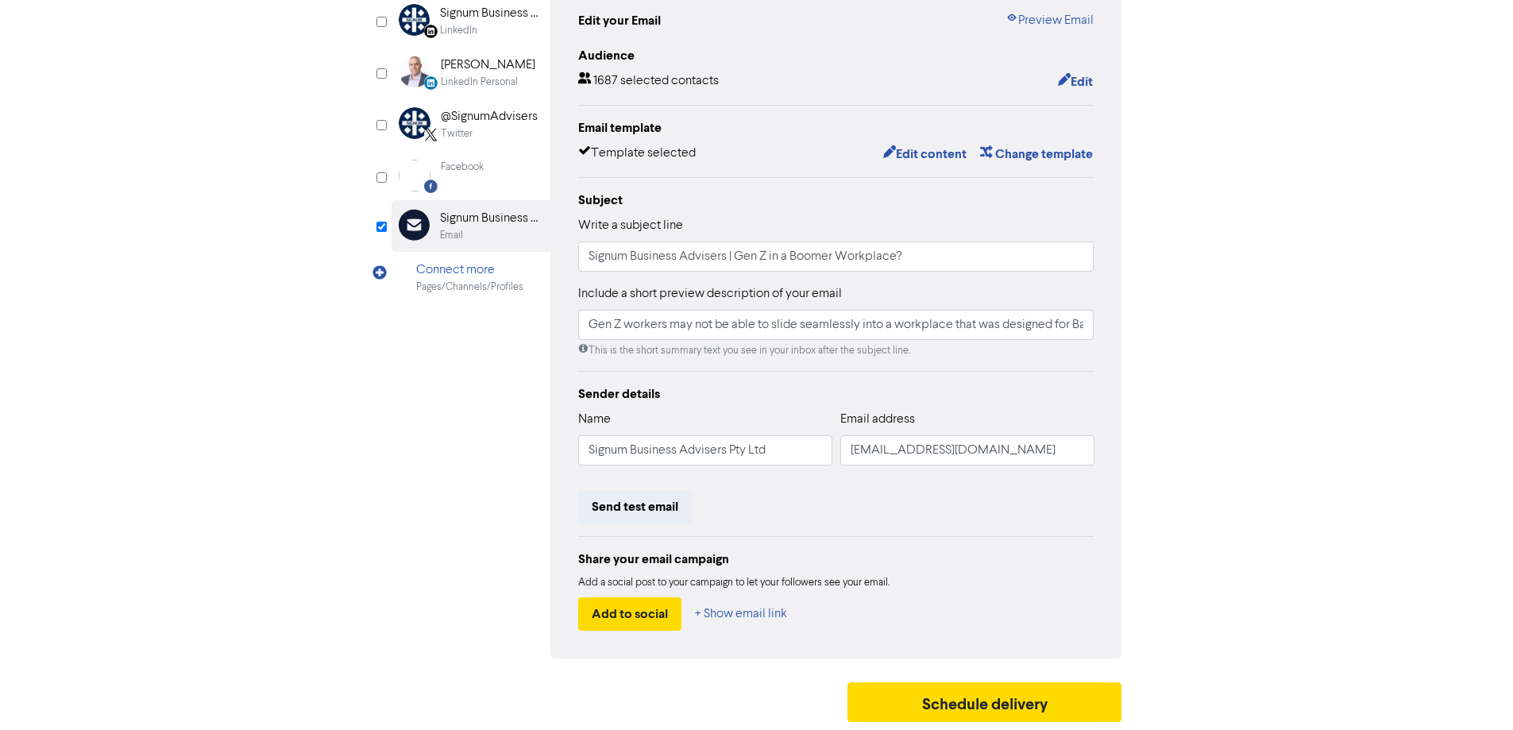
scroll to position [180, 0]
click at [639, 510] on button "Send test email" at bounding box center [635, 506] width 114 height 33
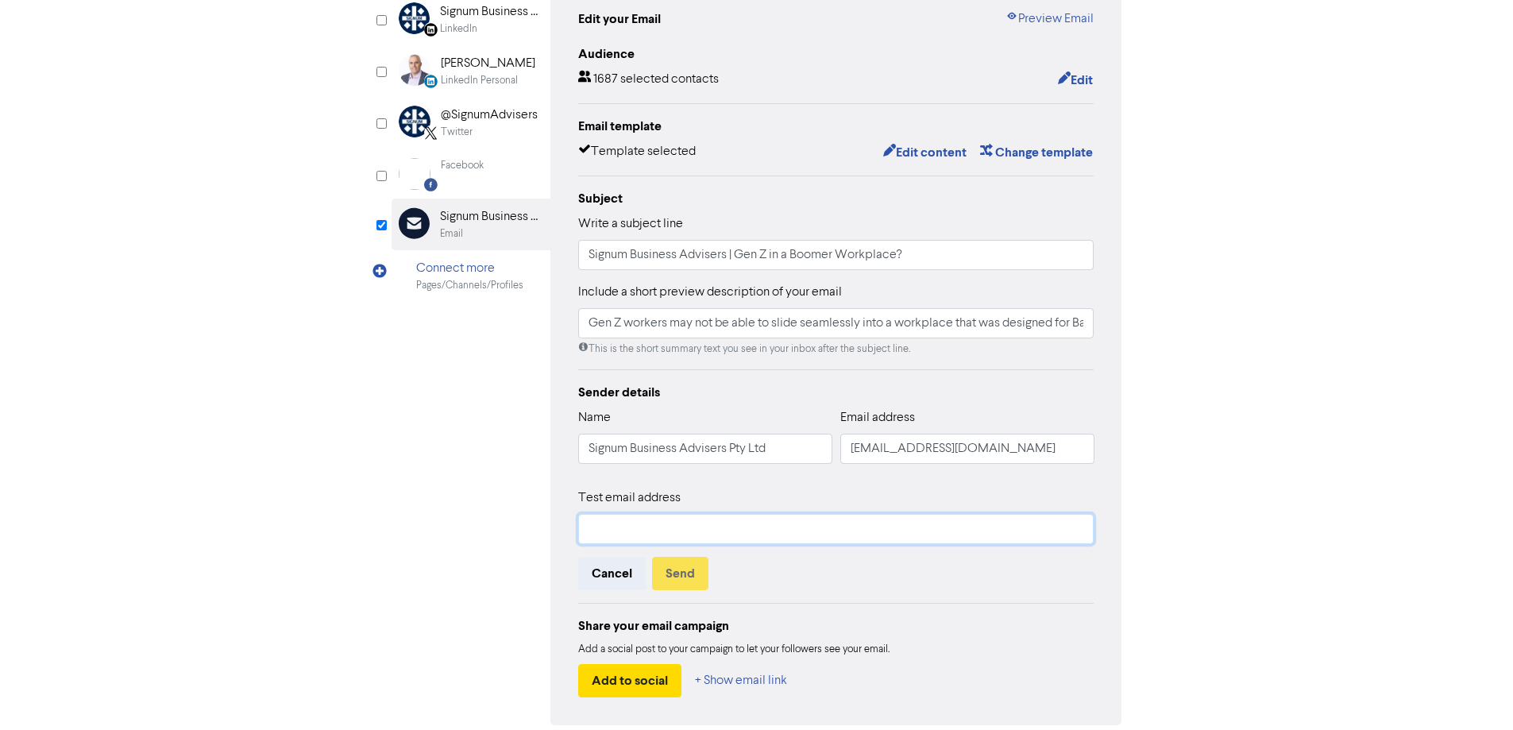
click at [864, 535] on input "text" at bounding box center [836, 529] width 516 height 30
type input "[PERSON_NAME][EMAIL_ADDRESS][DOMAIN_NAME]"
click at [686, 581] on button "Send" at bounding box center [680, 573] width 56 height 33
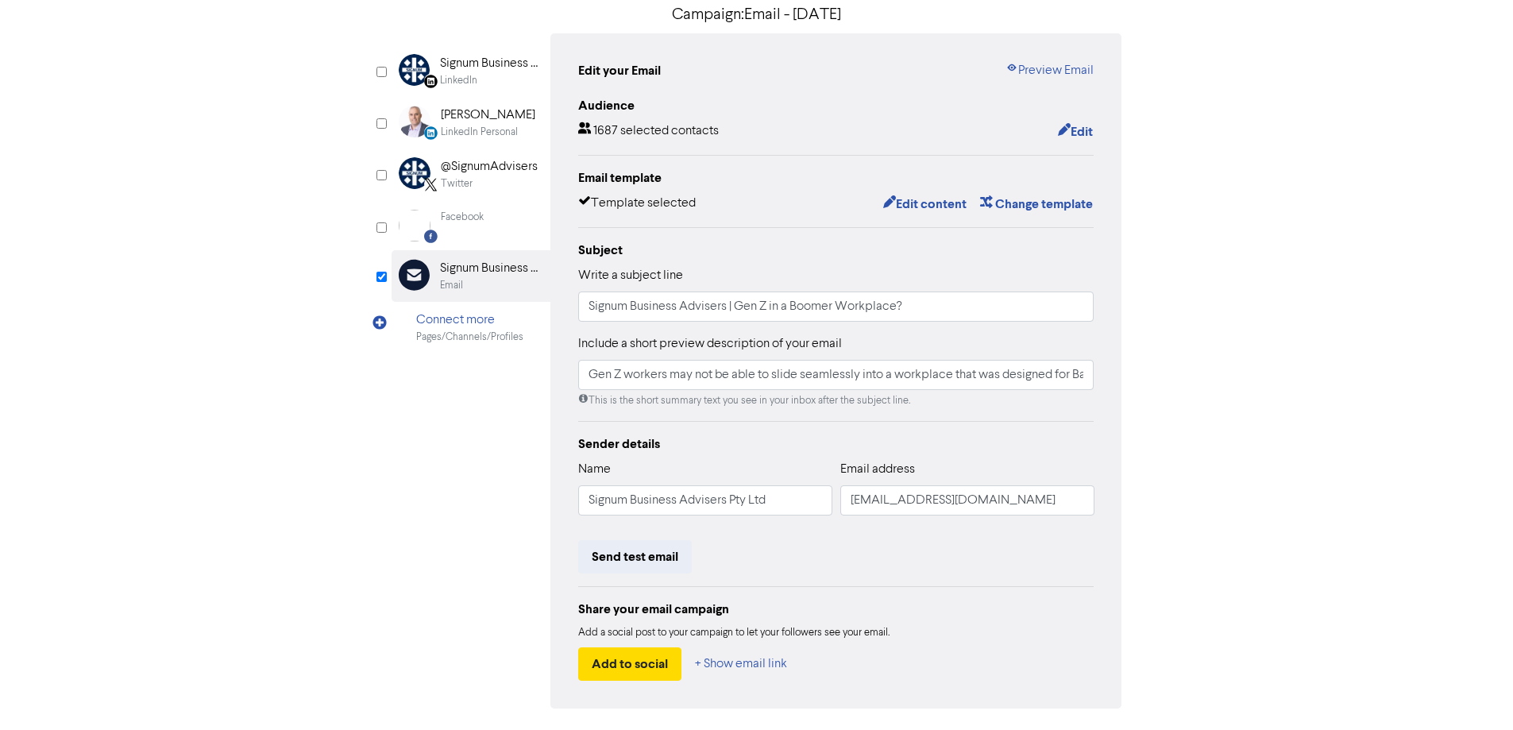
scroll to position [101, 0]
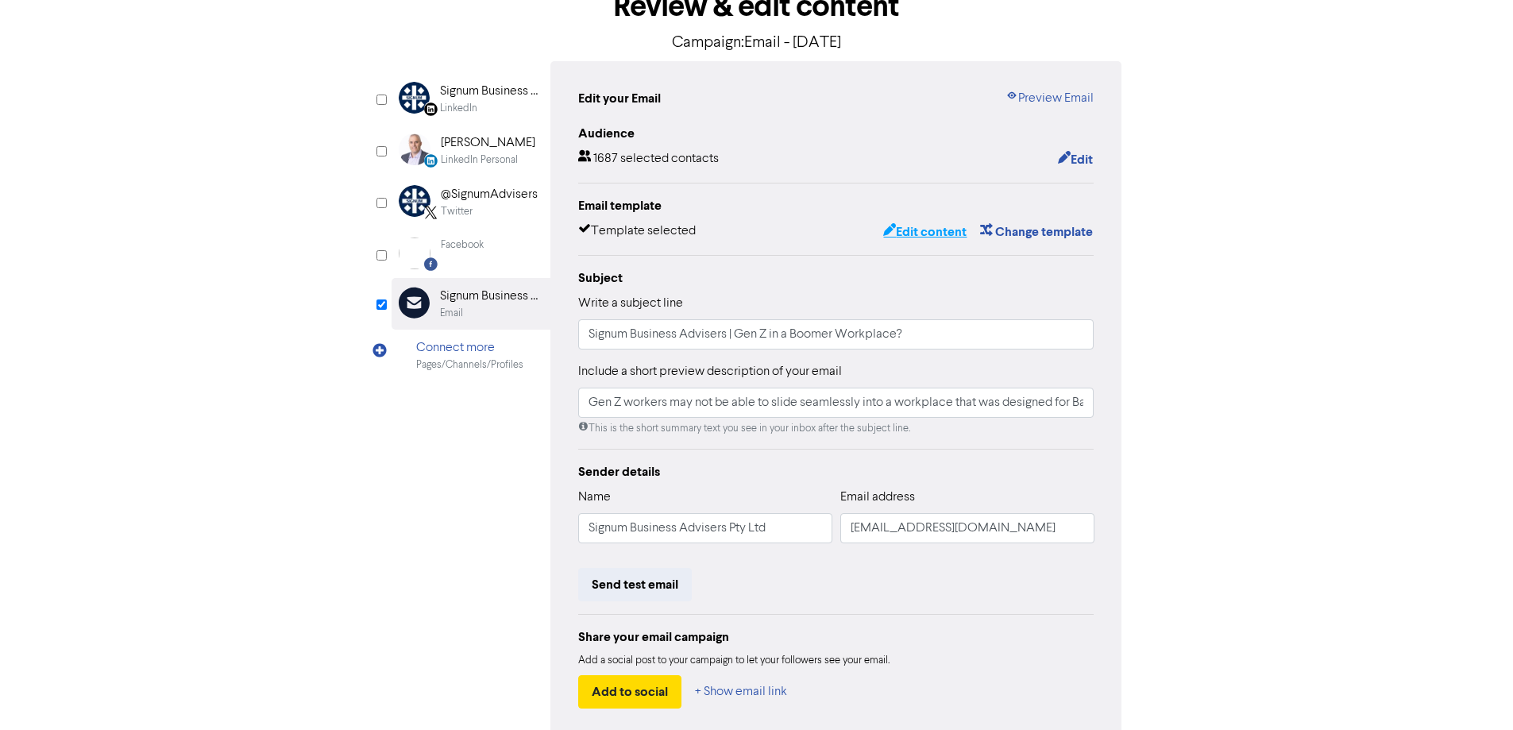
click at [928, 232] on button "Edit content" at bounding box center [924, 232] width 85 height 21
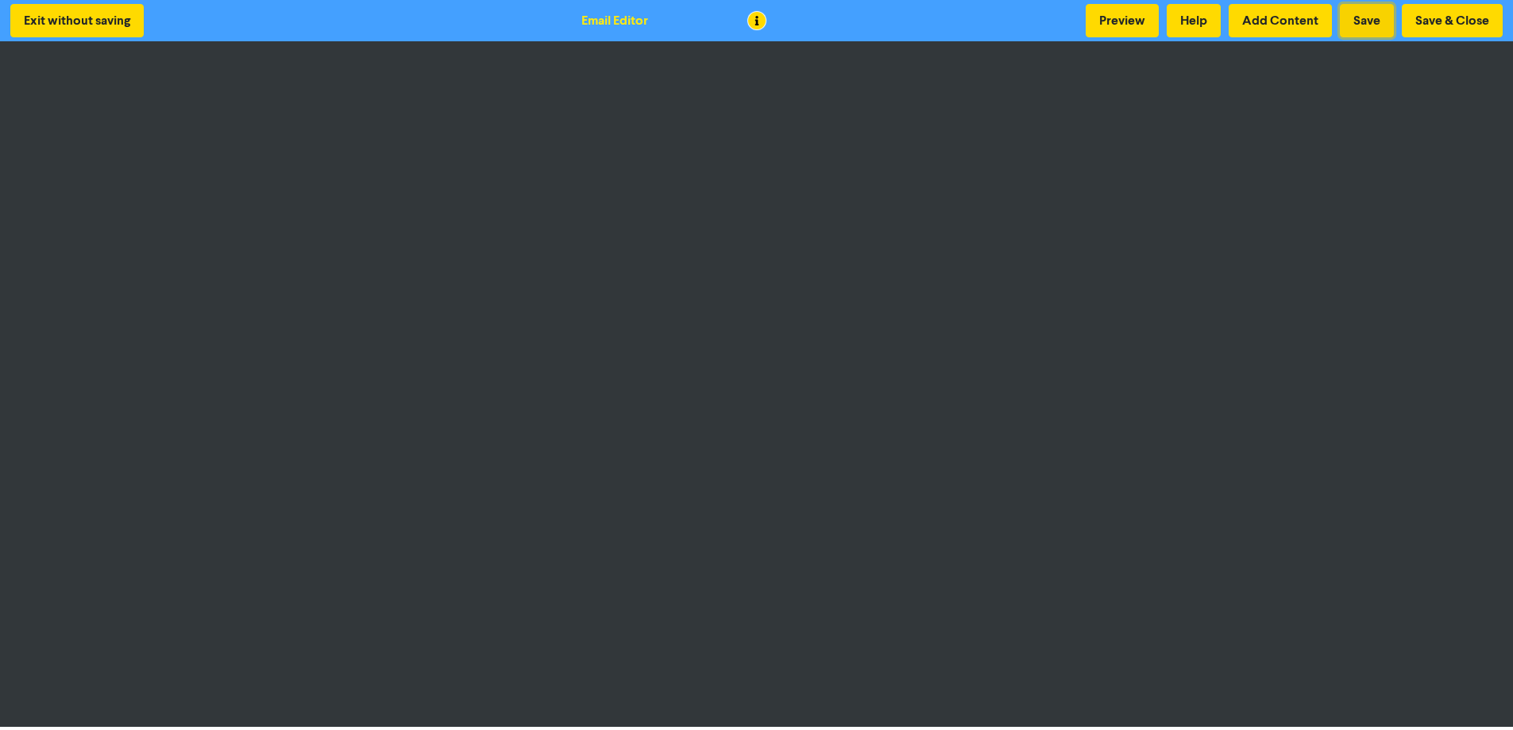
click at [1362, 25] on button "Save" at bounding box center [1367, 20] width 54 height 33
click at [1430, 14] on button "Save & Close" at bounding box center [1452, 20] width 101 height 33
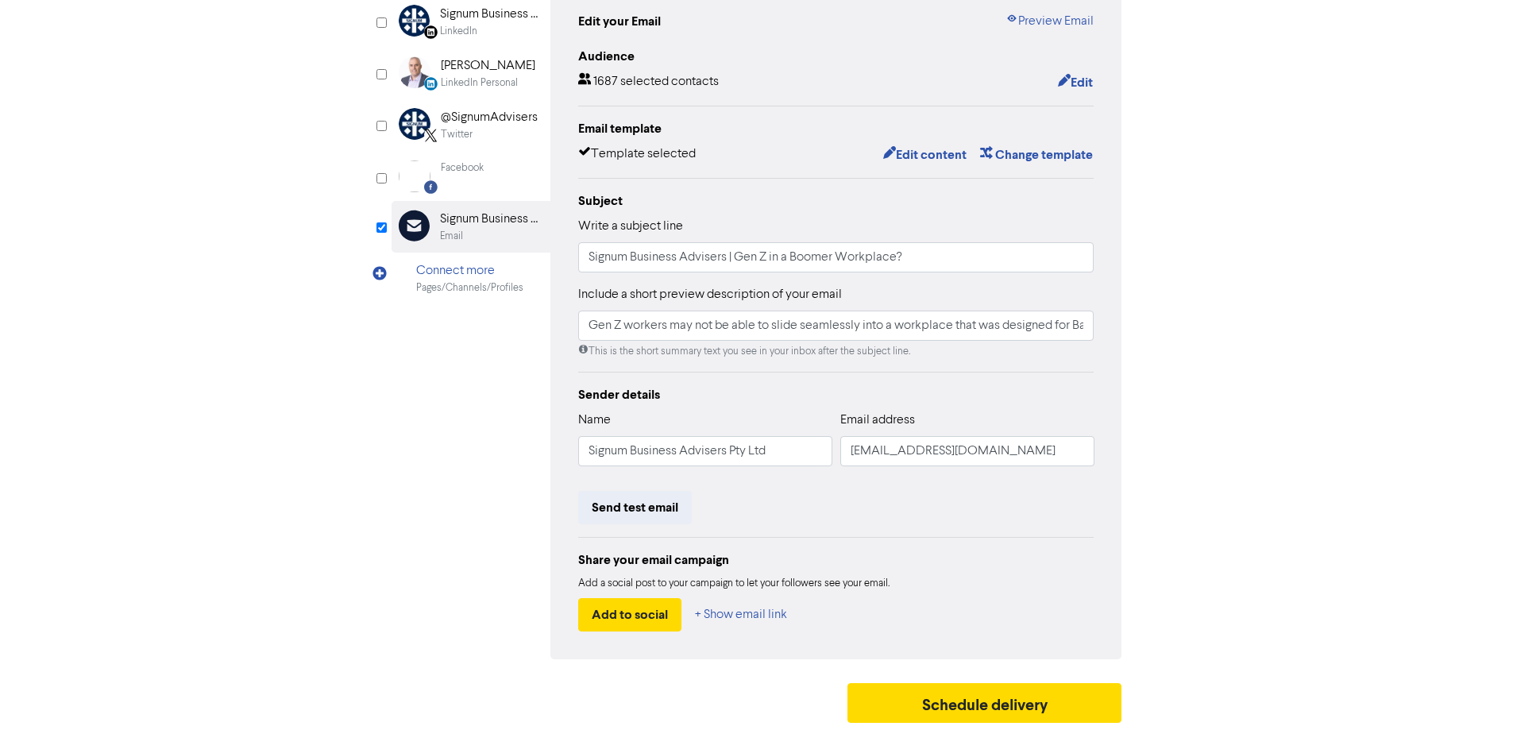
scroll to position [180, 0]
click at [625, 498] on button "Send test email" at bounding box center [635, 506] width 114 height 33
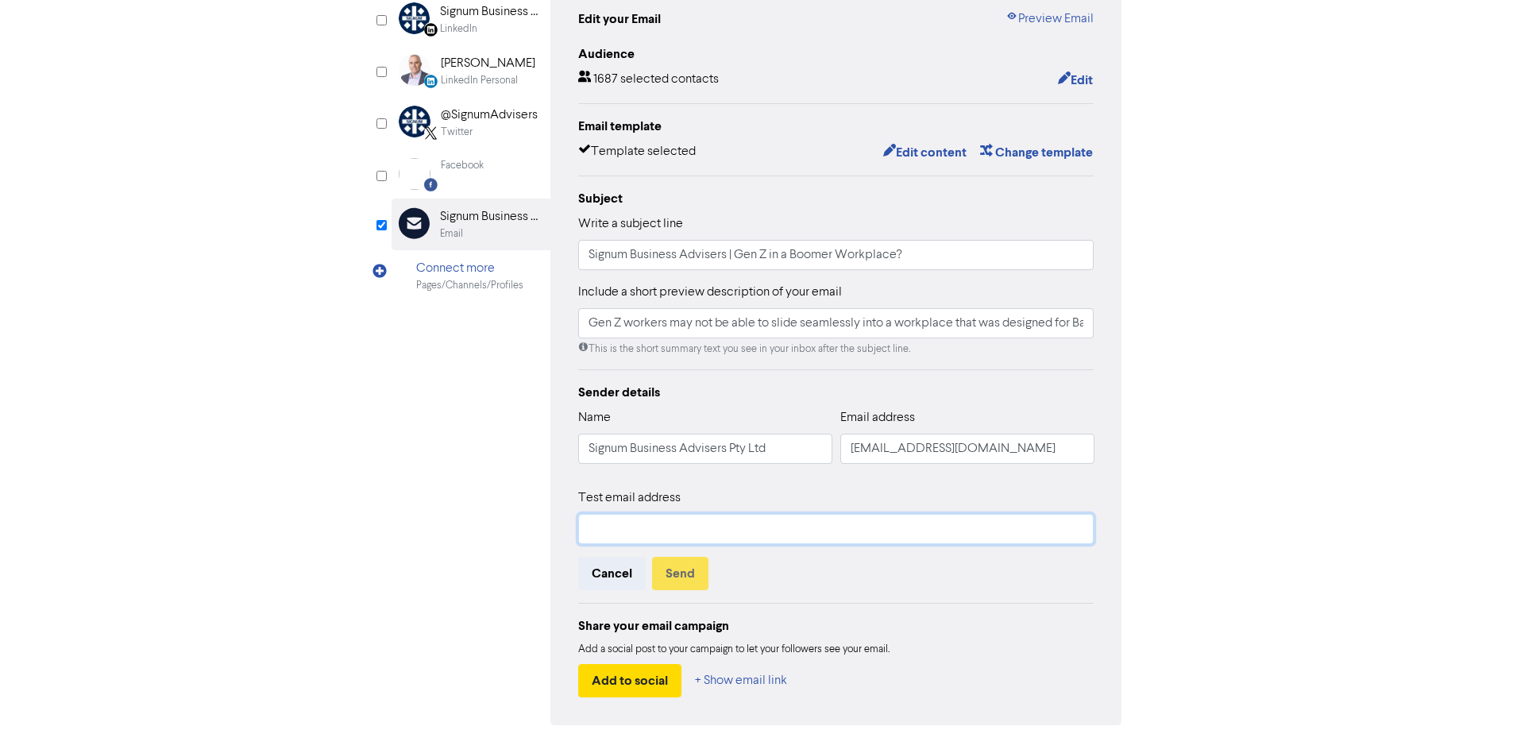
click at [704, 531] on input "text" at bounding box center [836, 529] width 516 height 30
type input "[PERSON_NAME][EMAIL_ADDRESS][DOMAIN_NAME]"
click at [689, 583] on button "Send" at bounding box center [680, 573] width 56 height 33
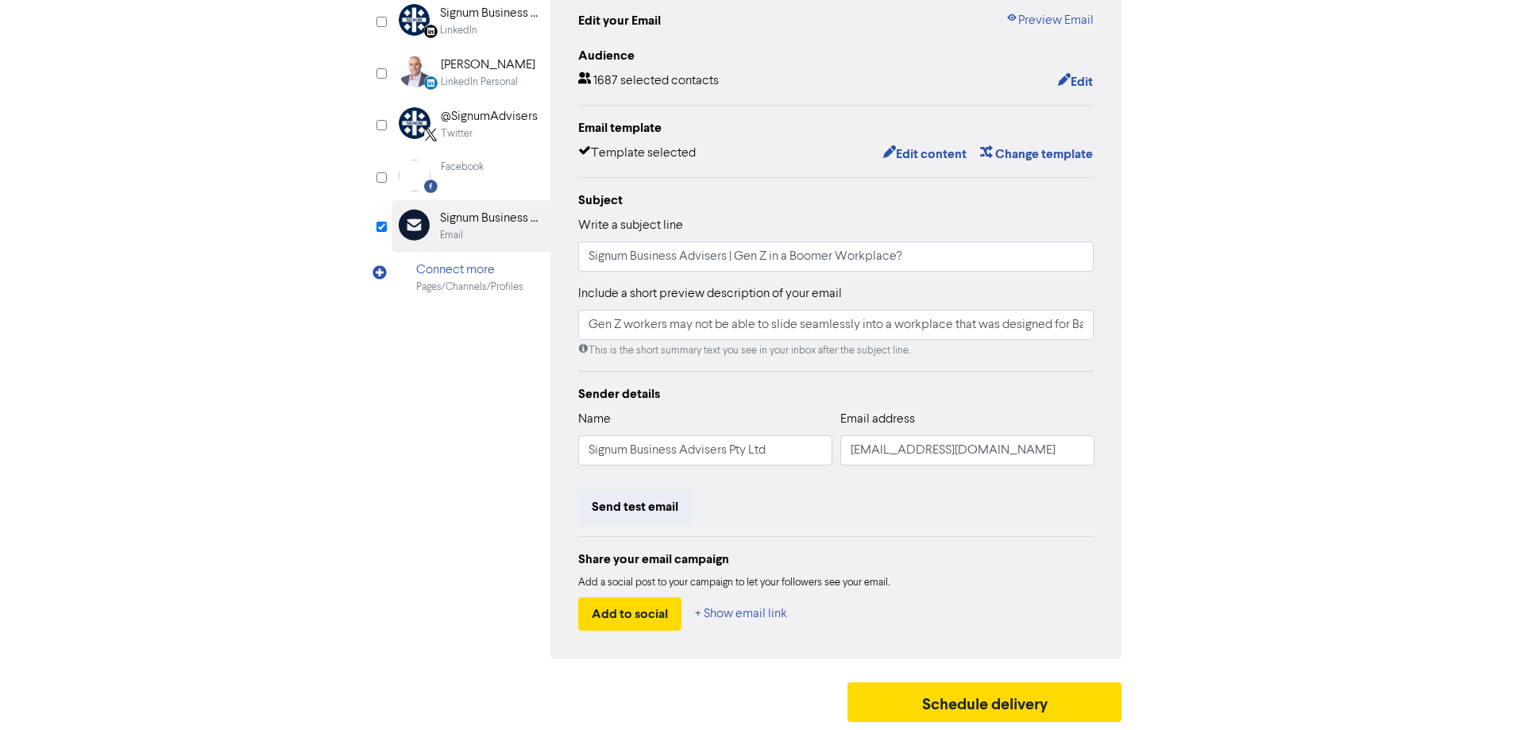
scroll to position [101, 0]
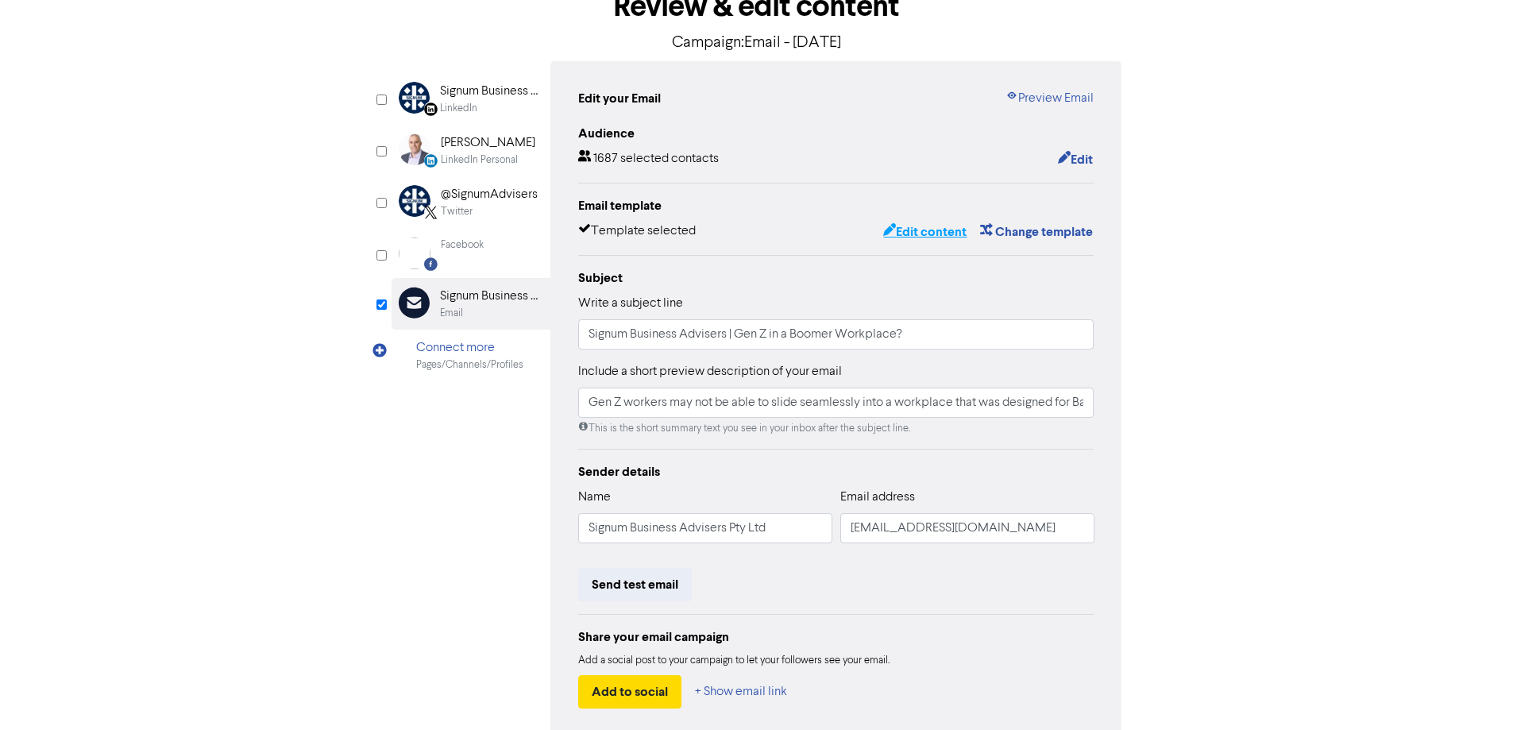
click at [913, 231] on button "Edit content" at bounding box center [924, 232] width 85 height 21
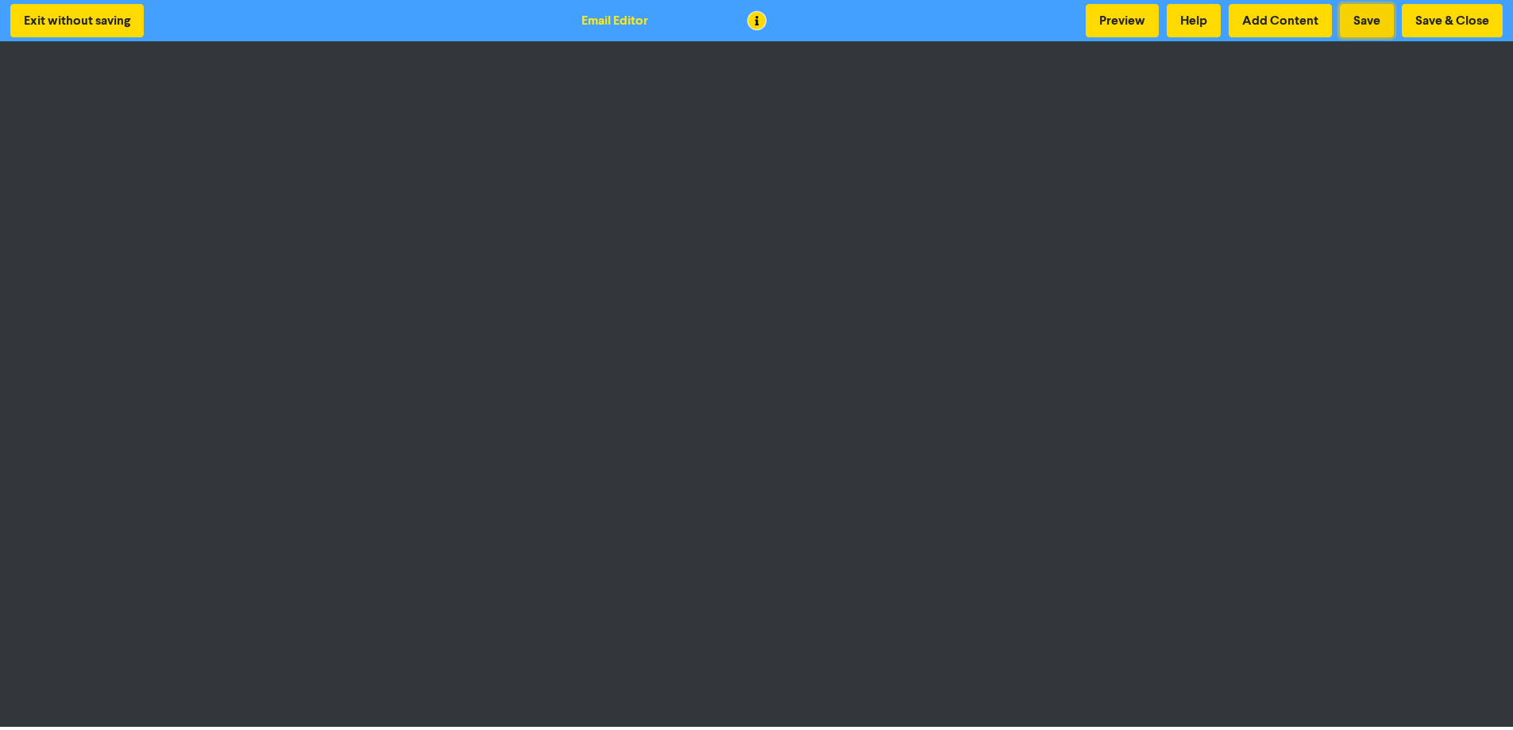
click at [1379, 15] on button "Save" at bounding box center [1367, 20] width 54 height 33
click at [1487, 27] on button "Save & Close" at bounding box center [1452, 20] width 101 height 33
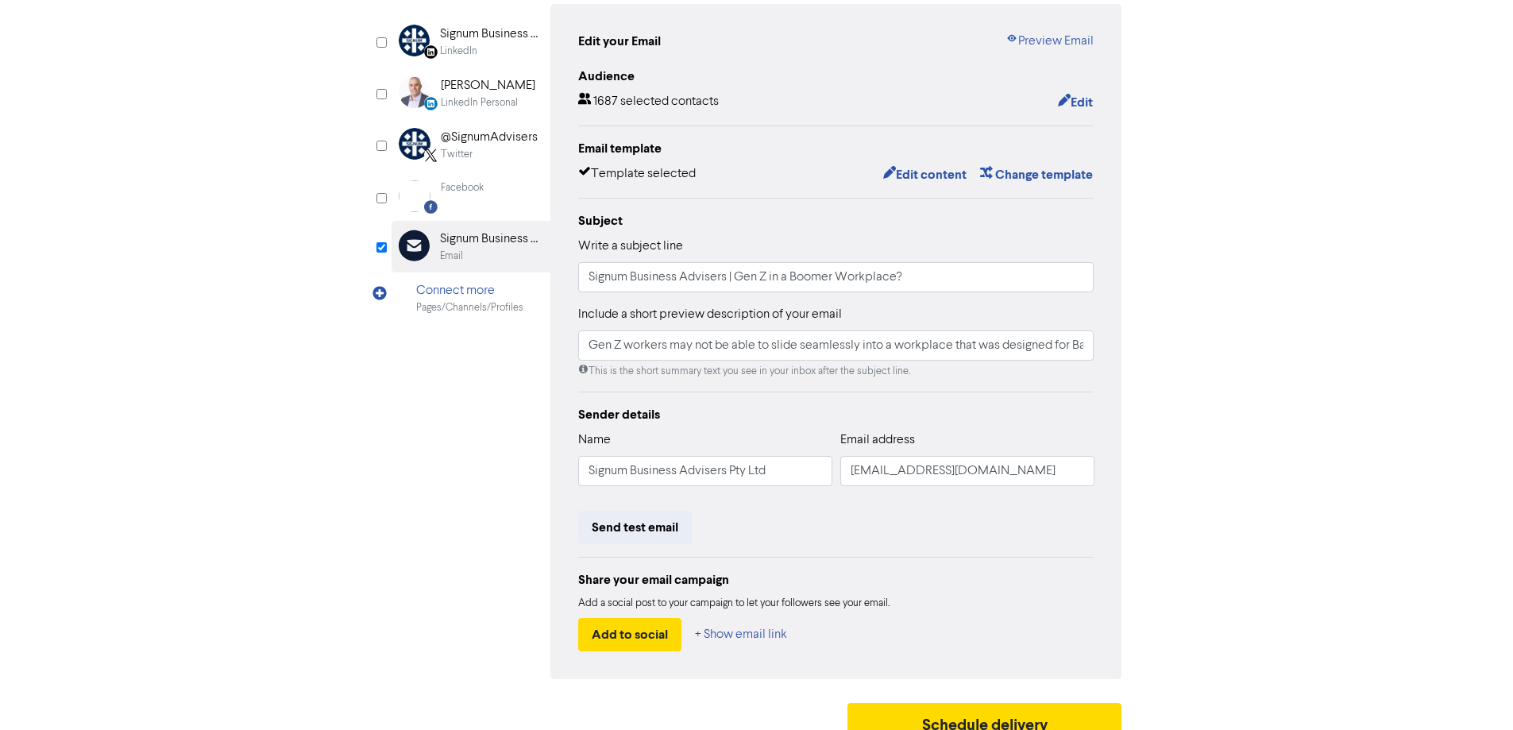
scroll to position [180, 0]
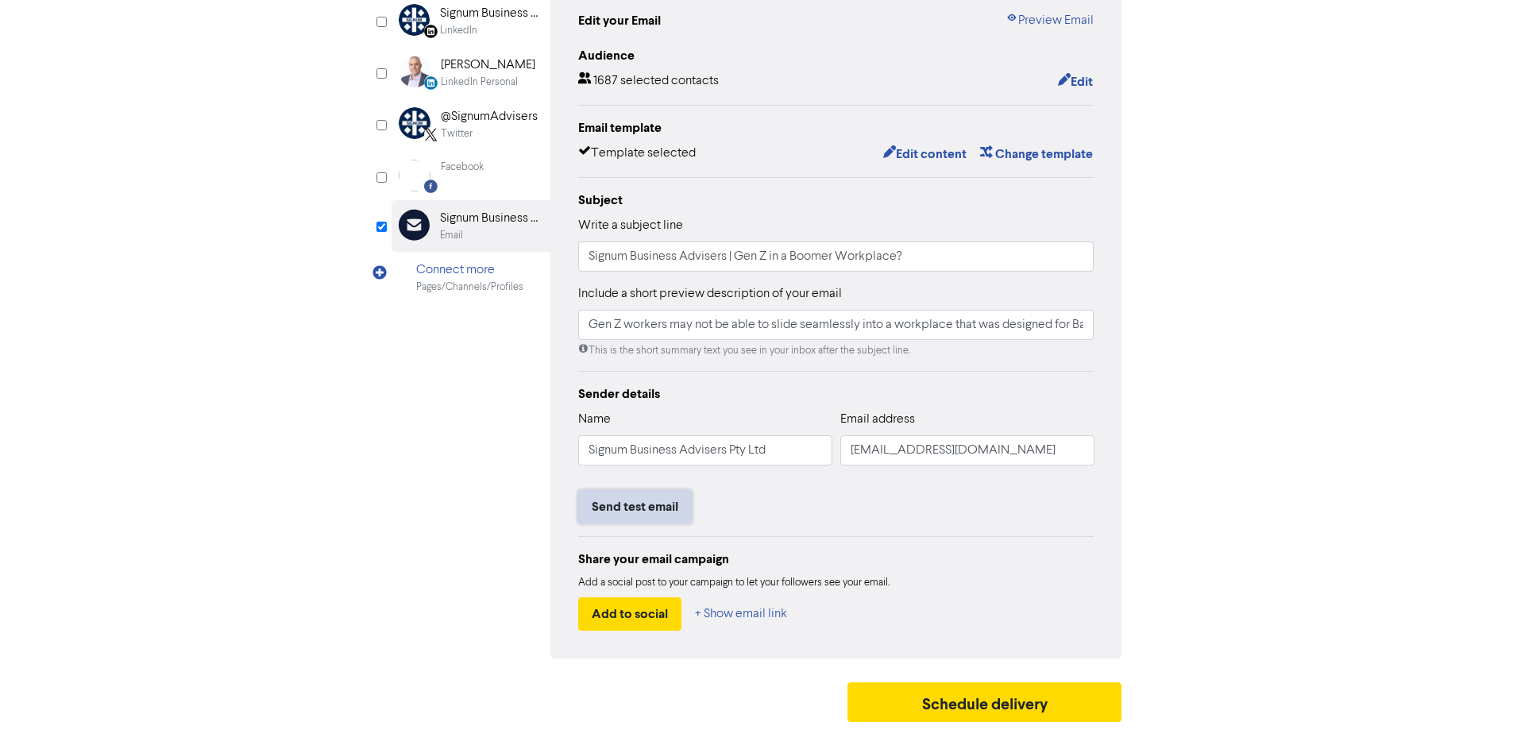
click at [650, 508] on button "Send test email" at bounding box center [635, 506] width 114 height 33
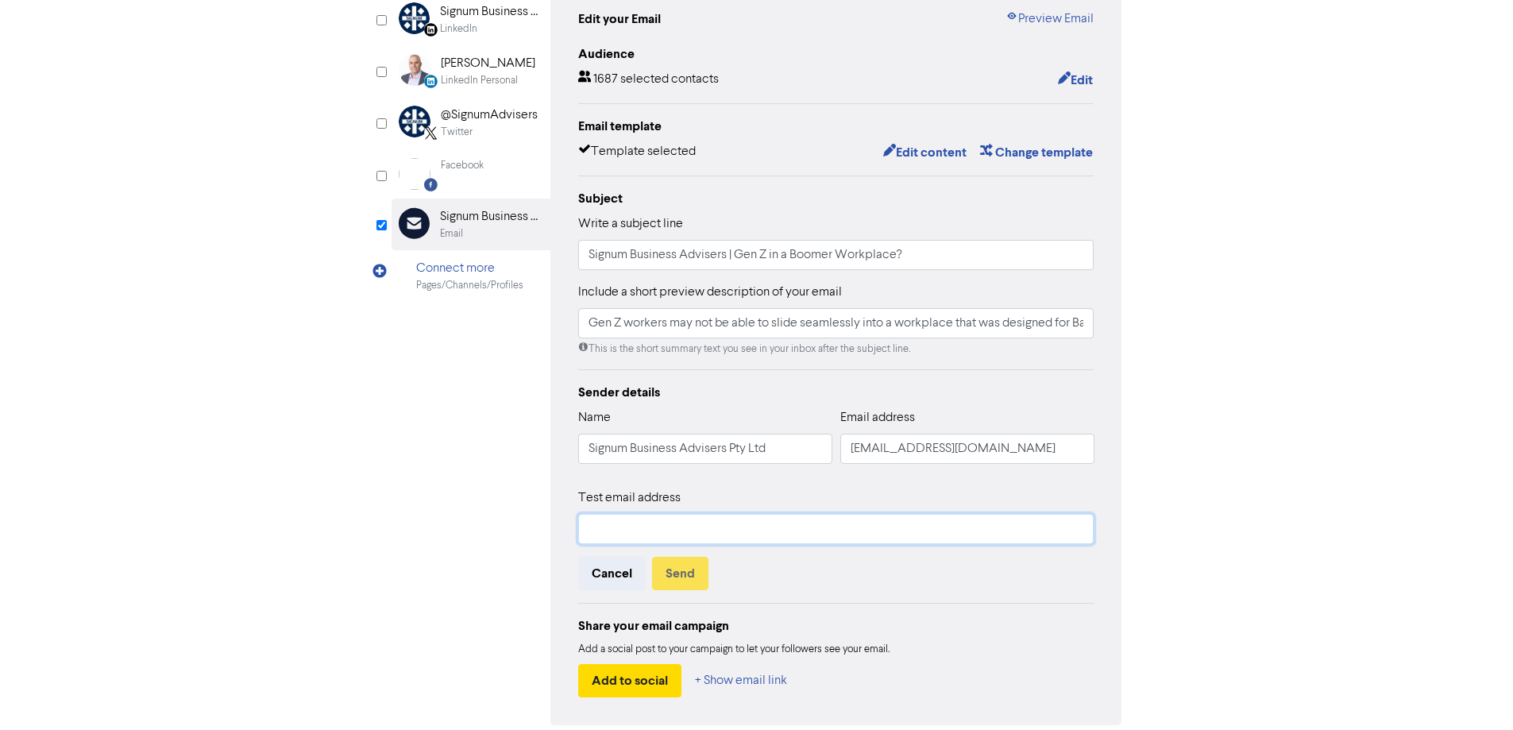
click at [653, 532] on input "text" at bounding box center [836, 529] width 516 height 30
type input "[PERSON_NAME][EMAIL_ADDRESS][DOMAIN_NAME]"
click at [689, 581] on button "Send" at bounding box center [680, 573] width 56 height 33
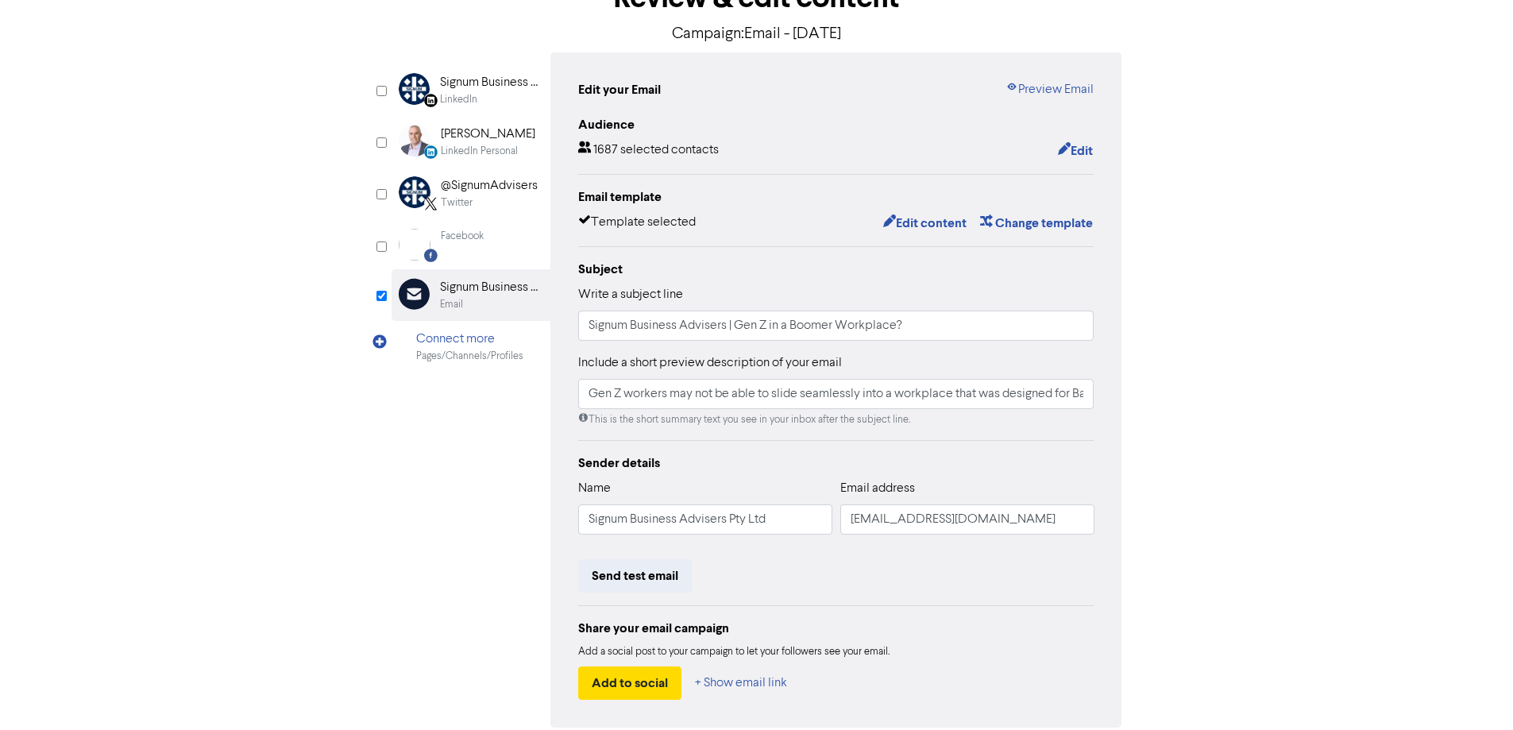
scroll to position [21, 0]
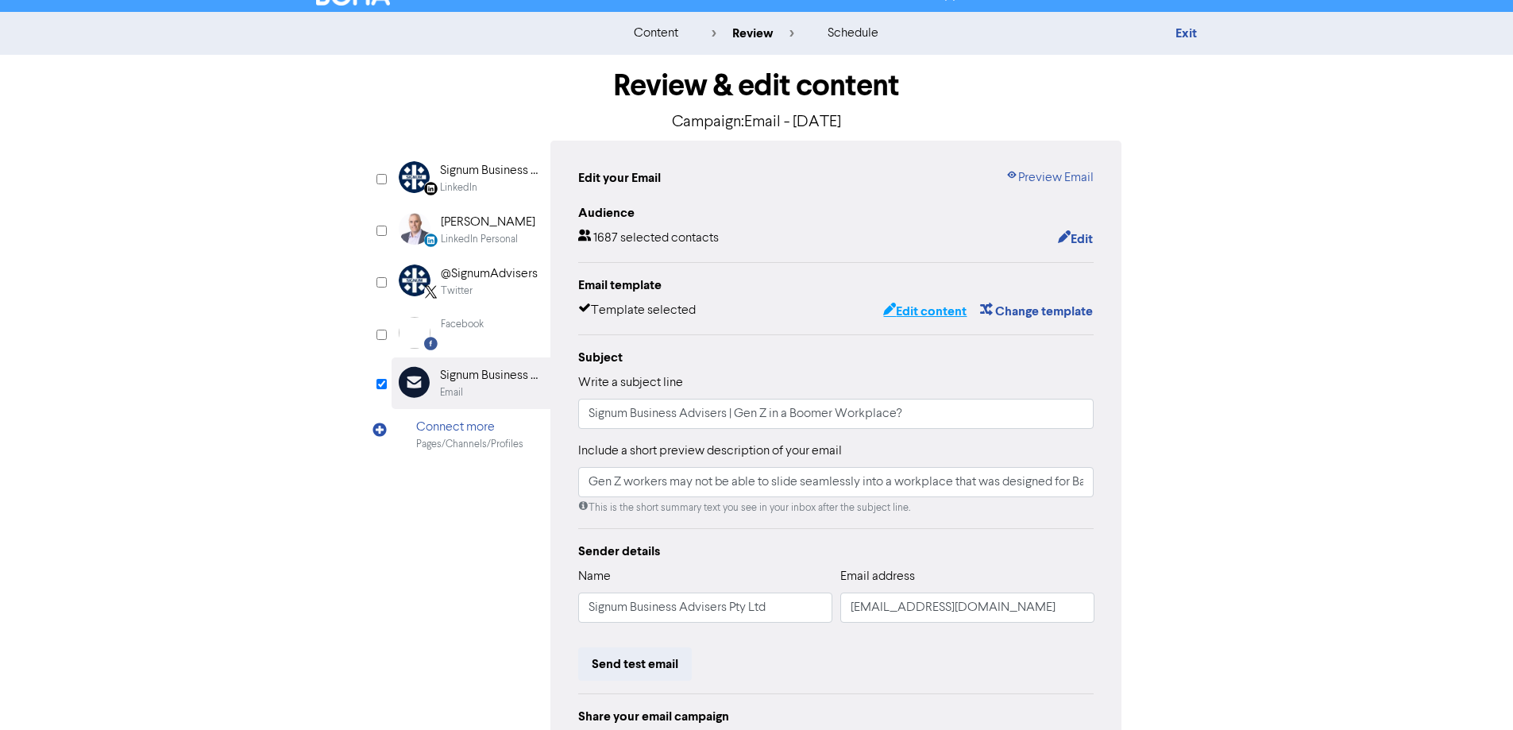
click at [943, 311] on button "Edit content" at bounding box center [924, 311] width 85 height 21
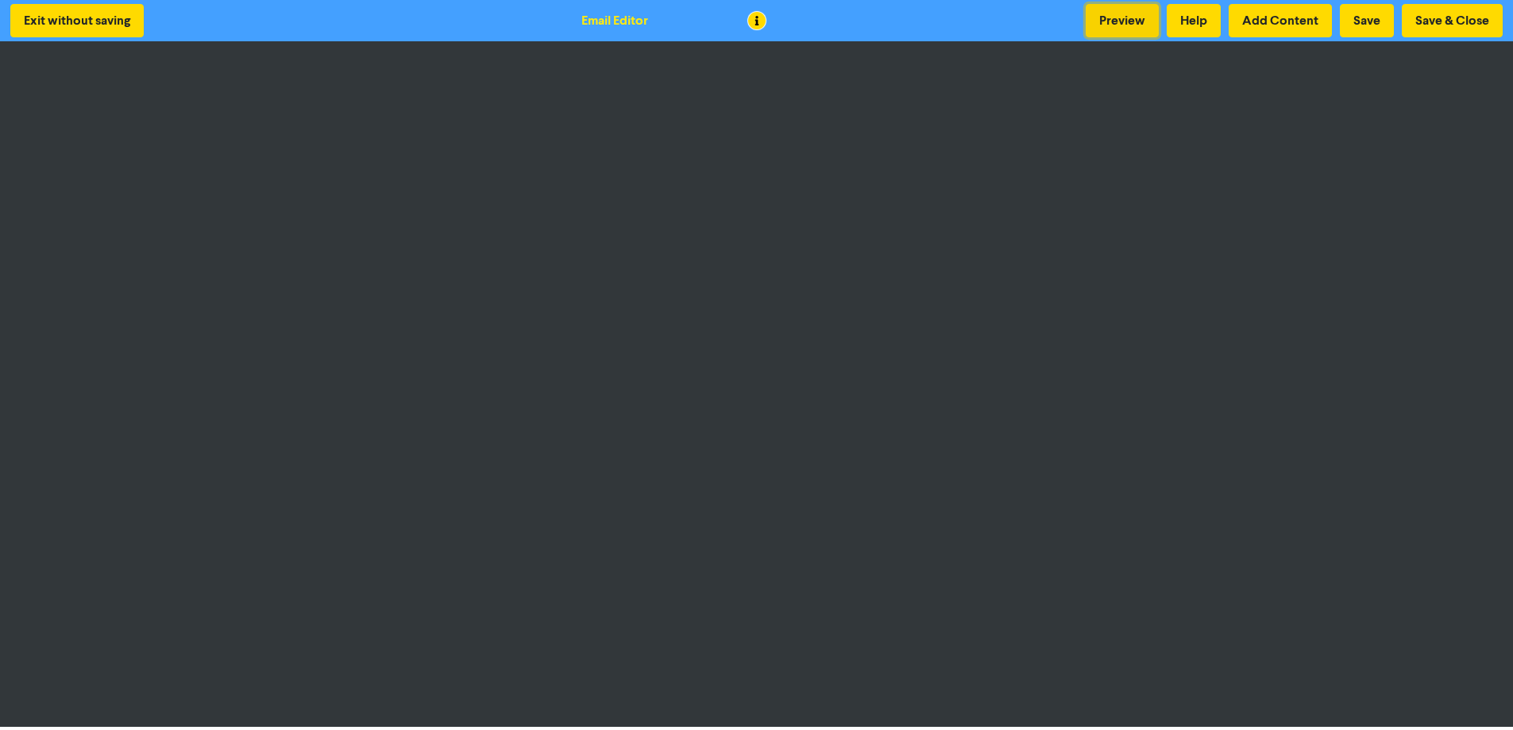
click at [1119, 15] on button "Preview" at bounding box center [1122, 20] width 73 height 33
click at [1449, 24] on button "Save & Close" at bounding box center [1452, 20] width 101 height 33
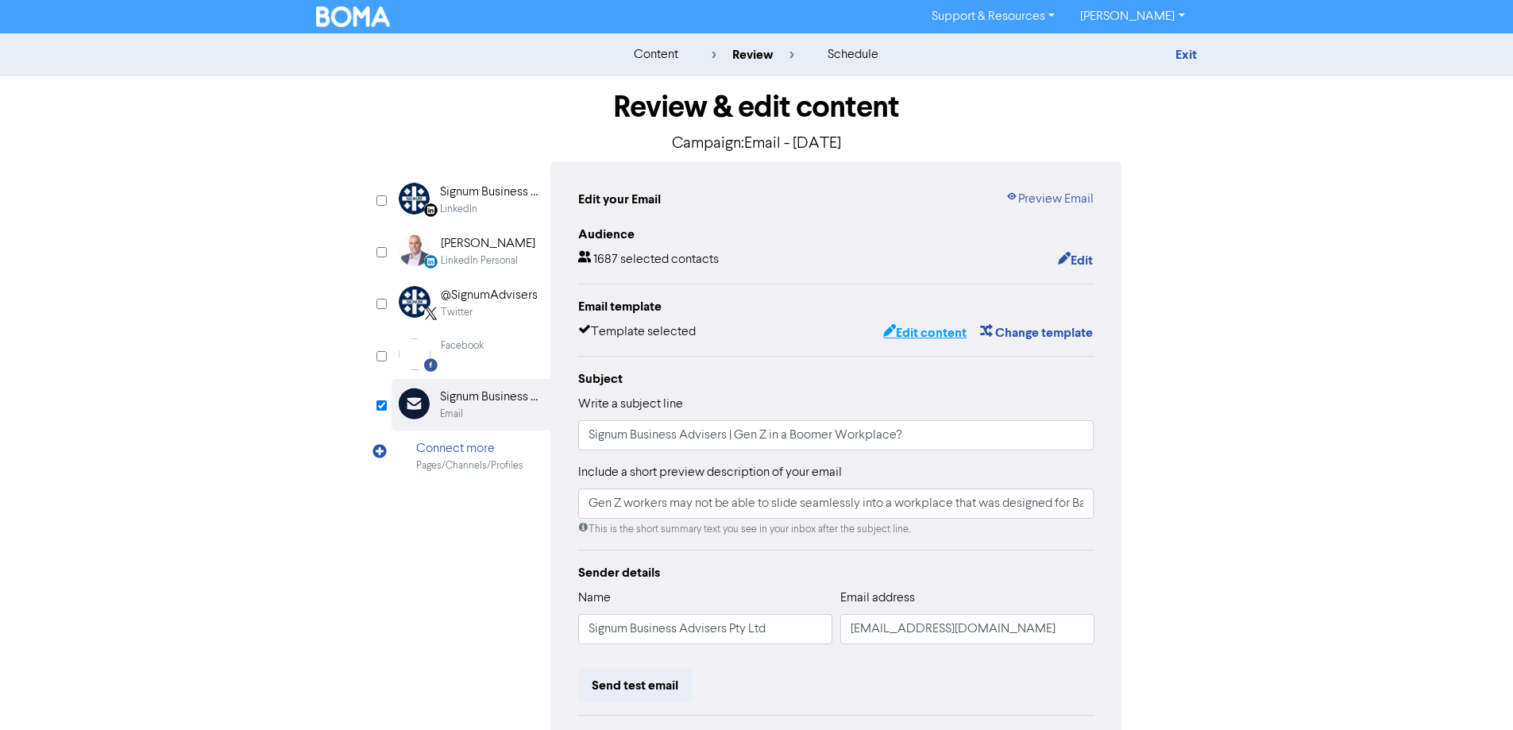
click at [913, 333] on button "Edit content" at bounding box center [924, 332] width 85 height 21
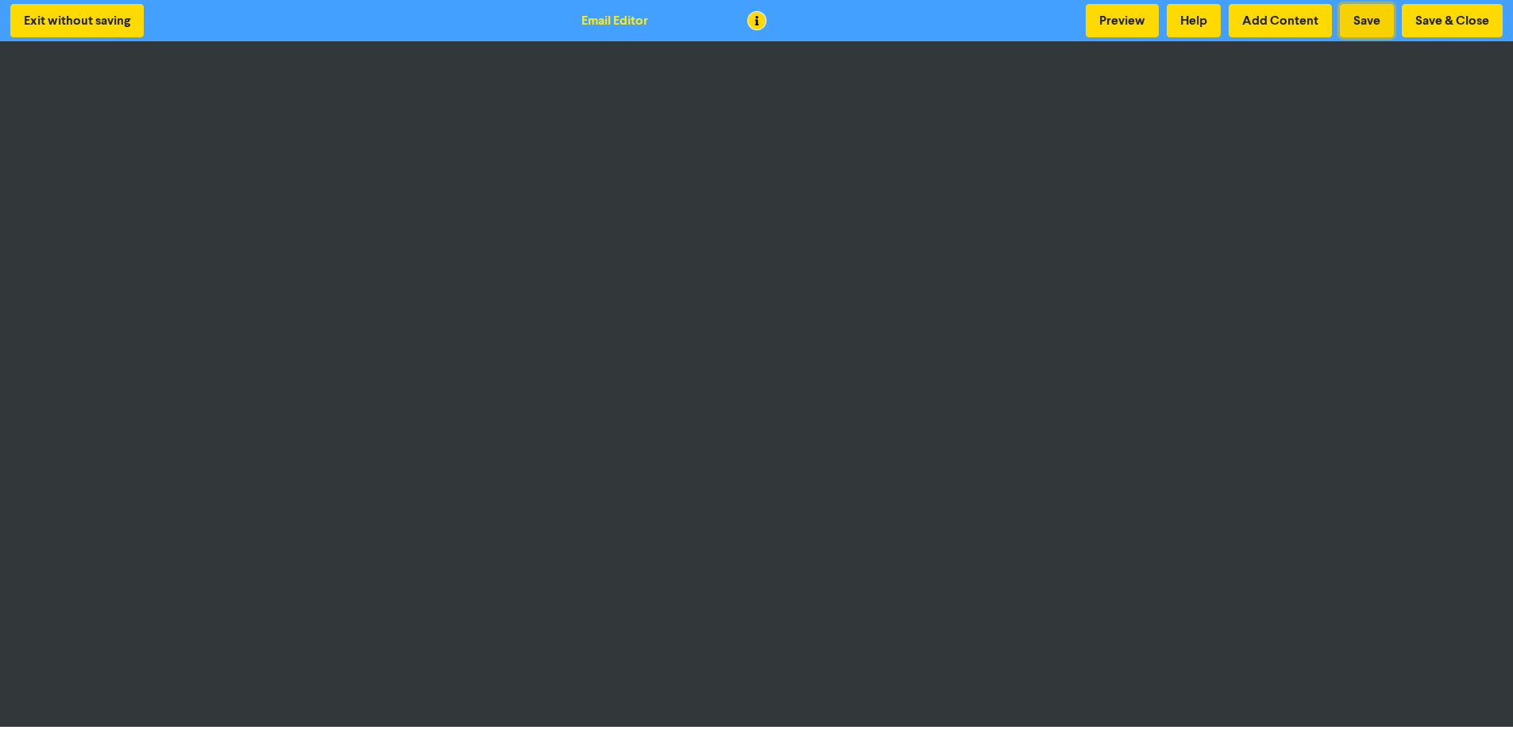
click at [1357, 16] on button "Save" at bounding box center [1367, 20] width 54 height 33
click at [1127, 17] on button "Preview" at bounding box center [1122, 20] width 73 height 33
click at [1451, 21] on button "Save & Close" at bounding box center [1452, 20] width 101 height 33
click at [1441, 22] on button "Save & Close" at bounding box center [1452, 20] width 101 height 33
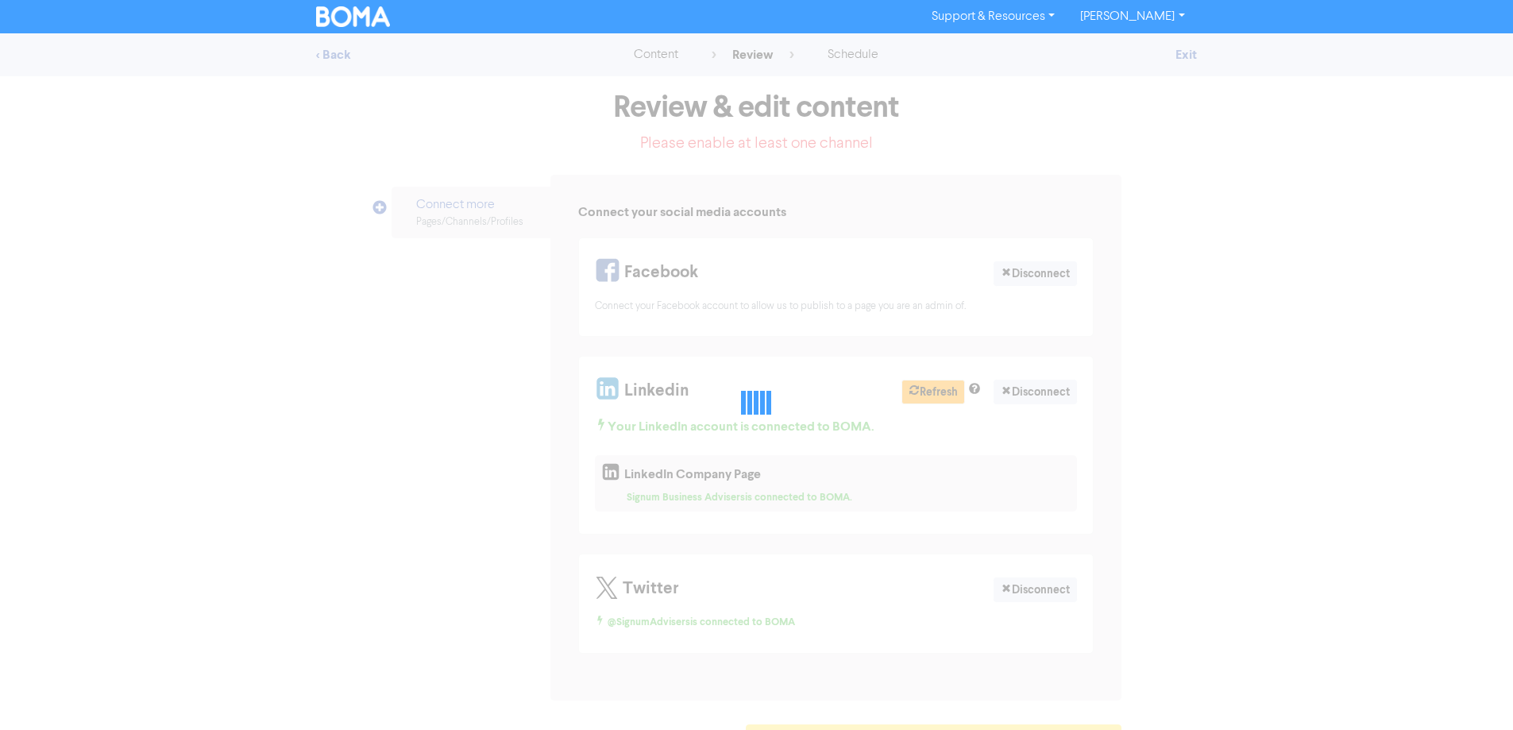
click at [1441, 22] on div "Support & Resources Video Tutorials FAQ & Guides Marketing Education [PERSON_NA…" at bounding box center [756, 16] width 1513 height 33
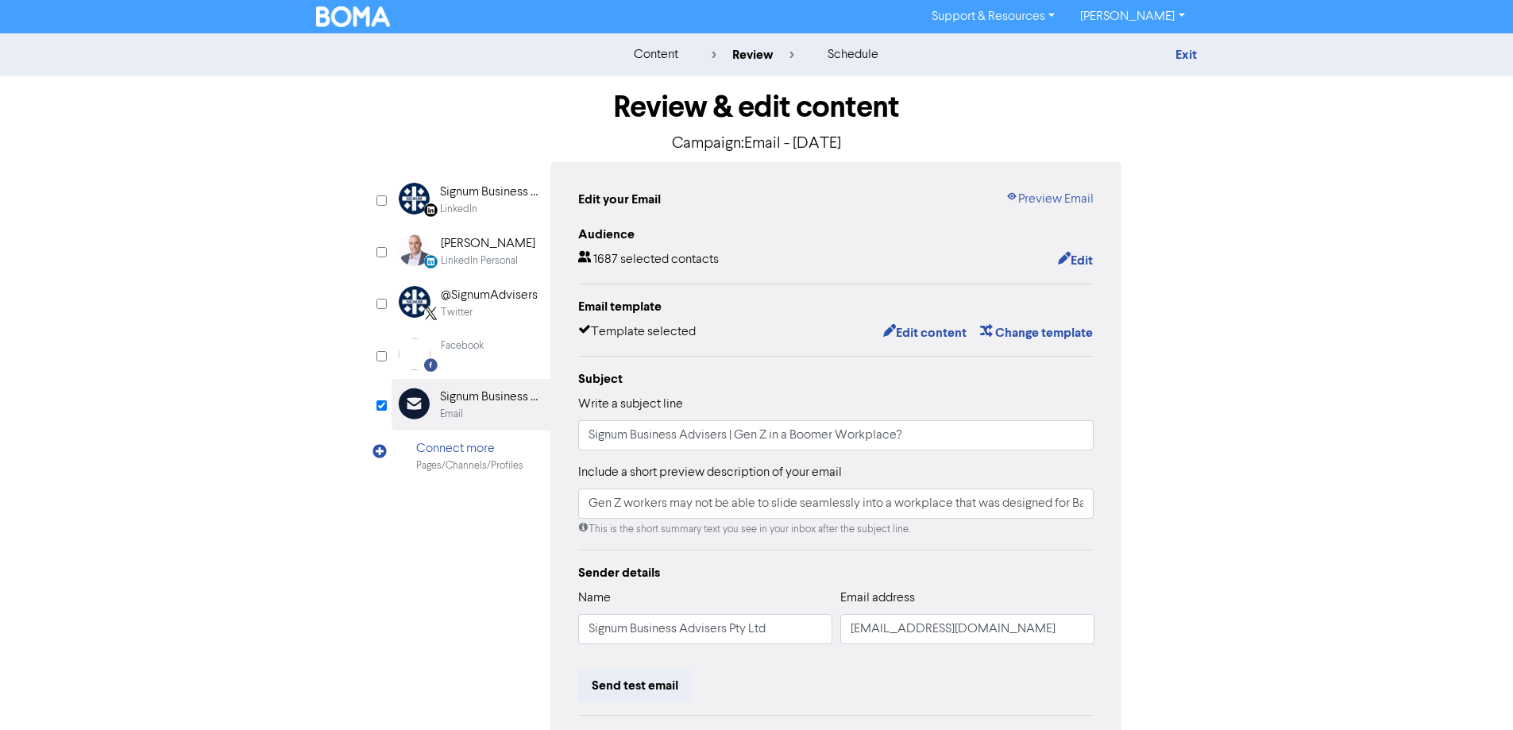
scroll to position [180, 0]
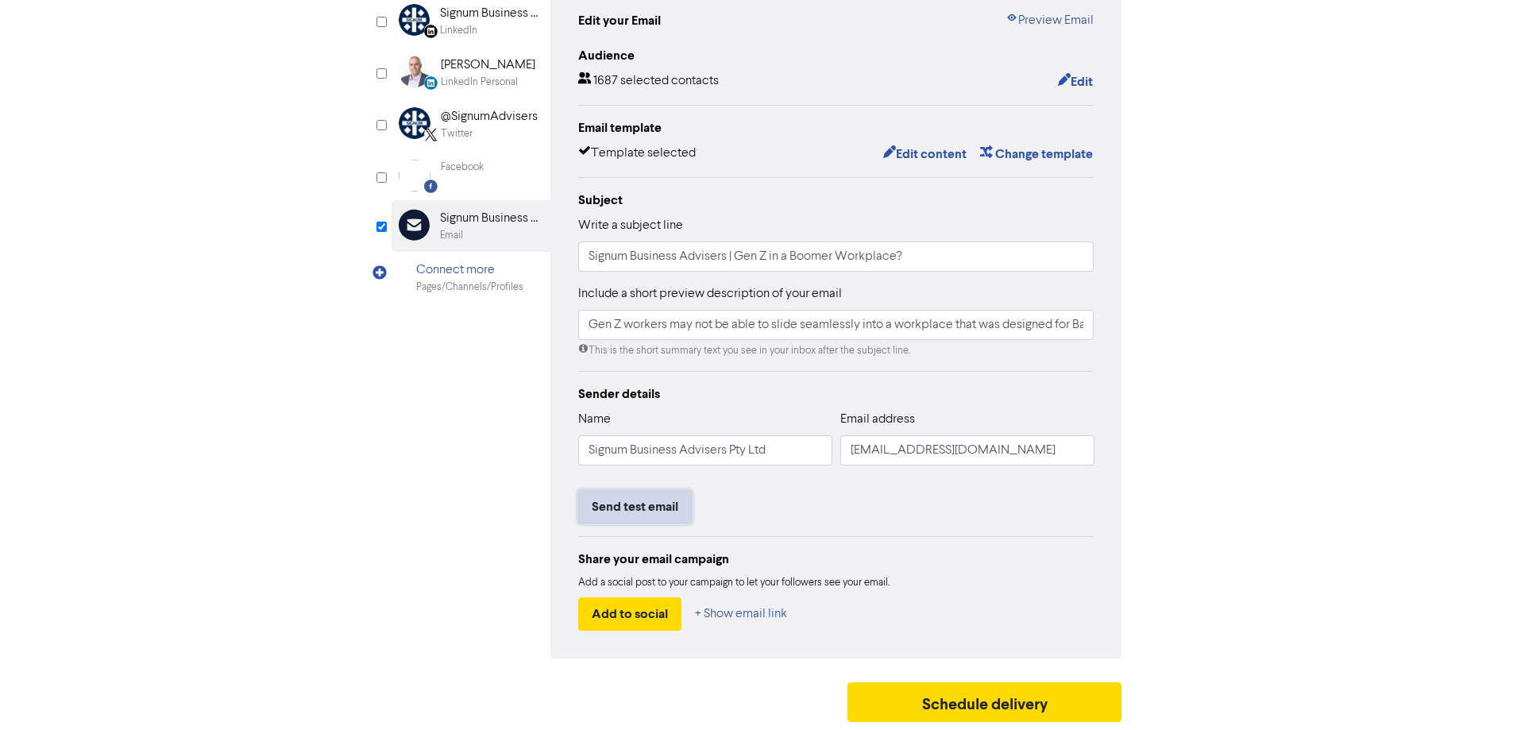
click at [642, 507] on button "Send test email" at bounding box center [635, 506] width 114 height 33
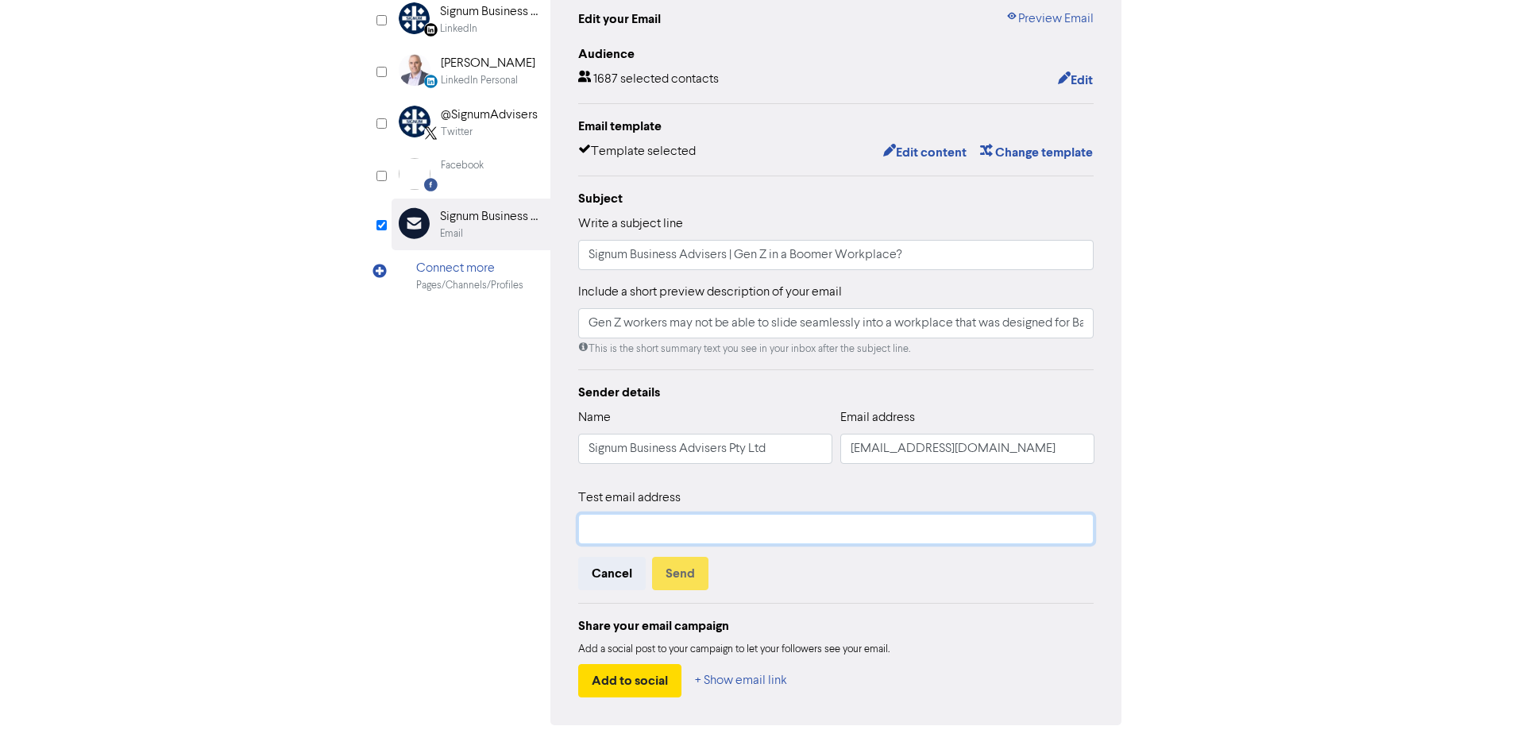
click at [785, 534] on input "text" at bounding box center [836, 529] width 516 height 30
type input "[PERSON_NAME][EMAIL_ADDRESS][DOMAIN_NAME]"
click at [685, 582] on button "Send" at bounding box center [680, 573] width 56 height 33
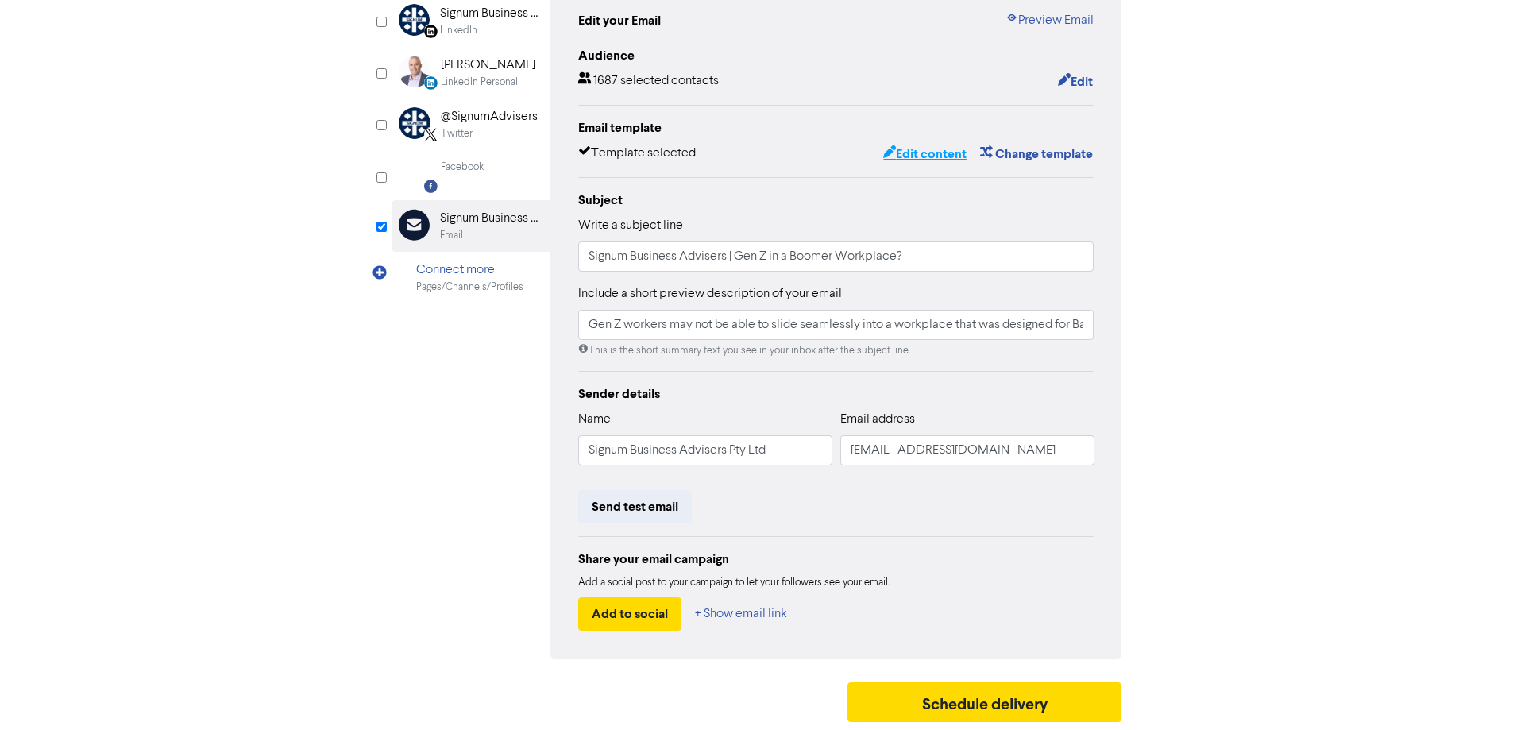
click at [929, 152] on button "Edit content" at bounding box center [924, 154] width 85 height 21
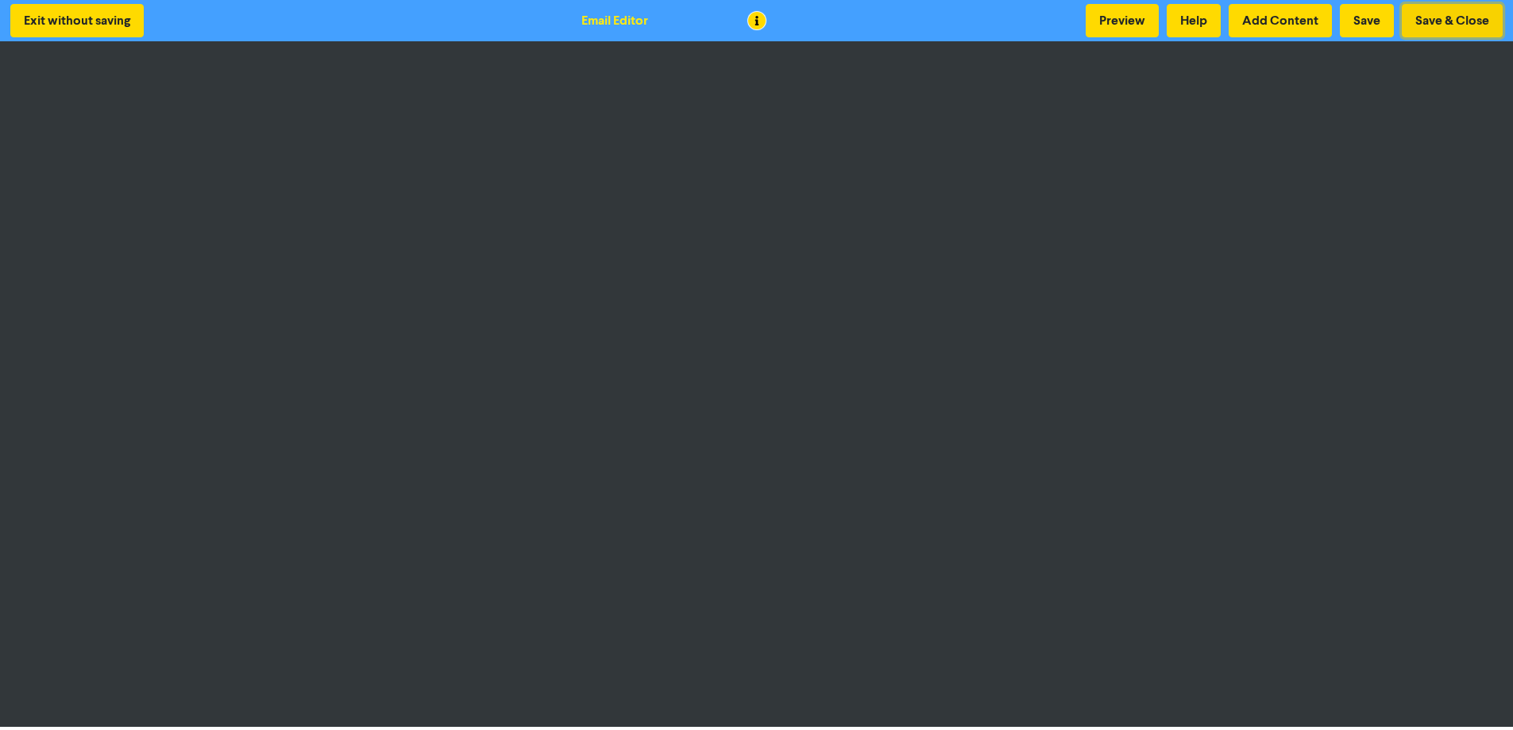
click at [1429, 17] on button "Save & Close" at bounding box center [1452, 20] width 101 height 33
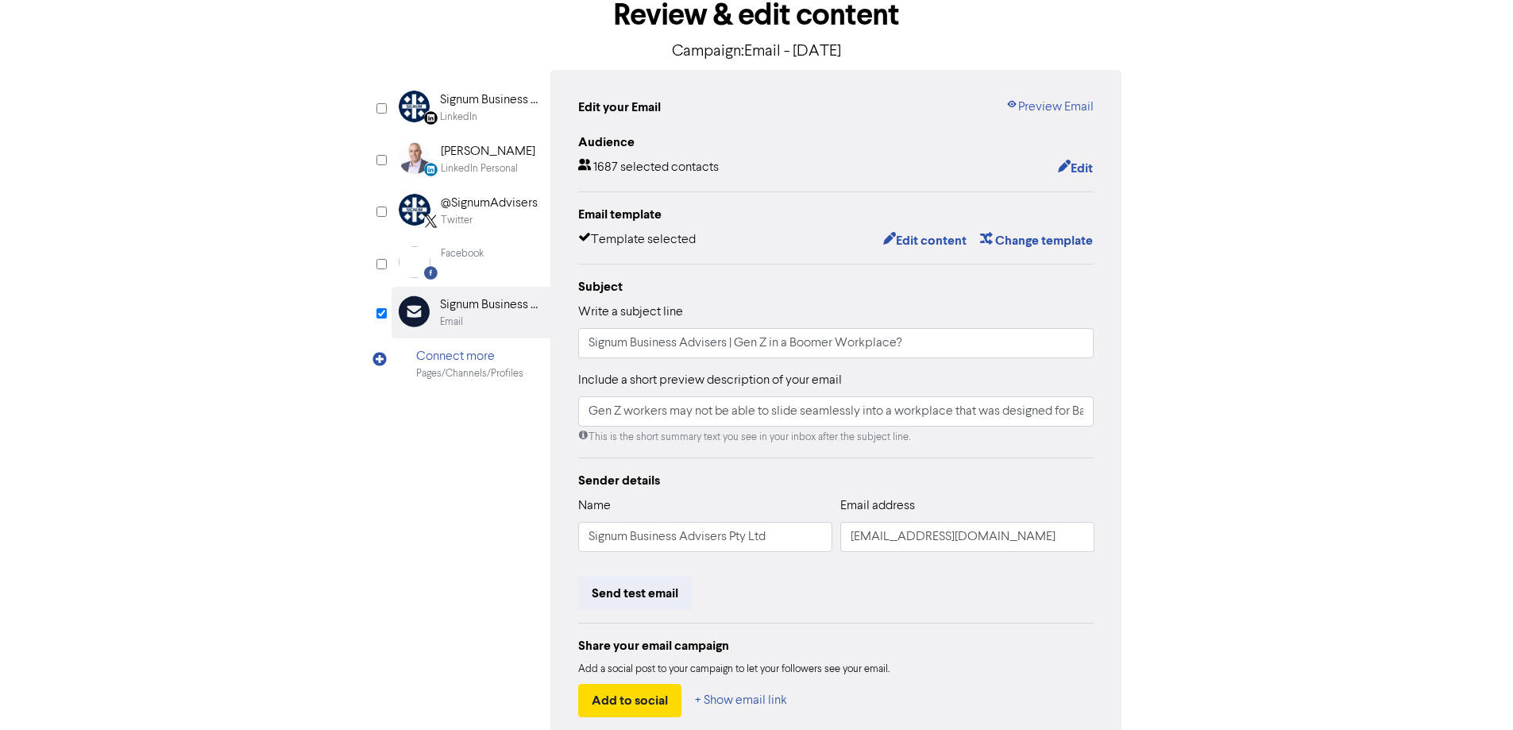
scroll to position [180, 0]
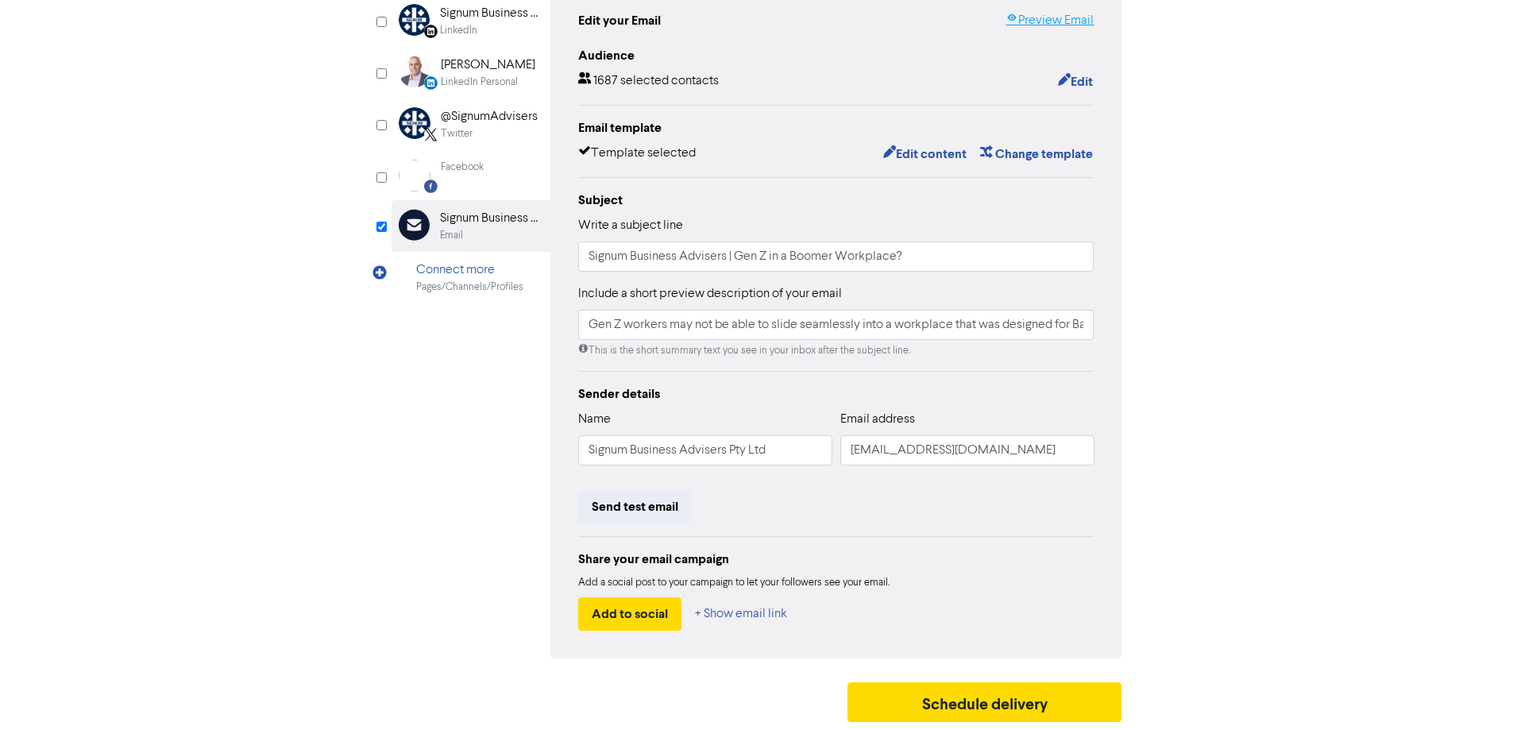
click at [1050, 18] on link "Preview Email" at bounding box center [1049, 20] width 88 height 19
click at [654, 510] on button "Send test email" at bounding box center [635, 506] width 114 height 33
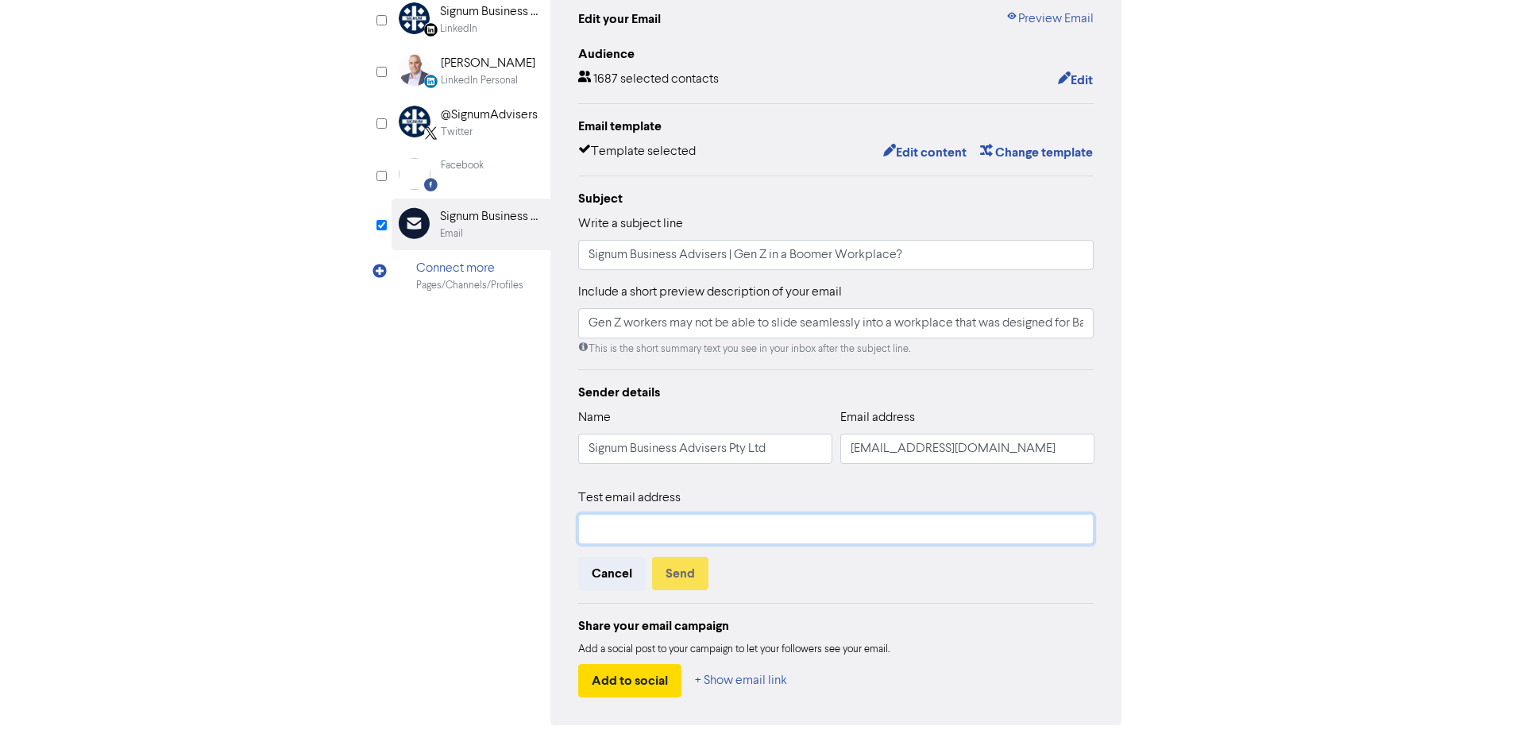
click at [775, 538] on input "text" at bounding box center [836, 529] width 516 height 30
type input "[PERSON_NAME][EMAIL_ADDRESS][DOMAIN_NAME]"
click at [691, 580] on button "Send" at bounding box center [680, 573] width 56 height 33
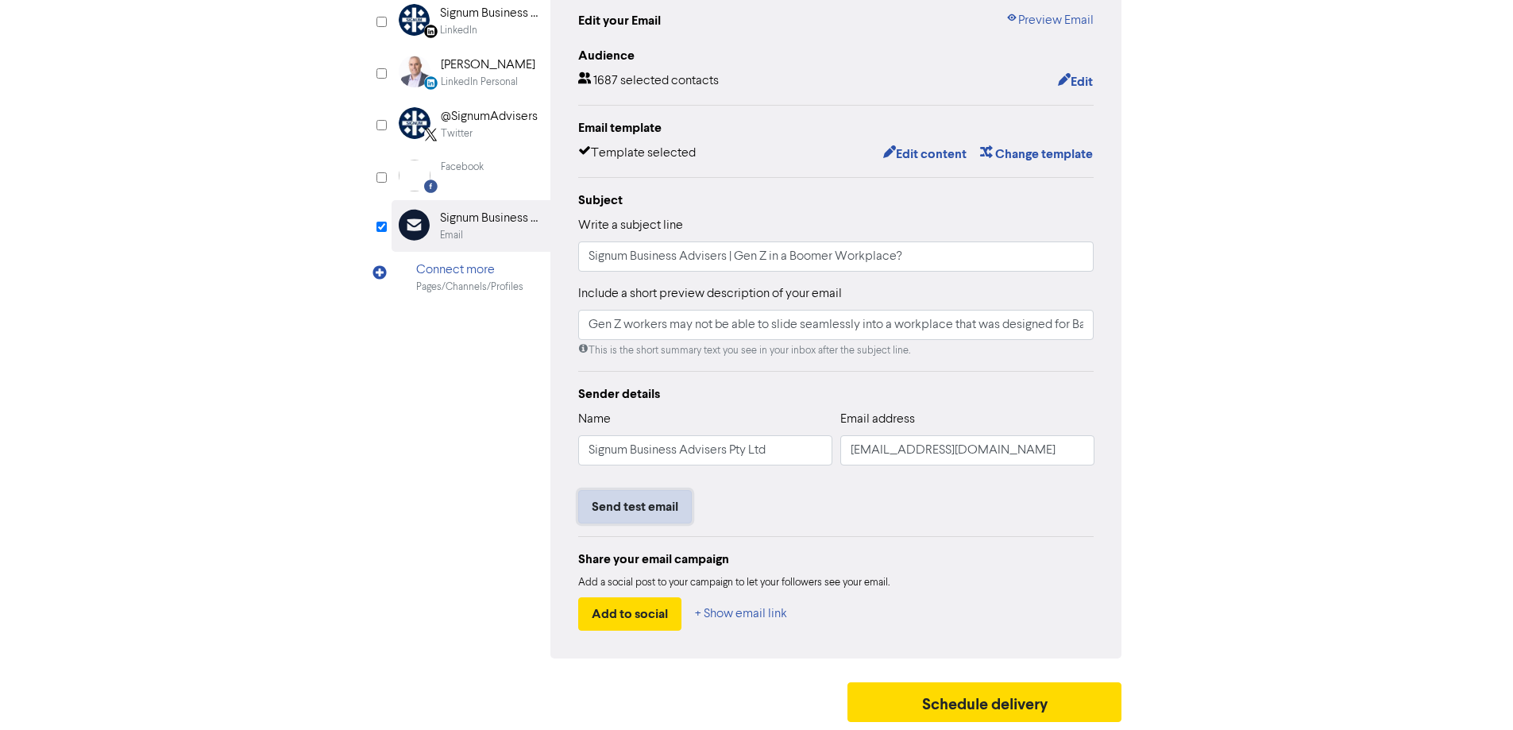
click at [674, 515] on button "Send test email" at bounding box center [635, 506] width 114 height 33
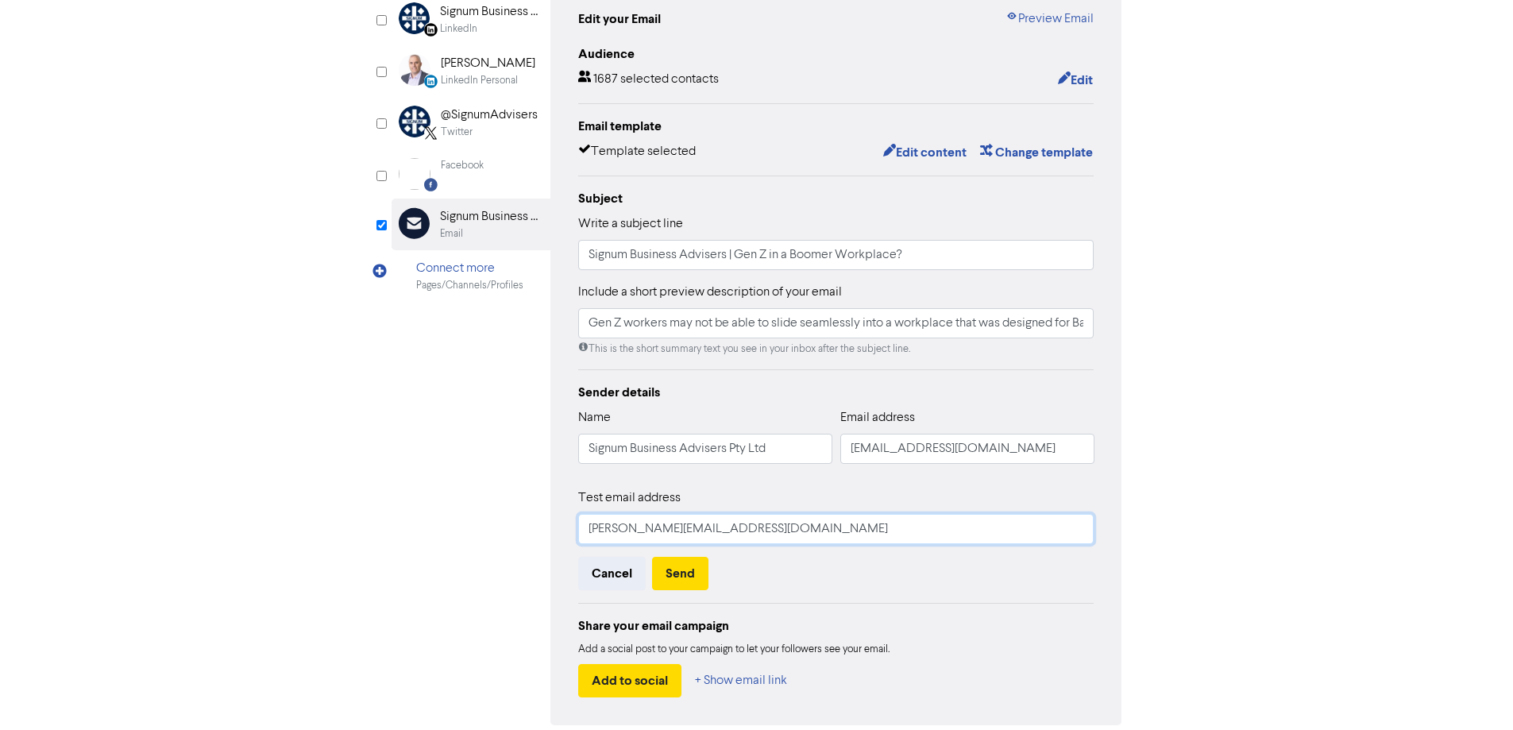
drag, startPoint x: 805, startPoint y: 531, endPoint x: 563, endPoint y: 540, distance: 241.6
click at [563, 540] on div "Edit your Email Preview Email Audience 1687 selected contacts Edit Email templa…" at bounding box center [836, 353] width 572 height 743
type input "[PERSON_NAME][EMAIL_ADDRESS][DOMAIN_NAME]"
click at [684, 574] on button "Send" at bounding box center [680, 573] width 56 height 33
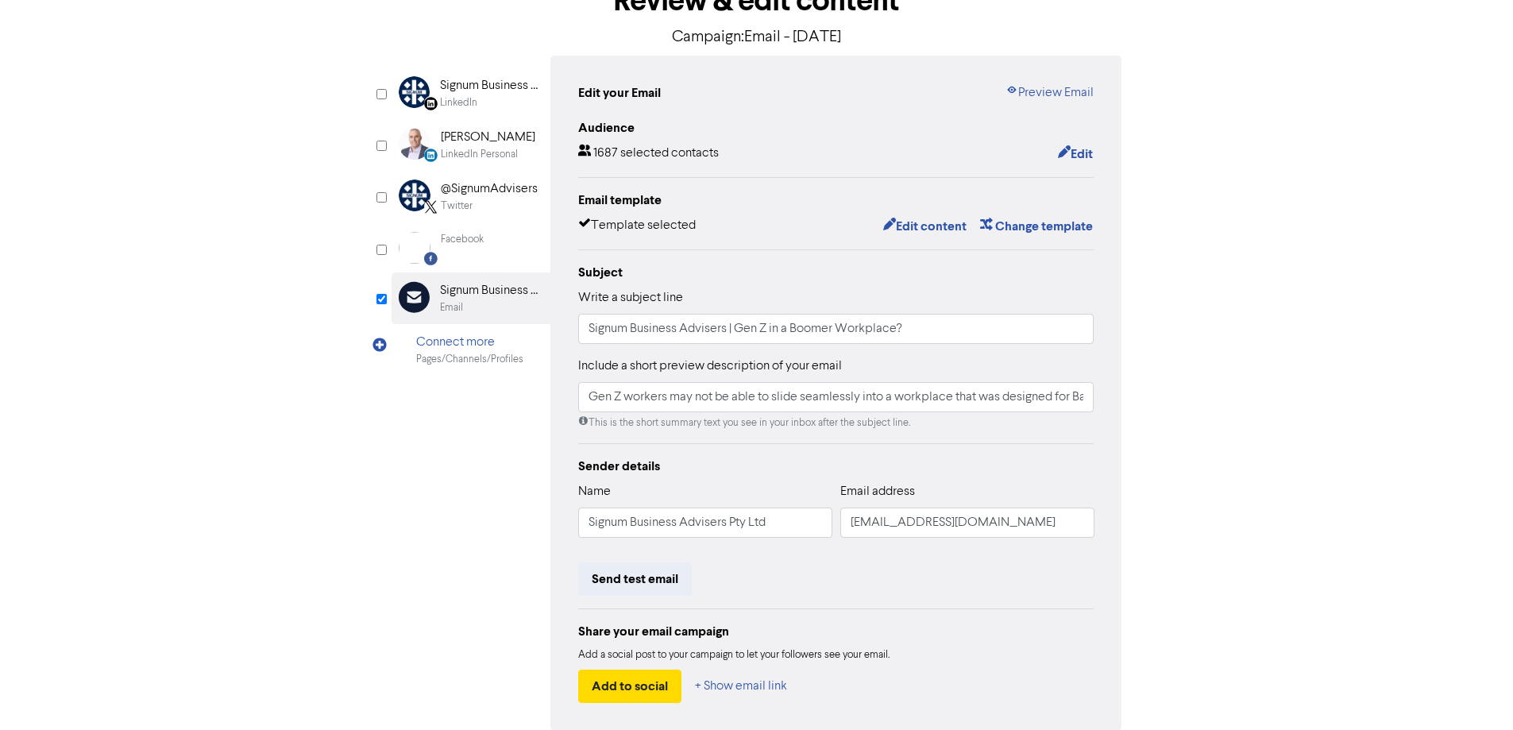
scroll to position [0, 0]
